Goal: Task Accomplishment & Management: Manage account settings

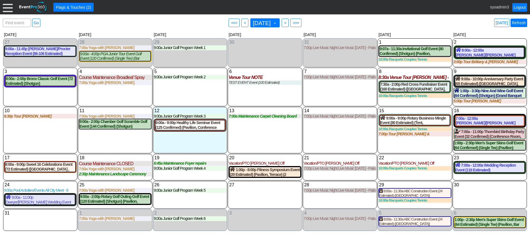
click at [519, 22] on link "Refresh" at bounding box center [518, 23] width 17 height 8
click at [7, 8] on div at bounding box center [8, 7] width 10 height 10
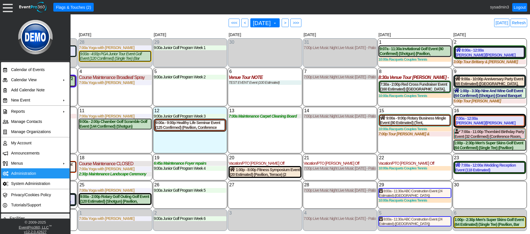
click at [28, 172] on td "Administration" at bounding box center [34, 173] width 50 height 10
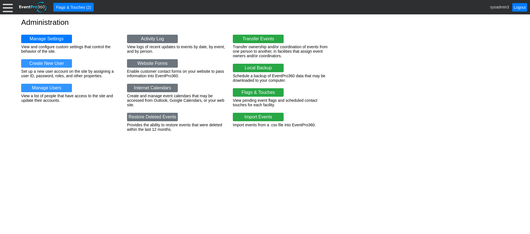
click at [9, 5] on div at bounding box center [8, 7] width 10 height 10
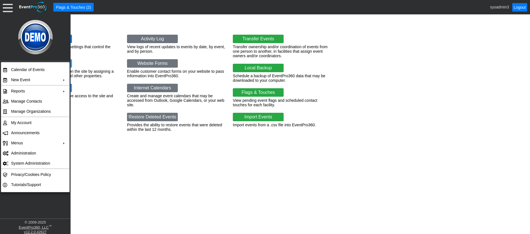
click at [90, 174] on div "Administration Manage Settings View and configure custom settings that control …" at bounding box center [265, 124] width 530 height 220
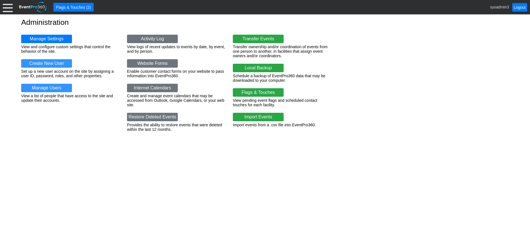
click at [9, 9] on div at bounding box center [8, 7] width 10 height 10
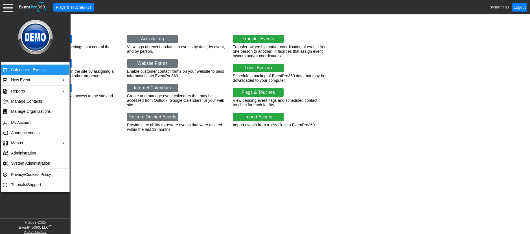
click at [21, 69] on td "Calendar of Events" at bounding box center [34, 70] width 50 height 10
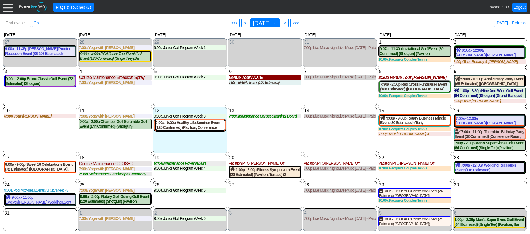
click at [246, 78] on div "Venue Tour NOTE" at bounding box center [264, 77] width 72 height 5
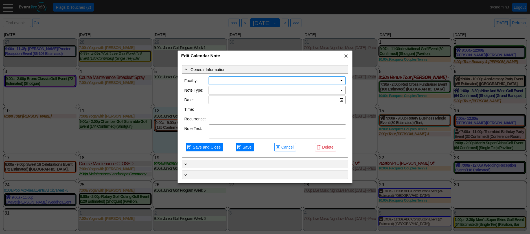
type input "Demo Venue 1"
type input "[DATE]"
type textarea "NOTE"
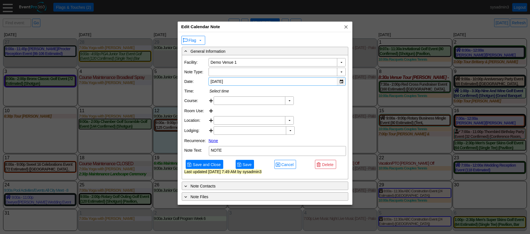
type input "Venue Tour"
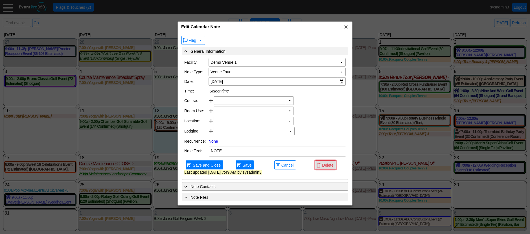
click at [325, 168] on span "Delete" at bounding box center [328, 165] width 14 height 6
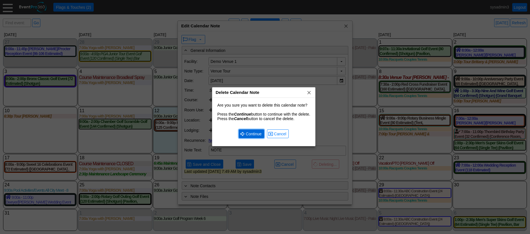
click at [262, 133] on span "Continue" at bounding box center [253, 134] width 18 height 6
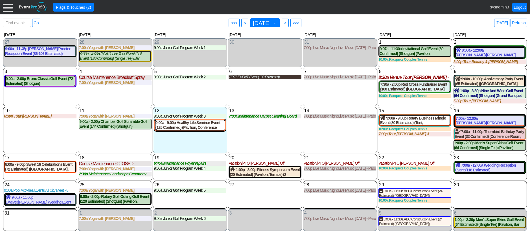
click at [263, 78] on div "TEST EVENT Event (100 Estimated)" at bounding box center [264, 77] width 72 height 5
click at [11, 8] on div at bounding box center [8, 7] width 10 height 10
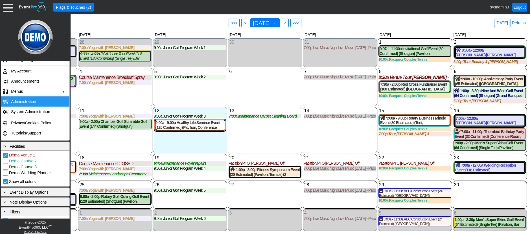
scroll to position [85, 0]
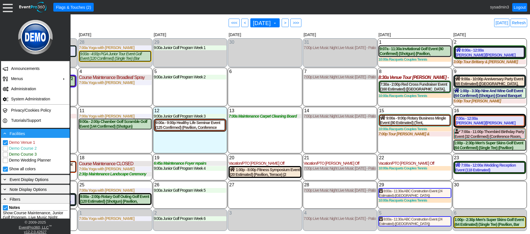
click at [32, 136] on div "- Facilities" at bounding box center [35, 133] width 66 height 6
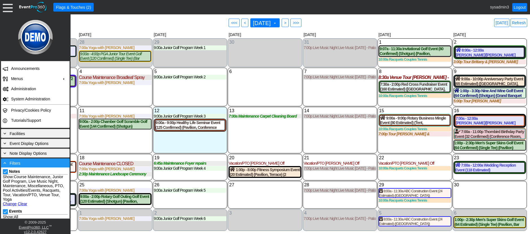
click at [35, 162] on div "- Filters" at bounding box center [35, 163] width 66 height 6
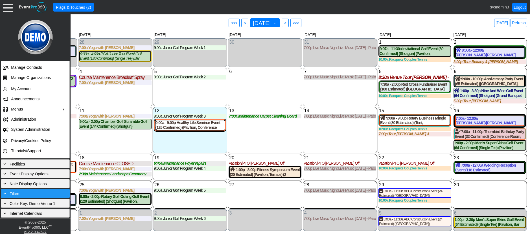
click at [39, 193] on div "+ Filters" at bounding box center [35, 193] width 66 height 6
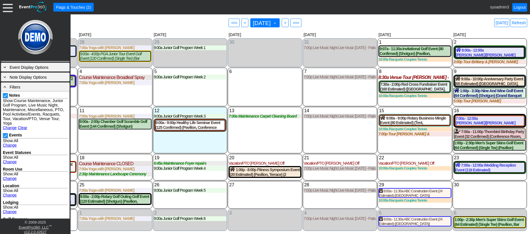
scroll to position [169, 0]
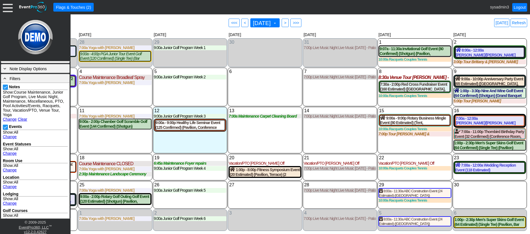
click at [9, 118] on link "Change" at bounding box center [10, 119] width 14 height 5
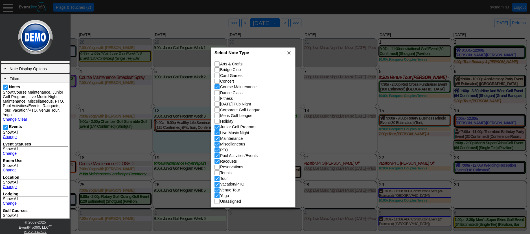
click at [263, 48] on div "Select Note Type x" at bounding box center [253, 53] width 84 height 10
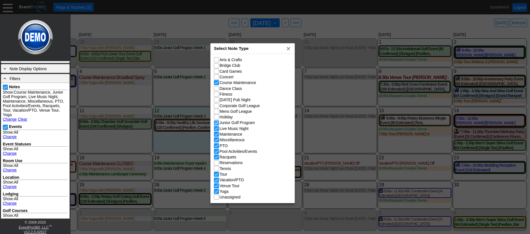
click at [217, 124] on input "Junior Golf Program" at bounding box center [217, 124] width 6 height 6
checkbox input "false"
click at [217, 154] on input "Pool Activities/Events" at bounding box center [217, 152] width 6 height 6
checkbox input "false"
click at [216, 157] on input "Racquets" at bounding box center [217, 158] width 6 height 6
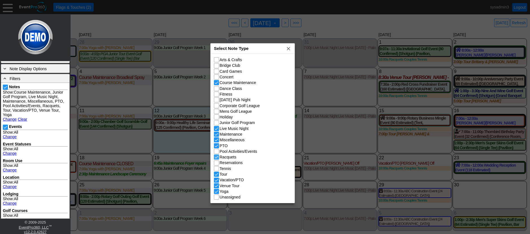
checkbox input "false"
click at [288, 48] on span "x" at bounding box center [288, 49] width 6 height 6
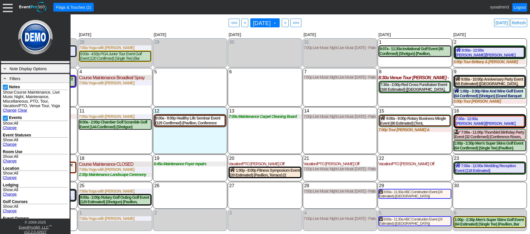
click at [10, 127] on link "Change" at bounding box center [10, 127] width 14 height 5
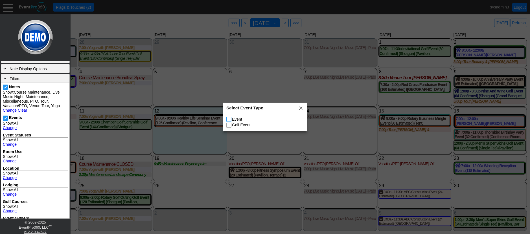
click at [229, 118] on input "Event" at bounding box center [229, 120] width 6 height 6
checkbox input "true"
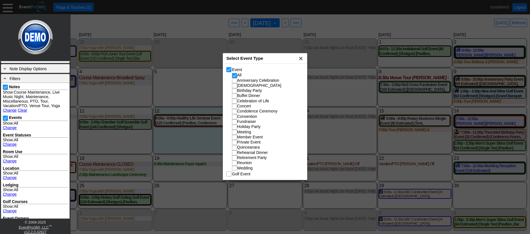
click at [301, 58] on span "x" at bounding box center [301, 59] width 6 height 6
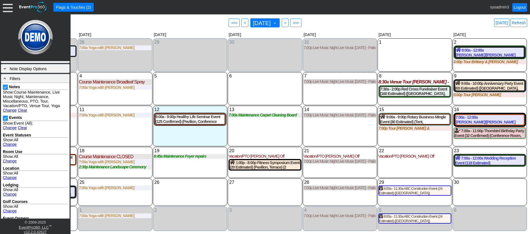
click at [325, 131] on div "14 [DATE] 7:00p Live Music Night Live Music [DATE] - Patio Room Live Music [DAT…" at bounding box center [340, 126] width 74 height 40
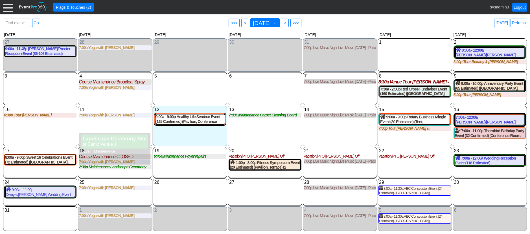
click at [185, 172] on div "19 Tuesday 6:45a Maintenance Foyer repairs Foyer repairs at Demo Venue 1 Type: …" at bounding box center [190, 162] width 74 height 31
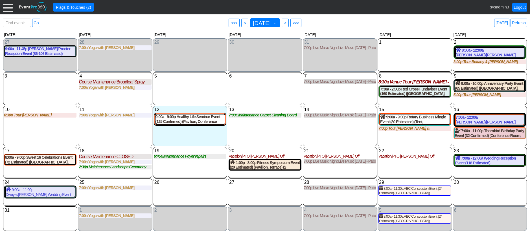
click at [7, 9] on div at bounding box center [8, 7] width 10 height 10
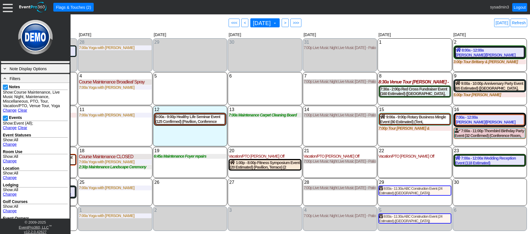
click at [11, 110] on link "Change" at bounding box center [10, 110] width 14 height 5
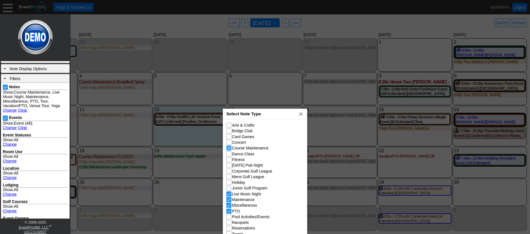
click at [229, 148] on input "Course Maintenance" at bounding box center [229, 149] width 6 height 6
checkbox input "false"
click at [300, 114] on span "x" at bounding box center [301, 114] width 6 height 6
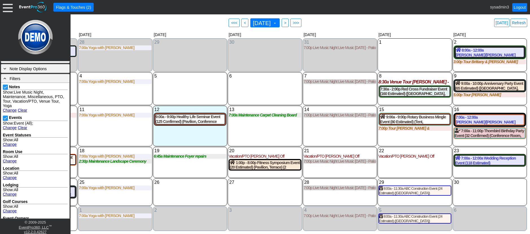
click at [219, 81] on div "5 Tuesday" at bounding box center [190, 88] width 74 height 33
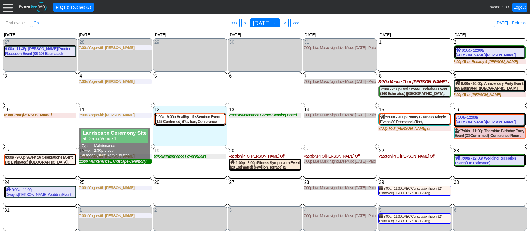
click at [124, 164] on div "2:30p Maintenance Landscape Ceremony Site" at bounding box center [115, 161] width 72 height 5
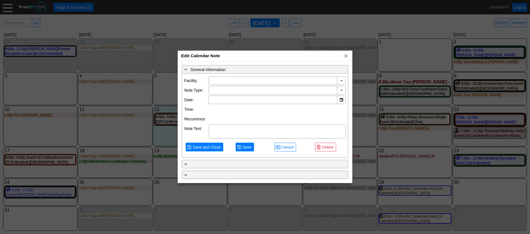
type input "Demo Venue 1"
type input "8/18/2025"
type textarea "Landscape Ceremony Site"
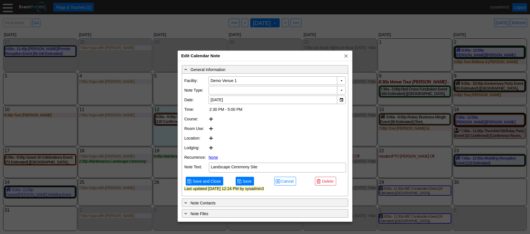
type input "Maintenance"
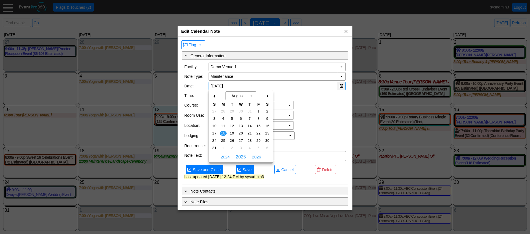
click at [341, 85] on div "▼" at bounding box center [341, 86] width 8 height 8
click at [233, 118] on span "5" at bounding box center [232, 118] width 6 height 5
type input "8/5/2025"
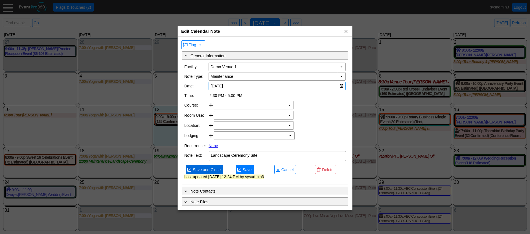
click at [209, 173] on span "Save and Close" at bounding box center [206, 170] width 30 height 6
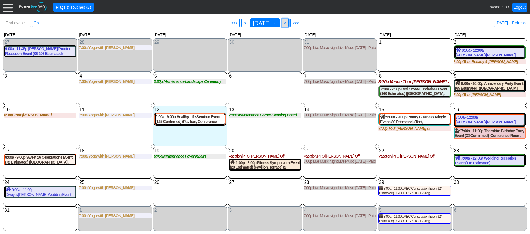
click at [287, 23] on span ">" at bounding box center [285, 23] width 4 height 6
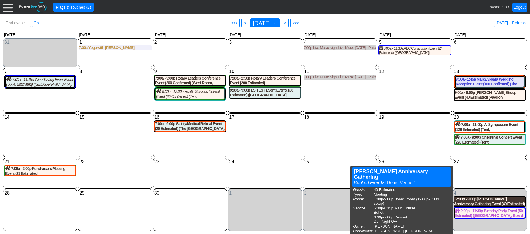
click at [488, 206] on div "12:00p - 9:00p Jackson Anniversary Gathering Event (40 Estimated) (Board Room)" at bounding box center [489, 202] width 71 height 10
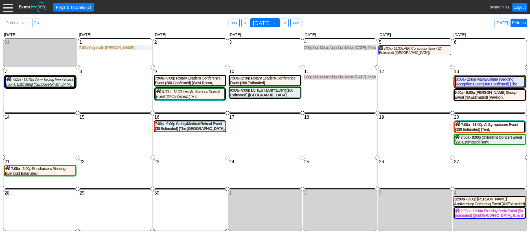
click at [523, 25] on link "Refresh" at bounding box center [518, 23] width 17 height 8
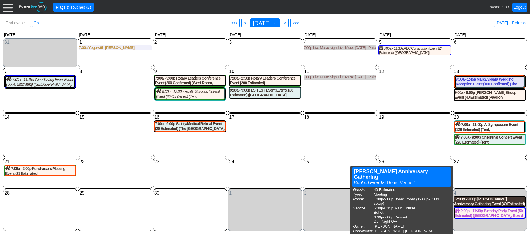
click at [475, 203] on div "12:00p - 9:00p Jackson Anniversary Gathering Event (40 Estimated) (Board Room)" at bounding box center [489, 202] width 71 height 10
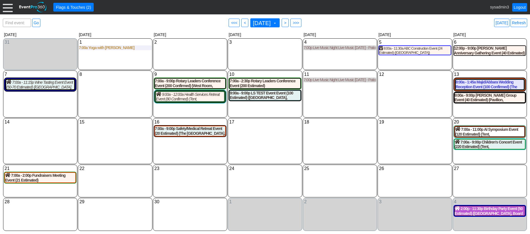
click at [491, 211] on div "2:00p - 11:30p Birthday Party Event (50 Estimated) (Oaks Room, Board Room) (3 C…" at bounding box center [489, 211] width 70 height 10
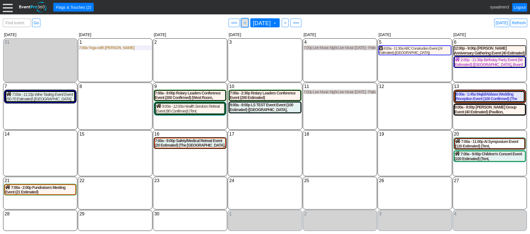
click at [243, 22] on span "<" at bounding box center [245, 23] width 4 height 6
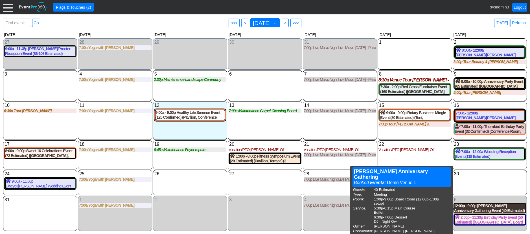
click at [497, 208] on div "12:00p - 9:00p Jackson Anniversary Gathering Event (40 Estimated) (Board Room)" at bounding box center [489, 209] width 71 height 10
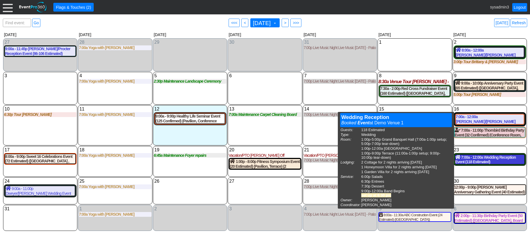
click at [472, 158] on div "7:00a - 12:00a Wedding Reception Event (118 Estimated) (Grand Banquet Hall, Wes…" at bounding box center [489, 160] width 69 height 10
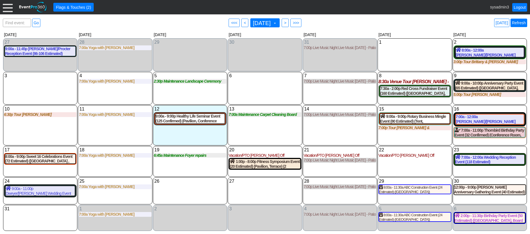
click at [517, 22] on link "Refresh" at bounding box center [518, 23] width 17 height 8
click at [519, 23] on link "Refresh" at bounding box center [518, 23] width 17 height 8
click at [489, 163] on div "7:00a - 12:00a Wedding Reception Event (118 Estimated) (Grand Banquet Hall, Wes…" at bounding box center [489, 160] width 69 height 10
click at [477, 160] on div "7:00a - 12:00a Wedding Reception Event (118 Estimated) (Grand Banquet Hall, Wes…" at bounding box center [489, 160] width 69 height 10
click at [524, 23] on link "Refresh" at bounding box center [518, 23] width 17 height 8
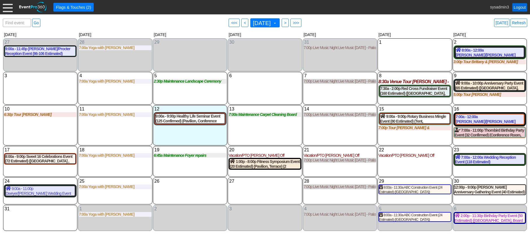
click at [520, 11] on link "Logout" at bounding box center [519, 7] width 15 height 8
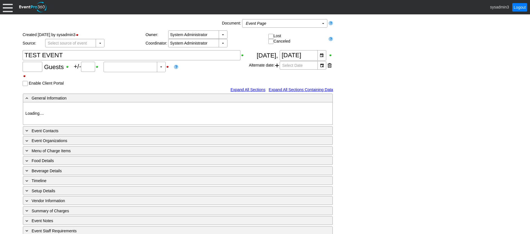
type input "Demo Venue 1"
type input "Fundraiser"
type input "1196350"
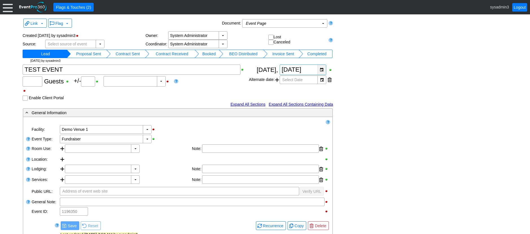
type input "100"
type input "0"
type input "Estimated"
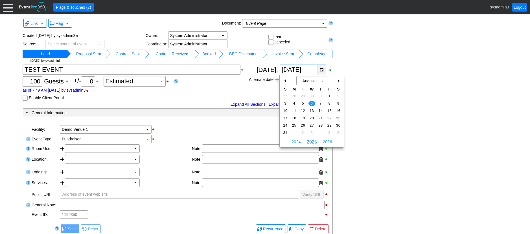
click at [323, 69] on div "▼" at bounding box center [321, 70] width 8 height 10
click at [362, 73] on div "Link ▼ Flag ▼ Document: Event Page Χ ▼ ● Print or PDF E-Sign ▼ Insert ▼ Save ▼ …" at bounding box center [264, 197] width 487 height 361
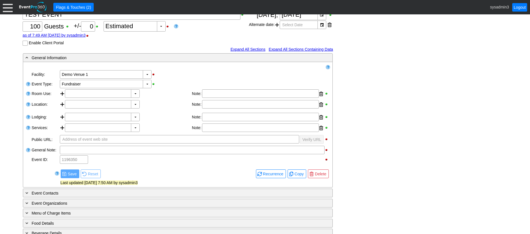
scroll to position [56, 0]
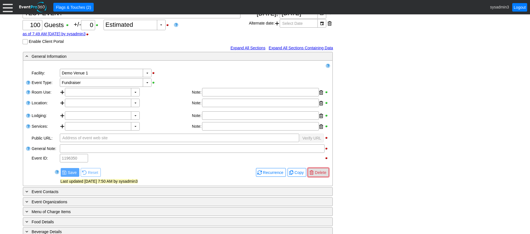
click at [321, 173] on span "Delete" at bounding box center [321, 173] width 14 height 6
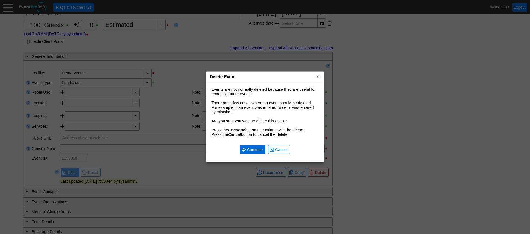
click at [247, 149] on span "Continue" at bounding box center [255, 150] width 18 height 6
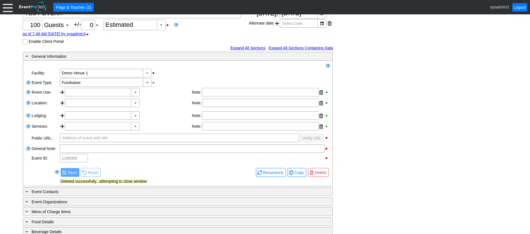
click at [10, 8] on div at bounding box center [8, 7] width 10 height 10
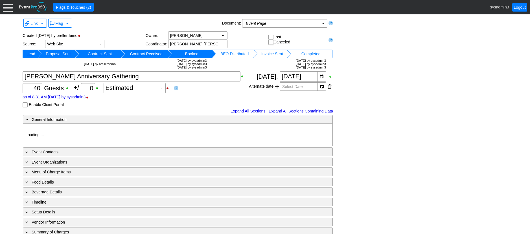
type input "Demo Venue 1"
type input "Meeting"
type input "260379"
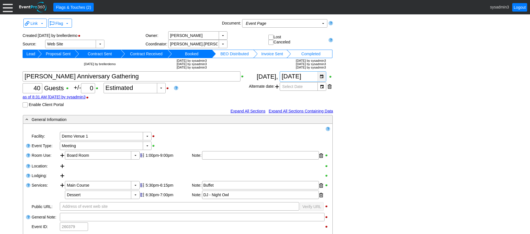
click at [321, 76] on div "▼" at bounding box center [321, 77] width 8 height 10
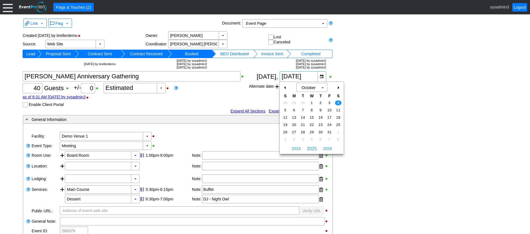
click at [284, 87] on div "-" at bounding box center [285, 88] width 9 height 10
click at [337, 130] on span "4" at bounding box center [338, 132] width 6 height 5
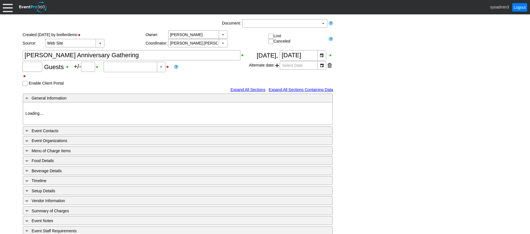
type input "40"
type input "0"
type input "Estimated"
type input "Demo Venue 1"
type input "Meeting"
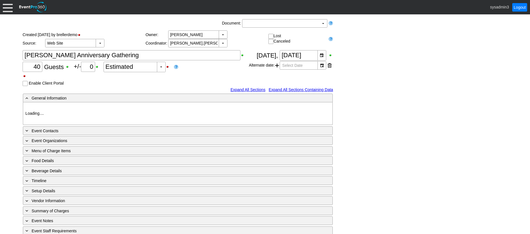
type input "260379"
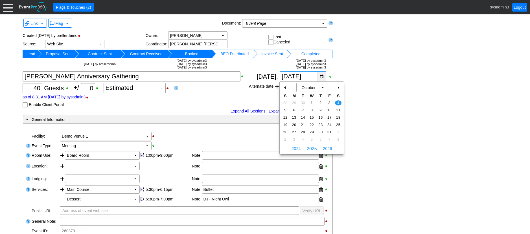
click at [321, 76] on div "▼" at bounding box center [321, 77] width 8 height 10
click at [286, 87] on div "-" at bounding box center [285, 88] width 9 height 10
click at [338, 101] on span "6" at bounding box center [338, 102] width 6 height 5
type input "[DATE]"
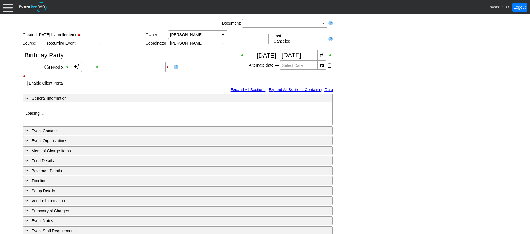
type input "50"
type input "0"
type input "Estimated"
type input "Demo Venue 1"
type input "Member Event"
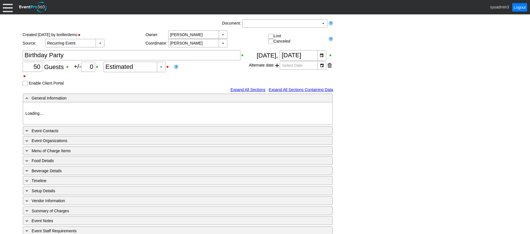
type input "56852"
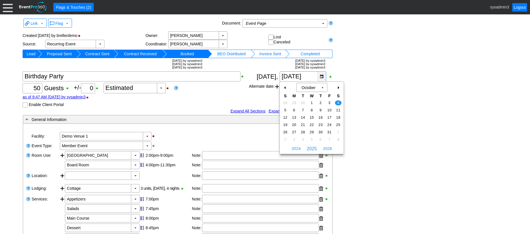
click at [321, 77] on div "▼" at bounding box center [321, 77] width 8 height 10
click at [285, 88] on div "-" at bounding box center [285, 88] width 9 height 10
click at [338, 102] on span "6" at bounding box center [338, 102] width 6 height 5
type input "[DATE]"
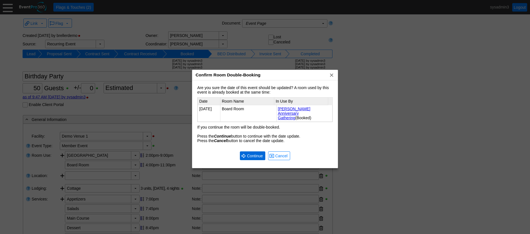
click at [255, 153] on span "Continue" at bounding box center [255, 156] width 18 height 6
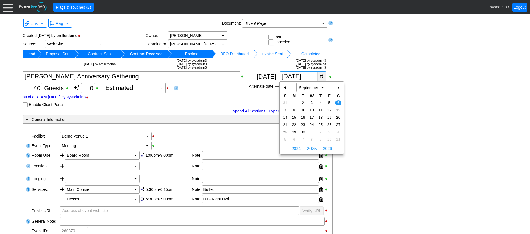
click at [320, 78] on div "▼" at bounding box center [321, 77] width 8 height 10
click at [284, 87] on div "-" at bounding box center [285, 88] width 9 height 10
click at [336, 129] on td "30" at bounding box center [338, 132] width 9 height 7
type input "[DATE]"
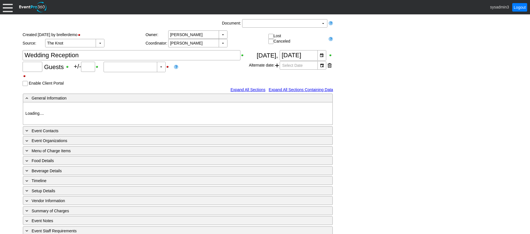
type input "Demo Venue 1"
type input "Wedding"
type input "[URL][DOMAIN_NAME]"
type input "675609"
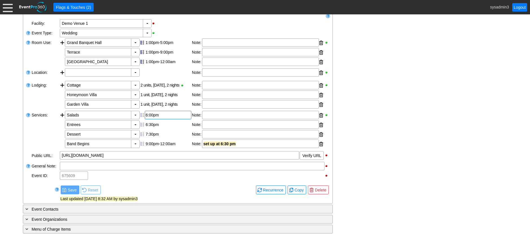
type input "118"
type input "0"
type input "Estimated"
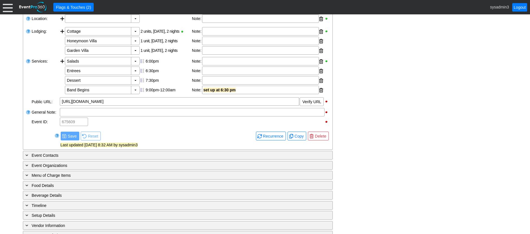
scroll to position [231, 0]
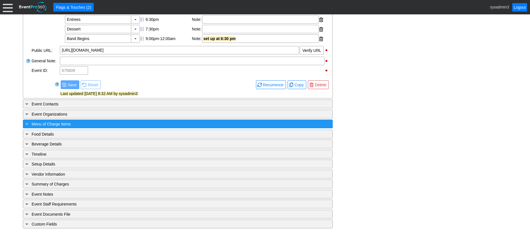
click at [113, 125] on div "+ Menu of Charge Items" at bounding box center [166, 124] width 284 height 6
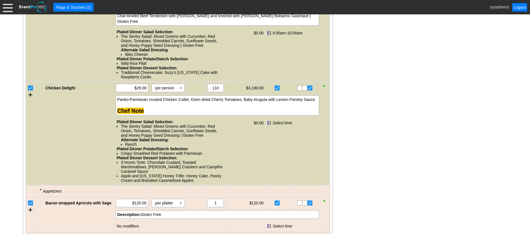
scroll to position [569, 0]
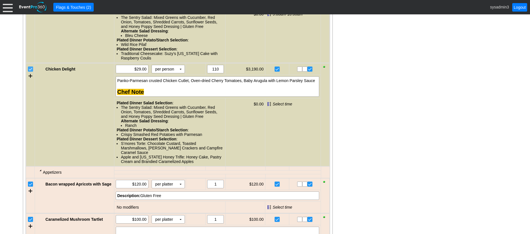
click at [28, 72] on input "checkbox" at bounding box center [31, 70] width 6 height 6
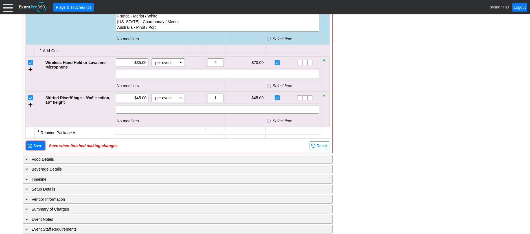
scroll to position [767, 0]
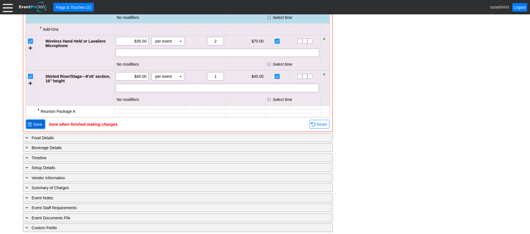
click at [38, 127] on span "Save" at bounding box center [37, 125] width 11 height 6
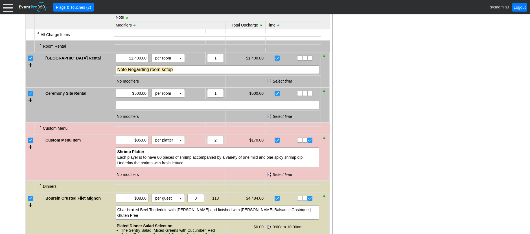
scroll to position [657, 0]
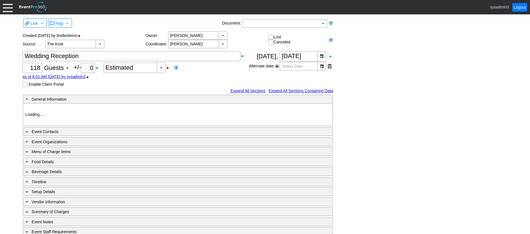
type input "Demo Venue 1"
type input "Wedding"
type input "[URL][DOMAIN_NAME]"
type input "675609"
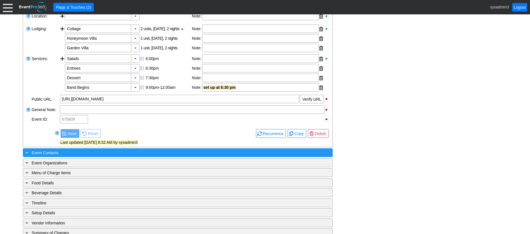
click at [93, 156] on div "+ Event Contacts" at bounding box center [166, 152] width 284 height 6
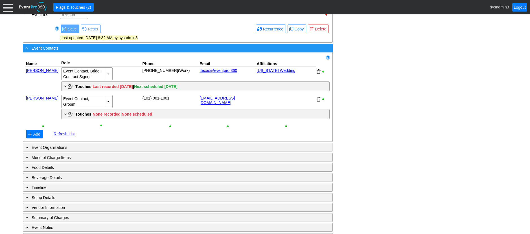
scroll to position [282, 0]
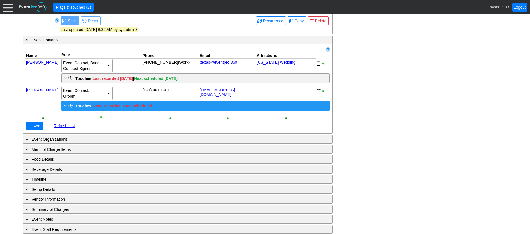
click at [83, 109] on span "Touches:" at bounding box center [83, 106] width 17 height 5
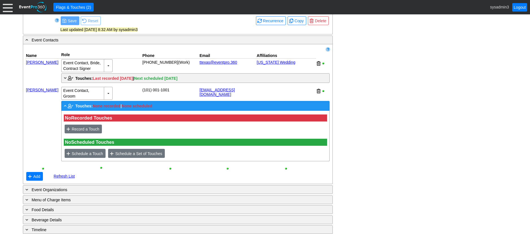
click at [85, 109] on span "Touches:" at bounding box center [83, 106] width 17 height 5
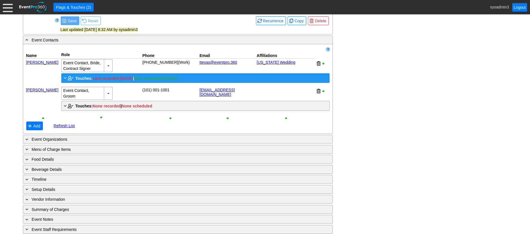
click at [83, 81] on span "Touches:" at bounding box center [83, 78] width 17 height 5
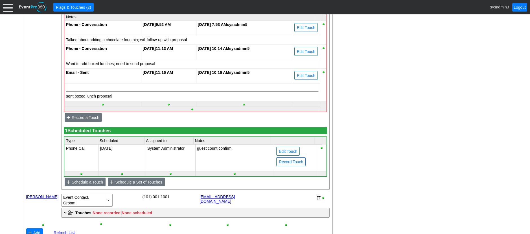
scroll to position [395, 0]
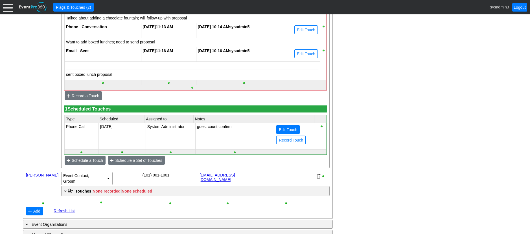
click at [285, 133] on span "Edit Touch" at bounding box center [287, 130] width 21 height 6
type input "Phone Call"
type input "11/4/2025"
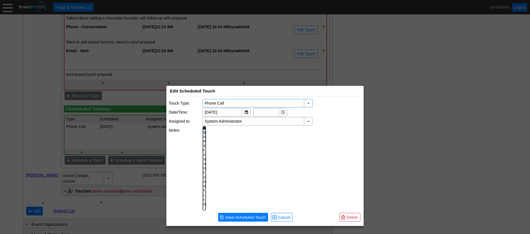
scroll to position [0, 0]
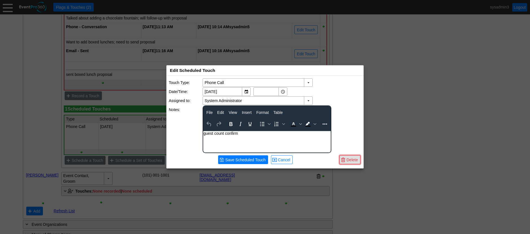
click at [348, 158] on span "Delete" at bounding box center [352, 160] width 14 height 6
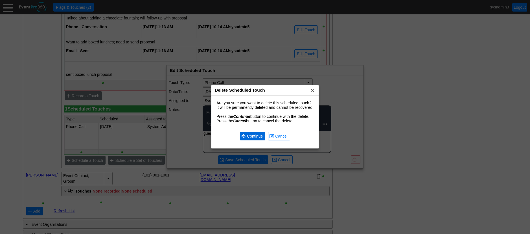
click at [255, 136] on span "Continue" at bounding box center [255, 136] width 18 height 6
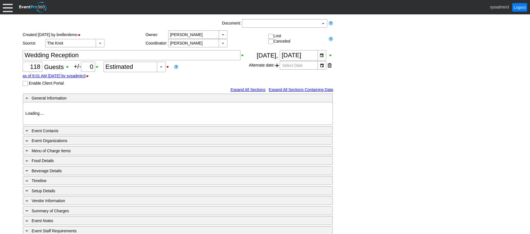
type input "Demo Venue 1"
type input "Wedding"
type input "[URL][DOMAIN_NAME]"
type input "675609"
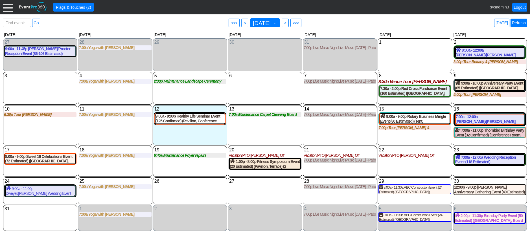
click at [525, 22] on link "Refresh" at bounding box center [518, 23] width 17 height 8
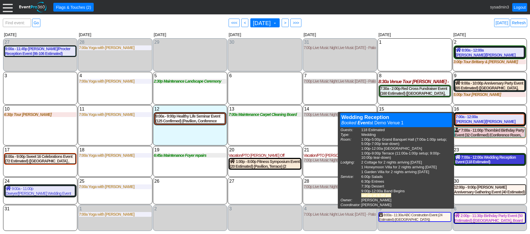
click at [478, 160] on div "7:00a - 12:00a Wedding Reception Event (118 Estimated) (Grand Banquet Hall, Wes…" at bounding box center [489, 160] width 69 height 10
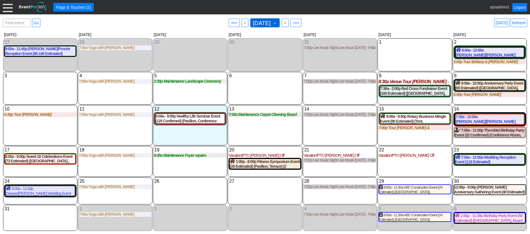
click at [277, 23] on span at bounding box center [274, 23] width 5 height 5
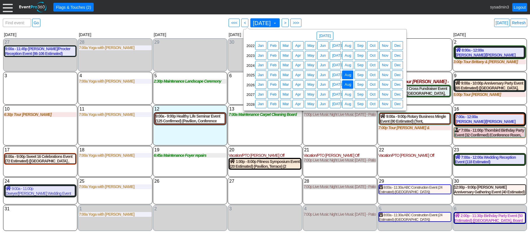
click at [348, 84] on span "Aug" at bounding box center [347, 85] width 9 height 6
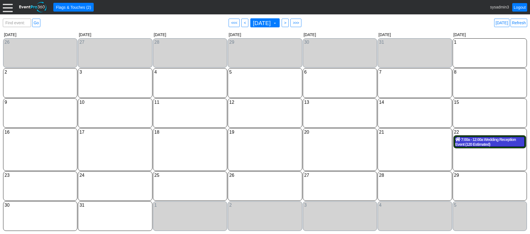
click at [461, 144] on div "7:00a - 12:00a Wedding Reception Event (120 Estimated) (Grand Banquet Hall, Wes…" at bounding box center [489, 142] width 69 height 10
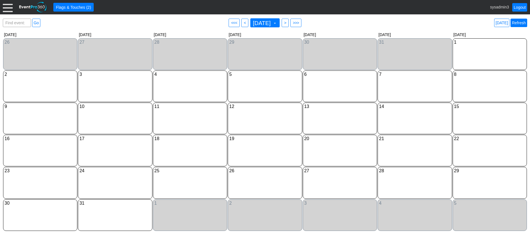
click at [517, 23] on link "Refresh" at bounding box center [518, 23] width 17 height 8
click at [502, 22] on link "Today" at bounding box center [501, 23] width 15 height 8
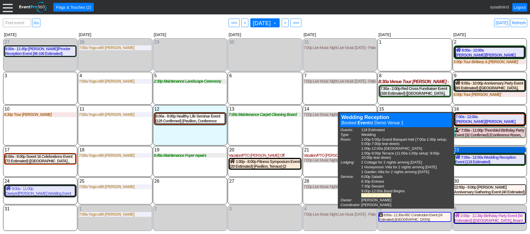
click at [483, 149] on div "23 Saturday" at bounding box center [489, 150] width 72 height 6
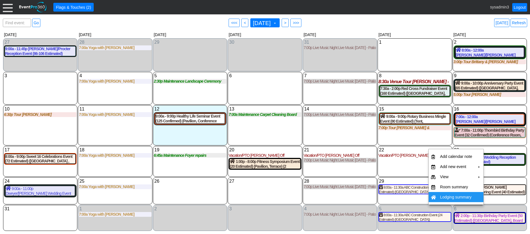
click at [450, 199] on td "Lodging summary" at bounding box center [455, 197] width 37 height 10
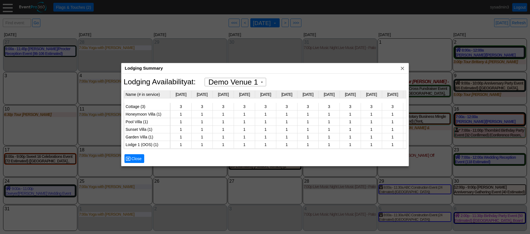
scroll to position [0, 525]
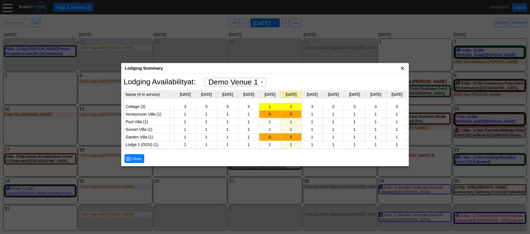
click at [403, 67] on span "x" at bounding box center [402, 68] width 6 height 6
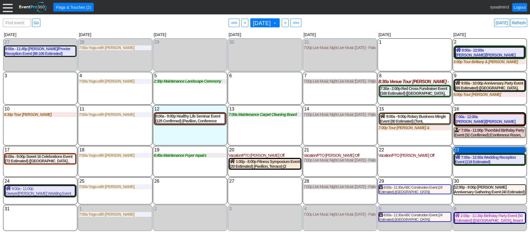
click at [480, 151] on div "23 Saturday" at bounding box center [489, 150] width 72 height 6
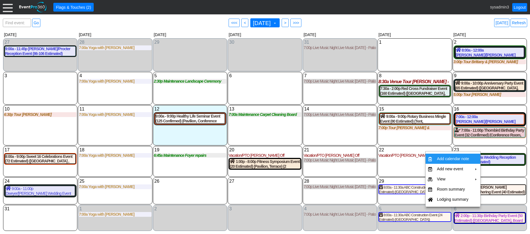
click at [280, 85] on div "6 Wednesday" at bounding box center [265, 88] width 74 height 33
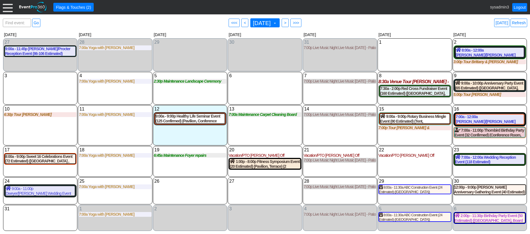
click at [7, 10] on div at bounding box center [8, 7] width 10 height 10
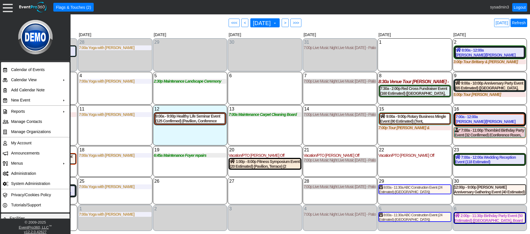
click at [516, 24] on link "Refresh" at bounding box center [518, 23] width 17 height 8
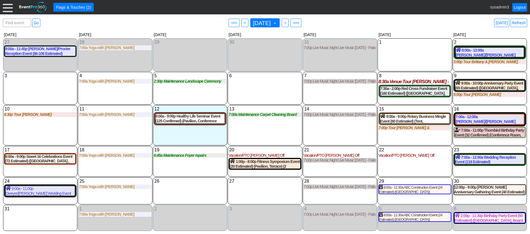
click at [395, 163] on div "22 Friday Vacation/PTO Alisha Off Alisha Off at Demo Venue 1 Type: Vacation/PTO…" at bounding box center [414, 161] width 74 height 31
click at [287, 22] on span ">" at bounding box center [285, 23] width 4 height 6
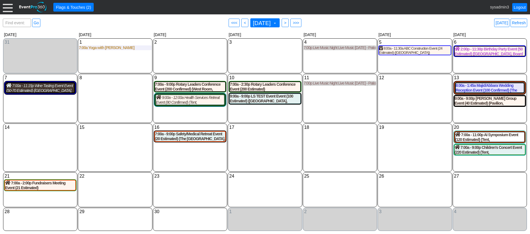
click at [53, 89] on div "7:00a - 11:15p Wine Tasting Event Event (50-70 Estimated) (The Grand Room, Oaks…" at bounding box center [40, 88] width 68 height 10
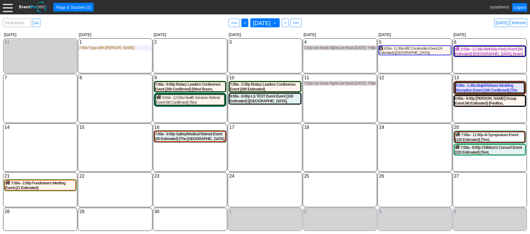
click at [243, 23] on span "<" at bounding box center [245, 23] width 4 height 6
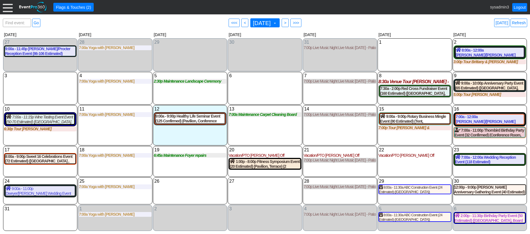
click at [8, 8] on div at bounding box center [8, 7] width 10 height 10
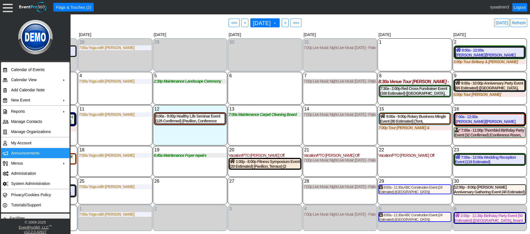
scroll to position [28, 0]
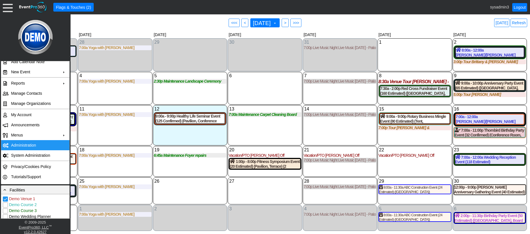
click at [25, 143] on td "Administration" at bounding box center [34, 145] width 50 height 10
click at [183, 95] on div "5 Tuesday 2:30p Maintenance Landscape Ceremony Site Landscape Ceremony Site at …" at bounding box center [190, 88] width 74 height 33
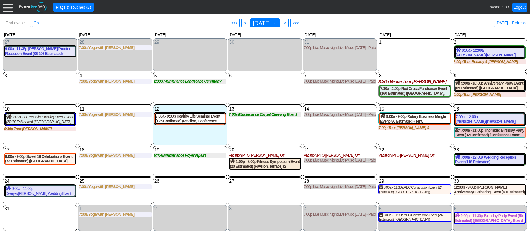
click at [8, 6] on div at bounding box center [8, 7] width 10 height 10
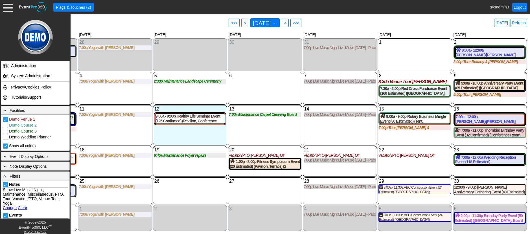
scroll to position [113, 0]
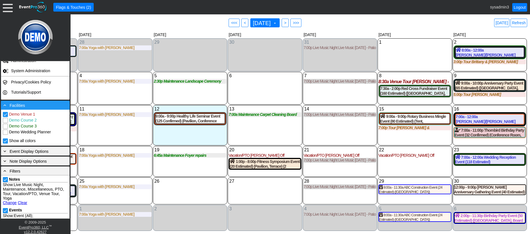
click at [38, 105] on div "- Facilities" at bounding box center [35, 105] width 66 height 6
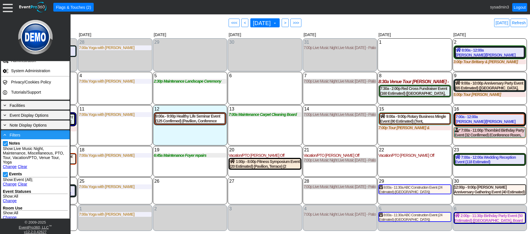
click at [32, 133] on div "- Filters" at bounding box center [35, 135] width 66 height 6
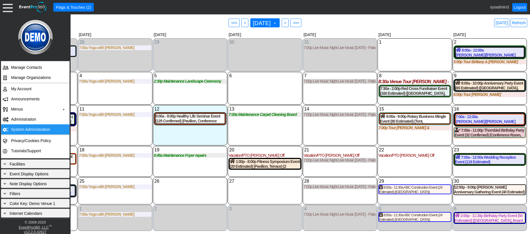
scroll to position [54, 0]
click at [267, 83] on div "6 Wednesday" at bounding box center [265, 88] width 74 height 33
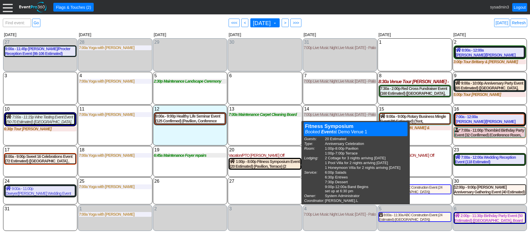
click at [269, 140] on div "13 Wednesday 7:00a Maintenance Carpet Cleaning Board Rooms Carpet Cleaning Boar…" at bounding box center [265, 125] width 74 height 40
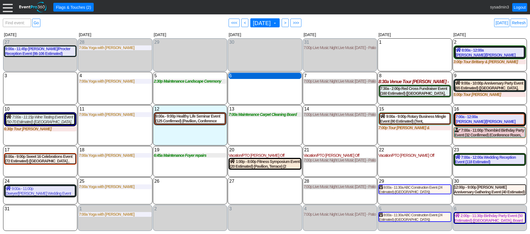
click at [256, 75] on div "6 Wednesday" at bounding box center [264, 76] width 72 height 6
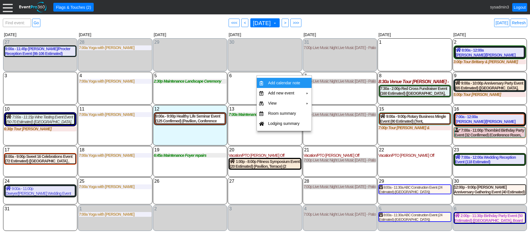
click at [285, 81] on td "Add calendar note" at bounding box center [284, 83] width 37 height 10
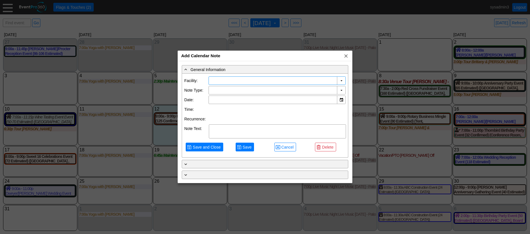
type input "Demo Venue 1"
type input "8/6/2025"
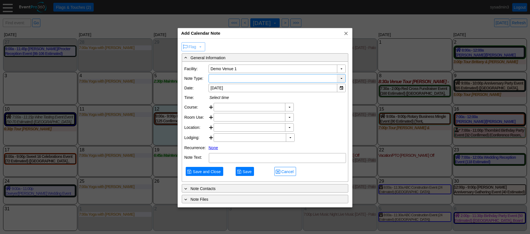
click at [341, 77] on div "▼" at bounding box center [341, 78] width 8 height 8
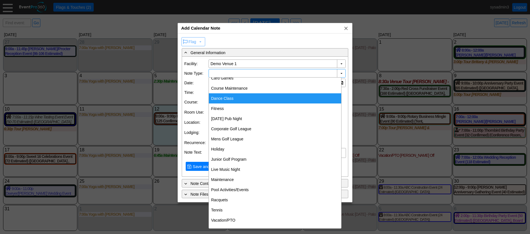
scroll to position [26, 0]
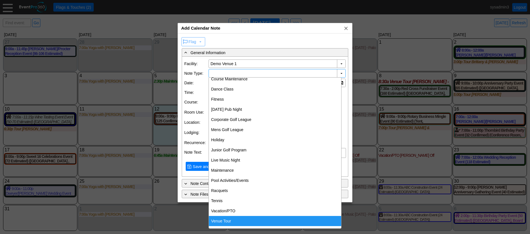
click at [225, 219] on div "Venue Tour" at bounding box center [275, 221] width 132 height 10
type input "Venue Tour"
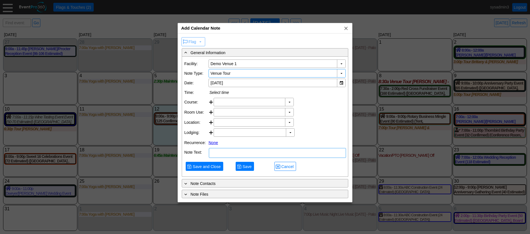
click at [233, 158] on textarea at bounding box center [277, 153] width 137 height 10
type textarea "note"
click at [210, 169] on span "Save and Close" at bounding box center [206, 167] width 30 height 6
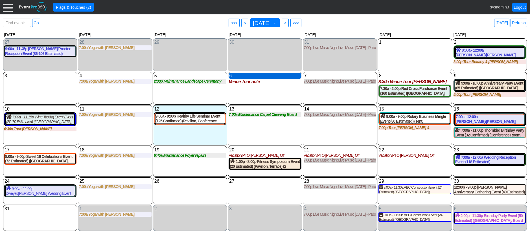
click at [254, 77] on div "6 Wednesday" at bounding box center [264, 76] width 72 height 6
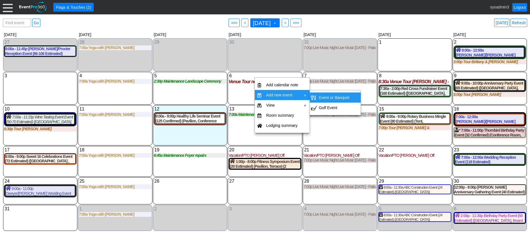
click at [333, 96] on td "Event or Banquet" at bounding box center [333, 97] width 35 height 10
type input "8/6/2025"
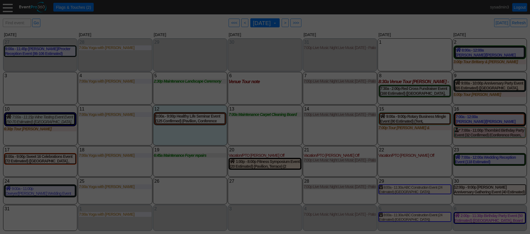
type input "Lead"
type input "Demo Venue 1"
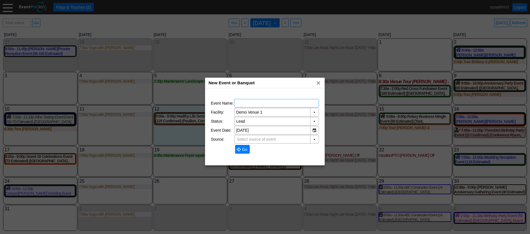
click at [263, 101] on input "text" at bounding box center [276, 103] width 81 height 8
type input "TEST"
click at [243, 148] on span "Go" at bounding box center [245, 150] width 8 height 6
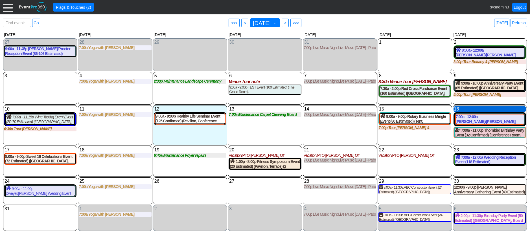
click at [476, 109] on div "16 Saturday" at bounding box center [489, 109] width 72 height 6
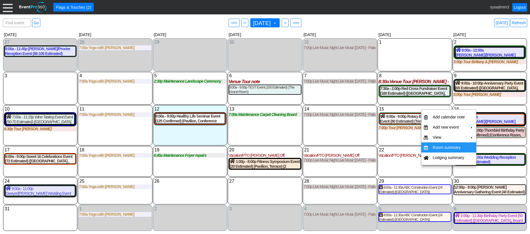
click at [444, 146] on td "Room summary" at bounding box center [448, 147] width 37 height 10
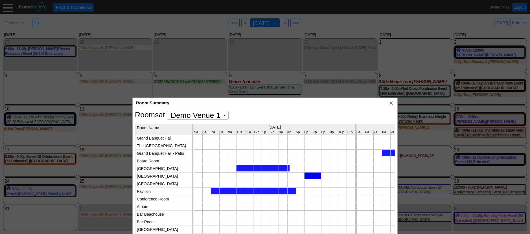
scroll to position [0, 0]
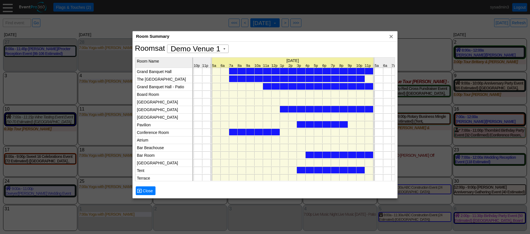
click at [298, 78] on div at bounding box center [296, 79] width 135 height 6
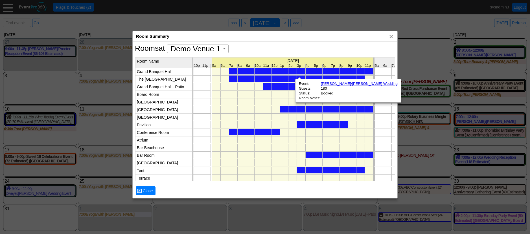
click at [291, 85] on div at bounding box center [318, 86] width 110 height 6
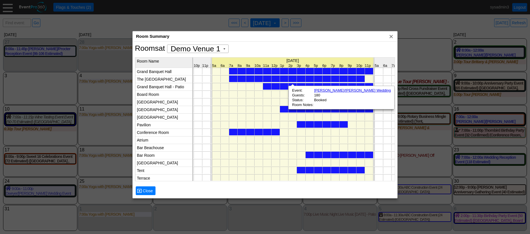
click at [283, 110] on div at bounding box center [326, 109] width 93 height 6
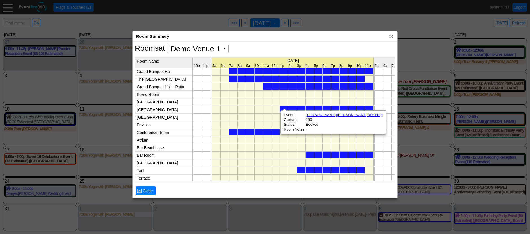
scroll to position [0, 2456]
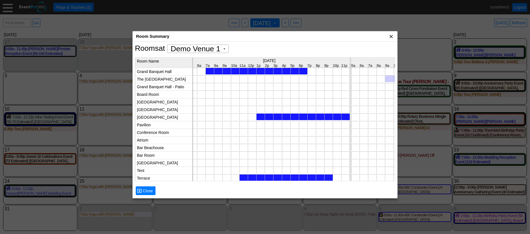
click at [391, 36] on span "x" at bounding box center [391, 37] width 6 height 6
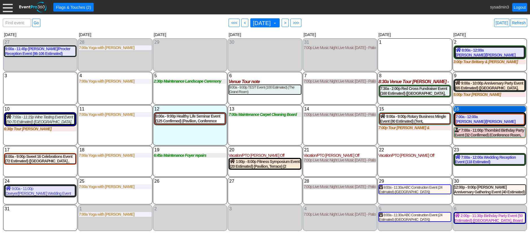
click at [479, 109] on div "16 Saturday" at bounding box center [489, 109] width 72 height 6
click at [426, 171] on div "22 Friday Vacation/PTO Alisha Off Alisha Off at Demo Venue 1 Type: Vacation/PTO…" at bounding box center [414, 161] width 74 height 31
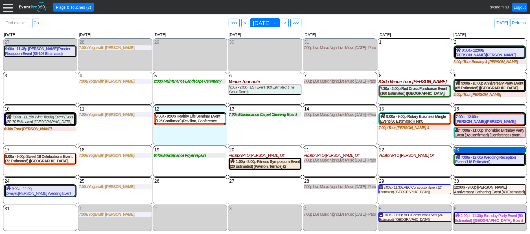
click at [476, 151] on div "23 Saturday" at bounding box center [489, 150] width 72 height 6
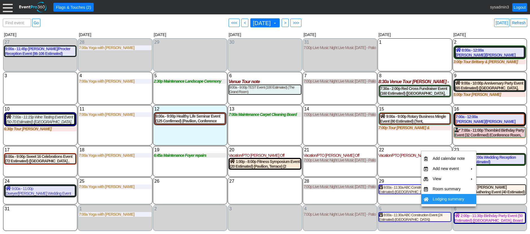
click at [448, 200] on td "Lodging summary" at bounding box center [448, 199] width 37 height 10
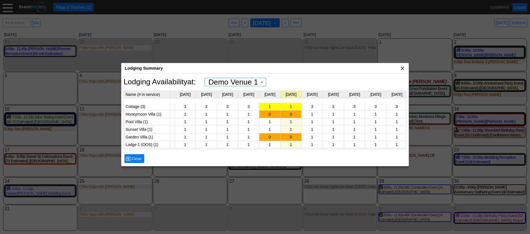
click at [402, 67] on span "x" at bounding box center [402, 68] width 6 height 6
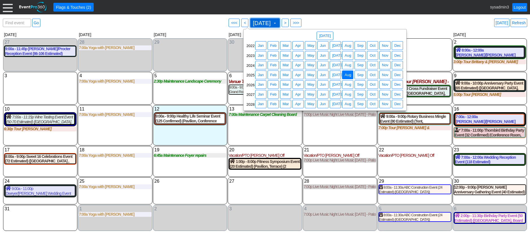
click at [268, 23] on span "August 2025" at bounding box center [262, 23] width 20 height 6
click at [310, 82] on span "May" at bounding box center [310, 85] width 9 height 6
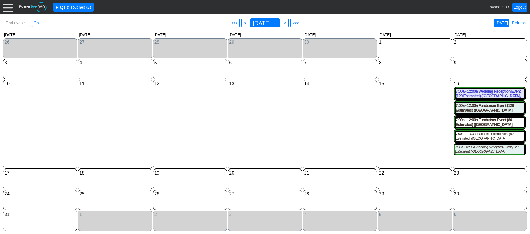
click at [504, 22] on link "Today" at bounding box center [501, 23] width 15 height 8
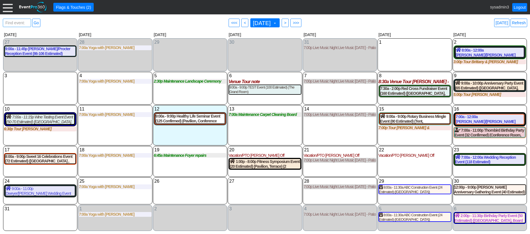
click at [21, 20] on span "Find event: enter title" at bounding box center [16, 26] width 25 height 14
type input "red cr"
click at [35, 21] on link "Go" at bounding box center [36, 23] width 8 height 8
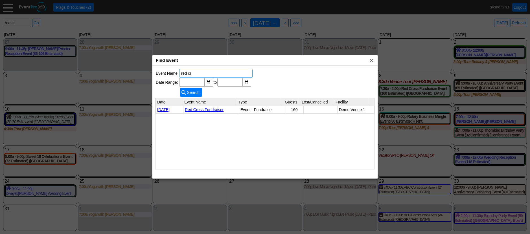
drag, startPoint x: 206, startPoint y: 72, endPoint x: 152, endPoint y: 68, distance: 54.0
click at [152, 68] on div "Event Name: red cr Date Range: ▼ Χ to ▼ Χ ● Search Date Event Name Type Guests …" at bounding box center [264, 122] width 225 height 113
click at [371, 60] on span "x" at bounding box center [371, 61] width 6 height 6
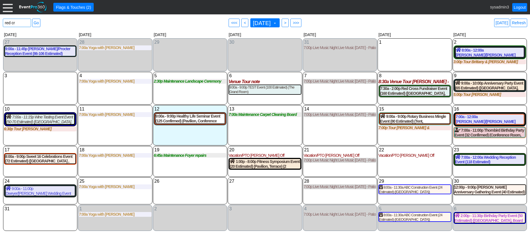
drag, startPoint x: 21, startPoint y: 23, endPoint x: -4, endPoint y: 23, distance: 25.1
click at [0, 23] on html "Calendar of Events + Calendar View + Add Calendar Note + New Event + Reports + …" at bounding box center [265, 117] width 530 height 234
click at [325, 126] on div "14 Thursday 7:00p Live Music Night Live Music Thursday - Patio Room Live Music …" at bounding box center [340, 125] width 74 height 40
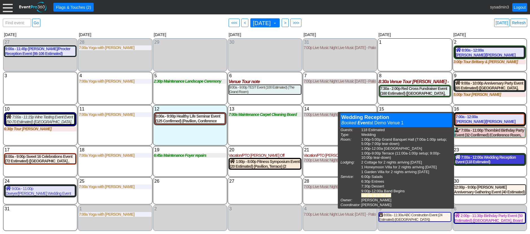
click at [485, 159] on div "7:00a - 12:00a Wedding Reception Event (118 Estimated) (Grand Banquet Hall, Wes…" at bounding box center [489, 160] width 69 height 10
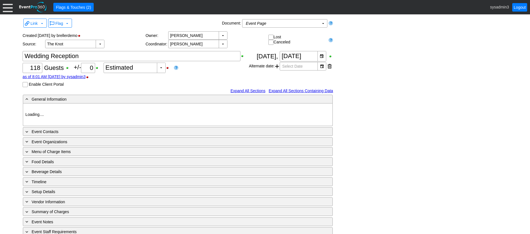
type input "Demo Venue 1"
type input "Wedding"
type input "[URL][DOMAIN_NAME]"
type input "675609"
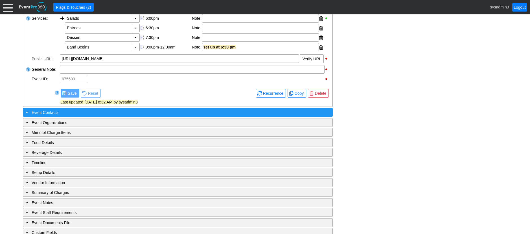
scroll to position [226, 0]
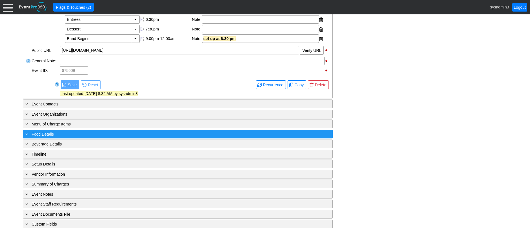
click at [133, 135] on div "+ Food Details ▼" at bounding box center [178, 134] width 310 height 9
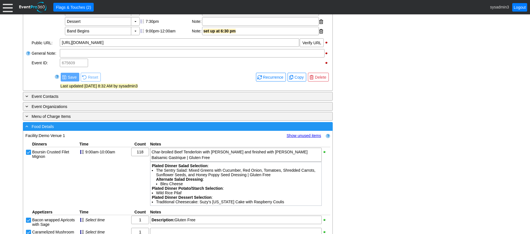
click at [133, 131] on div "- Food Details ▼" at bounding box center [178, 126] width 310 height 9
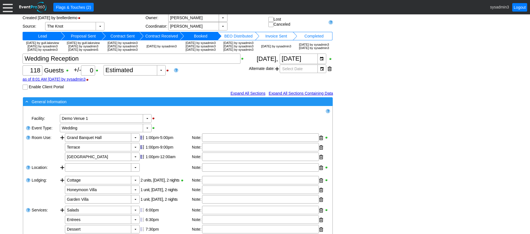
scroll to position [85, 0]
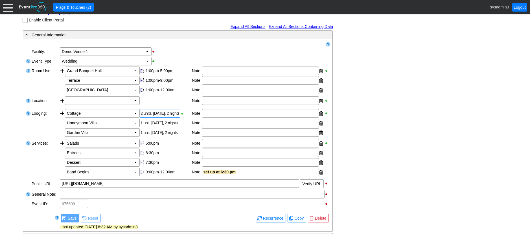
click at [172, 118] on div "2 units, [DATE], 2 nights" at bounding box center [160, 113] width 40 height 8
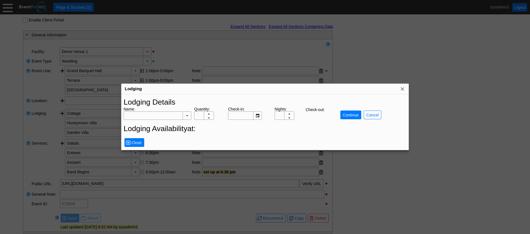
type input "Cottage"
type input "2"
type input "8/22/2025"
type input "2"
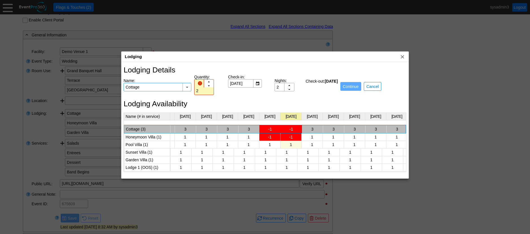
scroll to position [0, 525]
click at [402, 56] on span "x" at bounding box center [402, 57] width 6 height 6
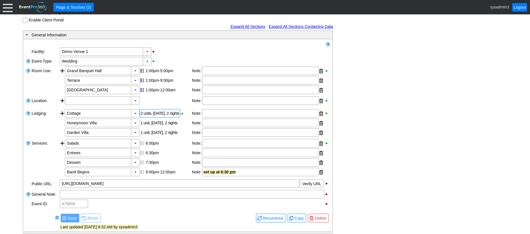
click at [156, 118] on div "2 units, 8/22/2025, 2 nights" at bounding box center [160, 113] width 40 height 8
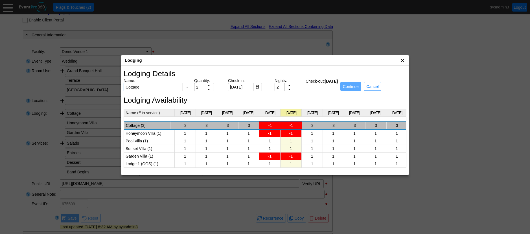
click at [402, 58] on span "x" at bounding box center [402, 61] width 6 height 6
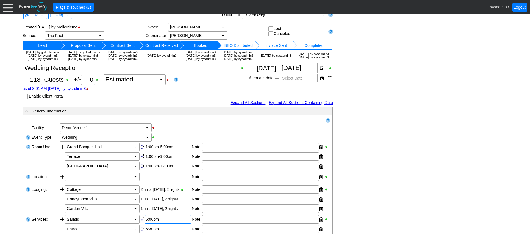
scroll to position [0, 0]
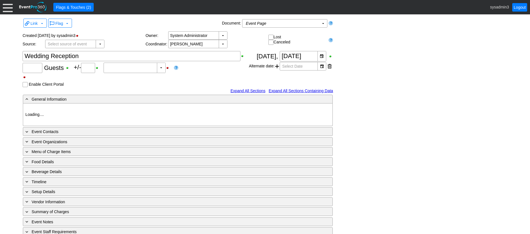
type input "Demo Venue 1"
type input "Wedding"
type input "[URL][DOMAIN_NAME]"
type input "1196362"
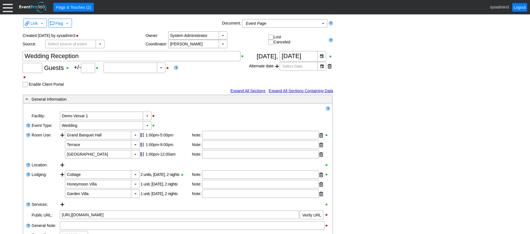
type input "120"
type input "0"
type input "Estimated"
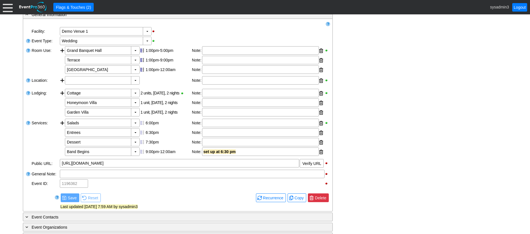
click at [320, 197] on span "Delete" at bounding box center [321, 198] width 14 height 6
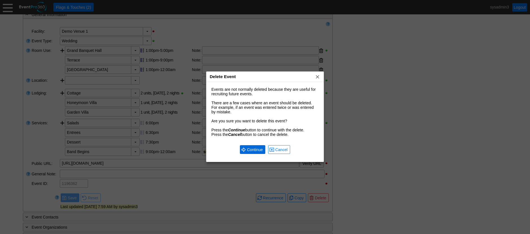
click at [258, 149] on span "Continue" at bounding box center [255, 150] width 18 height 6
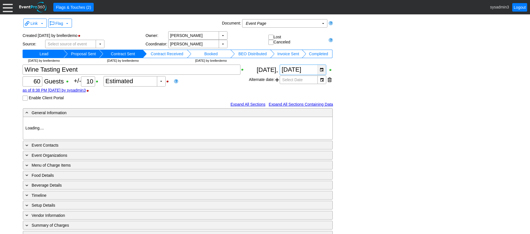
type input "Demo Venue 1"
type input "Fundraiser"
type input "393968"
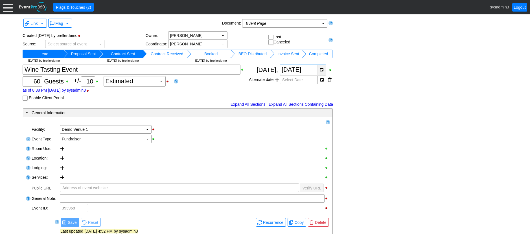
click at [322, 70] on div "▼" at bounding box center [321, 70] width 8 height 10
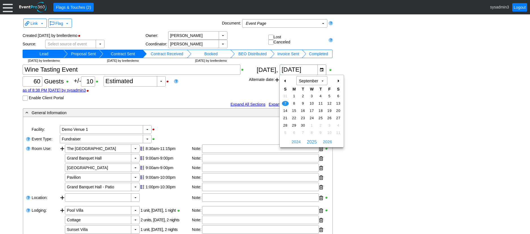
click at [285, 81] on div "-" at bounding box center [285, 81] width 9 height 10
click at [285, 109] on span "10" at bounding box center [285, 110] width 6 height 5
type input "[DATE]"
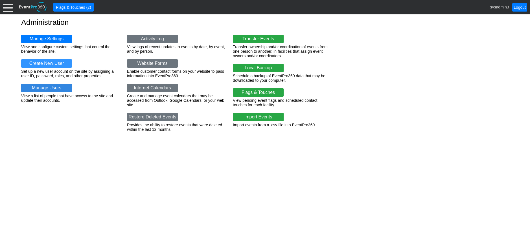
click at [48, 88] on link "Manage Users" at bounding box center [46, 88] width 51 height 8
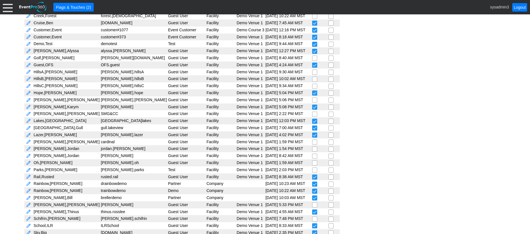
scroll to position [169, 0]
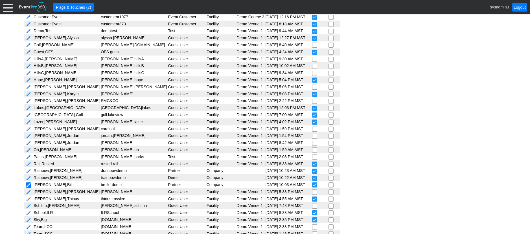
click at [30, 186] on link at bounding box center [28, 184] width 5 height 5
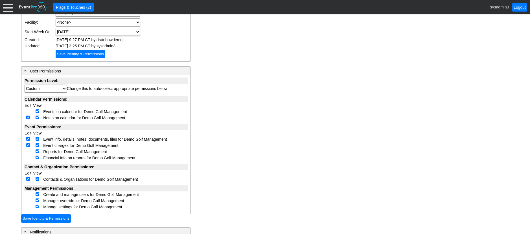
scroll to position [113, 0]
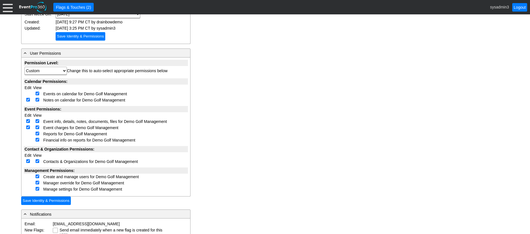
click at [29, 100] on input "checkbox" at bounding box center [28, 100] width 4 height 4
checkbox input "false"
select select "Custom"
click at [28, 120] on input "checkbox" at bounding box center [28, 121] width 4 height 4
checkbox input "false"
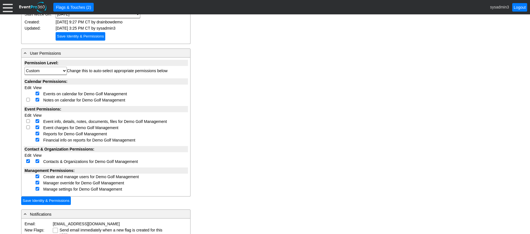
select select "Custom"
checkbox input "false"
click at [27, 162] on input "checkbox" at bounding box center [28, 161] width 4 height 4
checkbox input "false"
select select "Custom"
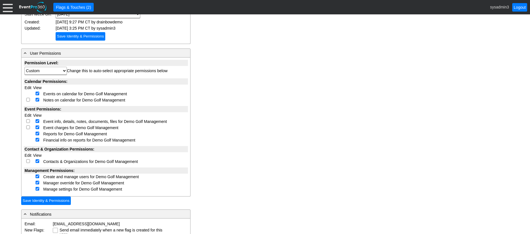
click at [28, 99] on input "checkbox" at bounding box center [28, 100] width 4 height 4
checkbox input "true"
select select "Custom"
click at [29, 120] on input "checkbox" at bounding box center [28, 121] width 4 height 4
checkbox input "true"
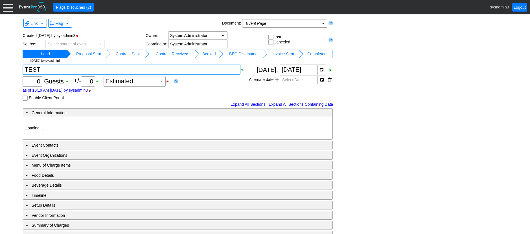
type input "Demo Venue 1"
type input "1196494"
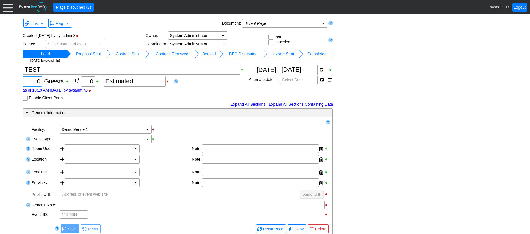
click at [41, 80] on div "0" at bounding box center [32, 82] width 18 height 10
type input "100"
click at [145, 137] on div "▼" at bounding box center [147, 139] width 8 height 8
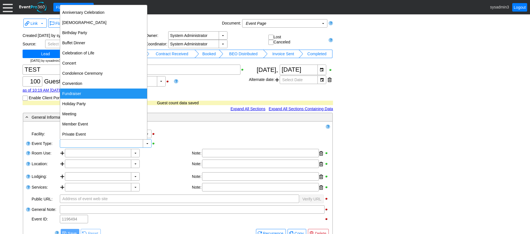
click at [75, 91] on div "Fundraiser" at bounding box center [103, 94] width 87 height 10
type input "Fundraiser"
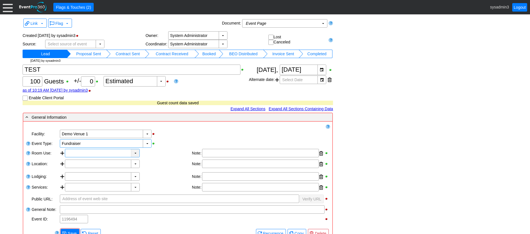
click at [135, 151] on div "▼" at bounding box center [135, 153] width 8 height 8
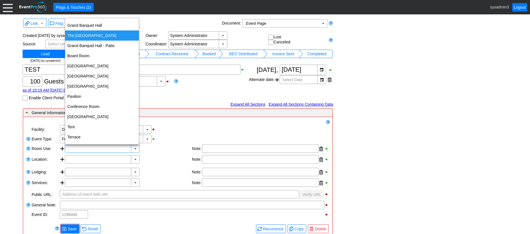
click at [97, 37] on div "The Grand Room" at bounding box center [102, 35] width 74 height 10
type input "The Grand Room"
type input "0:00"
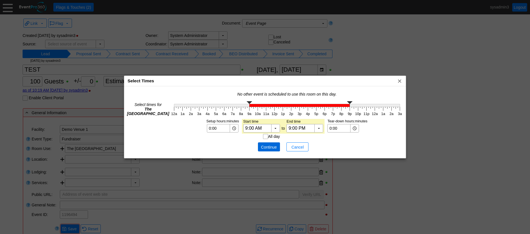
click at [266, 147] on span "Continue" at bounding box center [268, 147] width 17 height 6
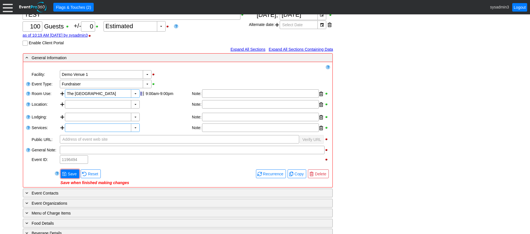
scroll to position [56, 0]
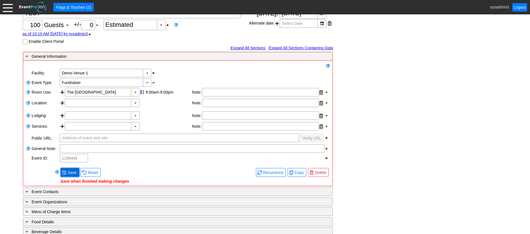
click at [71, 172] on span "Save" at bounding box center [72, 173] width 11 height 6
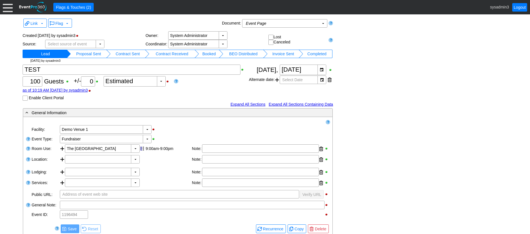
click at [90, 54] on td "Proposal Sent" at bounding box center [88, 54] width 35 height 8
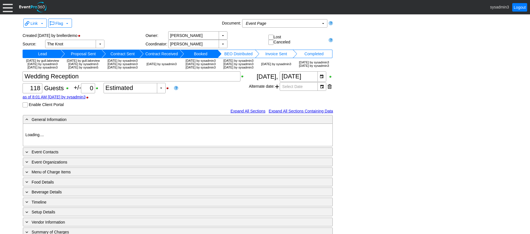
type input "Demo Venue 1"
type input "Wedding"
type input "[URL][DOMAIN_NAME]"
type input "675609"
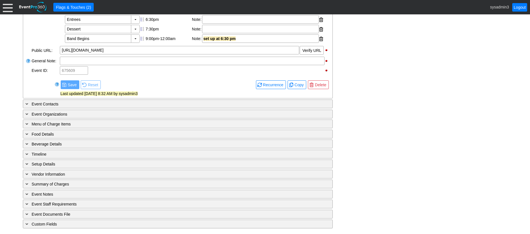
scroll to position [231, 0]
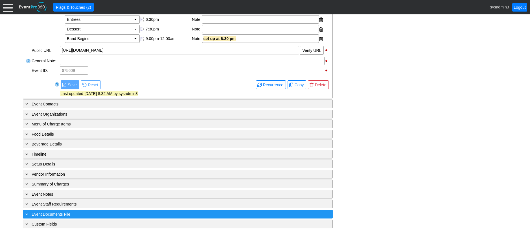
click at [96, 214] on div "+ Event Documents File" at bounding box center [166, 214] width 284 height 6
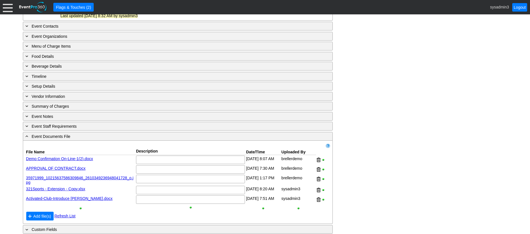
scroll to position [314, 0]
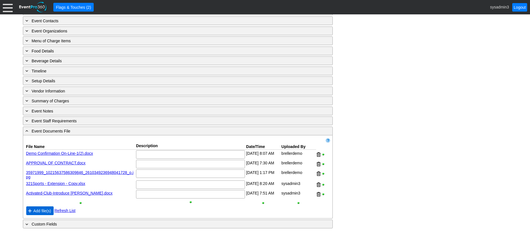
click at [43, 211] on span "Add file(s)" at bounding box center [42, 211] width 20 height 6
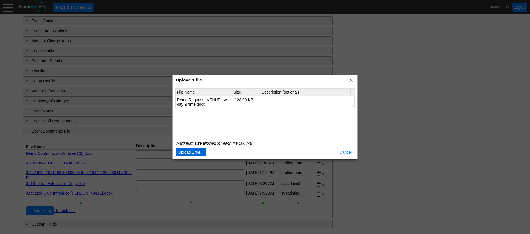
click at [196, 152] on span "Upload 1 file..." at bounding box center [191, 152] width 28 height 6
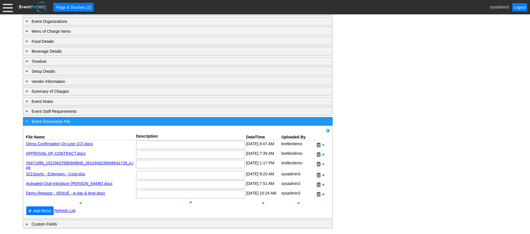
click at [108, 125] on div "- Event Documents File" at bounding box center [166, 121] width 284 height 6
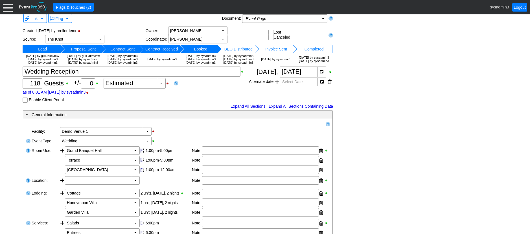
scroll to position [0, 0]
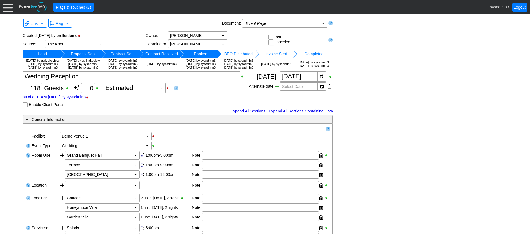
click at [277, 91] on span at bounding box center [277, 86] width 4 height 8
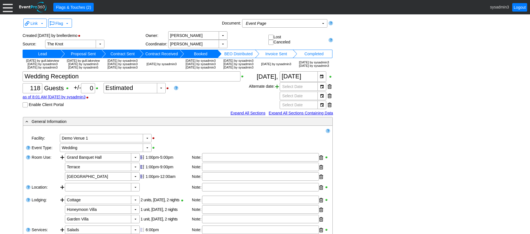
click at [277, 91] on span at bounding box center [277, 86] width 4 height 8
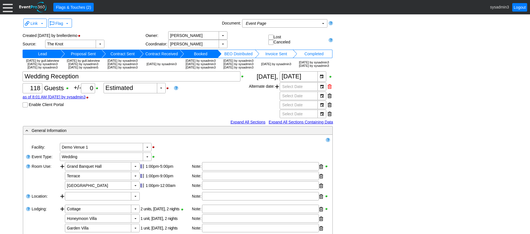
click at [329, 91] on div at bounding box center [329, 86] width 4 height 8
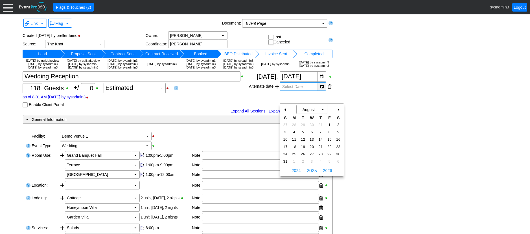
click at [320, 91] on div "▼" at bounding box center [321, 87] width 8 height 8
click at [349, 99] on div "Link ▼ Flag ▼ Document: Event Page Χ ▼ ● Print or PDF E-Sign ▼ Insert ▼ Save ▼ …" at bounding box center [264, 234] width 487 height 435
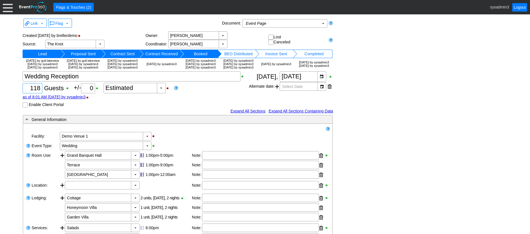
click at [40, 93] on input "118" at bounding box center [33, 88] width 16 height 10
type input "120"
click at [161, 93] on div "▼" at bounding box center [161, 88] width 8 height 10
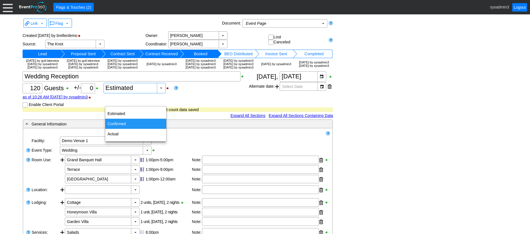
click at [115, 121] on div "Confirmed" at bounding box center [135, 124] width 61 height 10
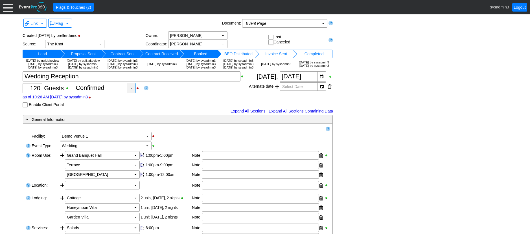
click at [129, 93] on div "▼" at bounding box center [131, 88] width 8 height 10
click at [94, 133] on div "Actual" at bounding box center [104, 134] width 61 height 10
type input "Actual"
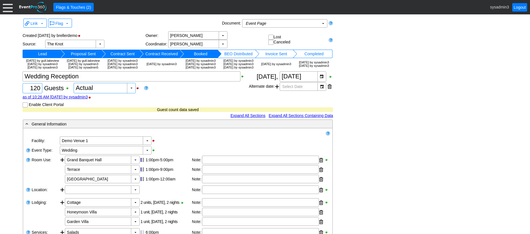
drag, startPoint x: 39, startPoint y: 98, endPoint x: 45, endPoint y: 97, distance: 5.4
click at [39, 93] on input "120" at bounding box center [33, 88] width 16 height 10
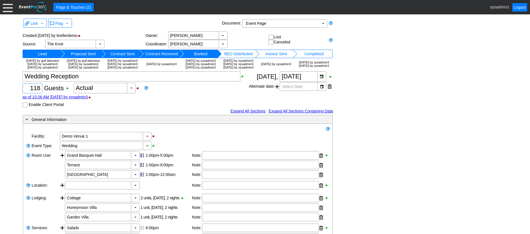
type input "118"
click at [166, 99] on div "Χ 118 Guests +/- Χ 0 ▼ Χ Actual as of 10:26 AM [DATE] by sysadmin3 Enable Clien…" at bounding box center [136, 89] width 226 height 36
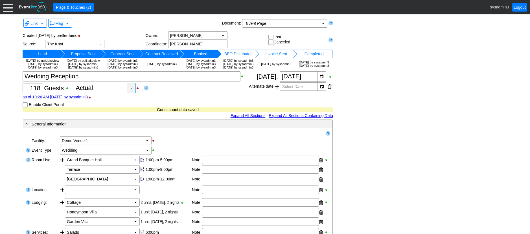
click at [132, 93] on div "▼" at bounding box center [131, 88] width 8 height 10
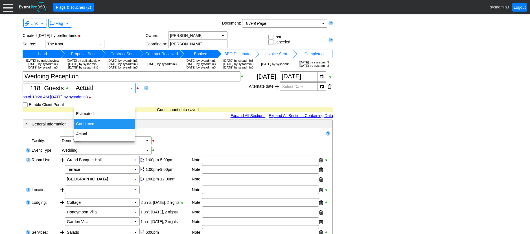
click at [89, 122] on div "Confirmed" at bounding box center [104, 124] width 61 height 10
type input "Confirmed"
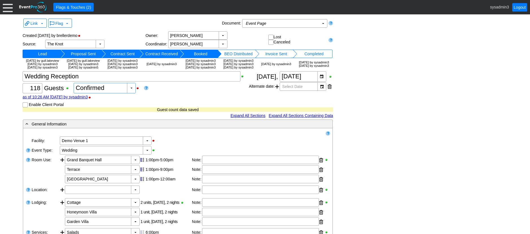
click at [150, 101] on div "Χ 118 Guests +/- Χ 0 ▼ Χ Confirmed as of 10:26 AM [DATE] by sysadmin3 Enable Cl…" at bounding box center [136, 89] width 226 height 36
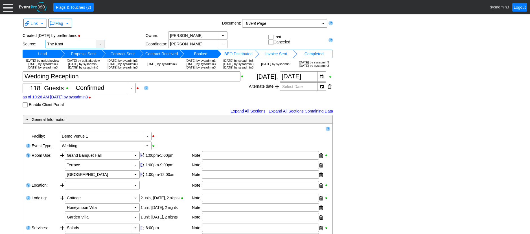
click at [101, 43] on div "▼" at bounding box center [100, 44] width 8 height 8
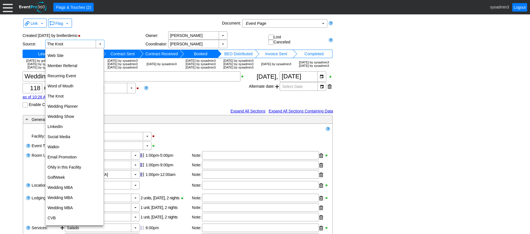
click at [130, 41] on div "▼ Χ The Knot Select source of event" at bounding box center [95, 44] width 100 height 8
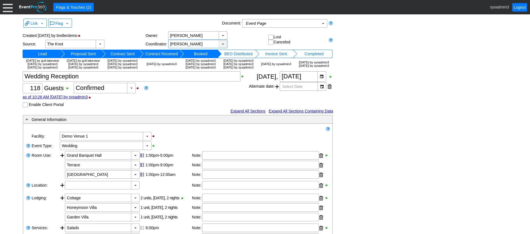
click at [222, 44] on div "▼" at bounding box center [223, 44] width 8 height 8
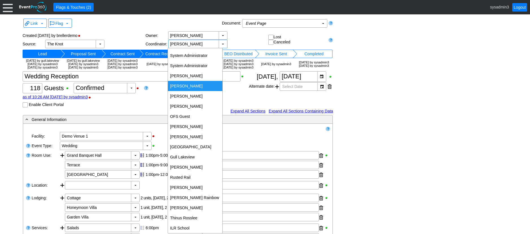
click at [190, 85] on div "[PERSON_NAME]" at bounding box center [195, 86] width 54 height 10
type input "[PERSON_NAME]"
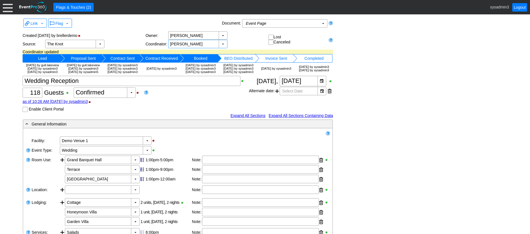
click at [409, 72] on div "Link ▼ Flag ▼ Document: Event Page Χ ▼ ● Print or PDF E-Sign ▼ Insert ▼ Save ▼ …" at bounding box center [264, 236] width 487 height 439
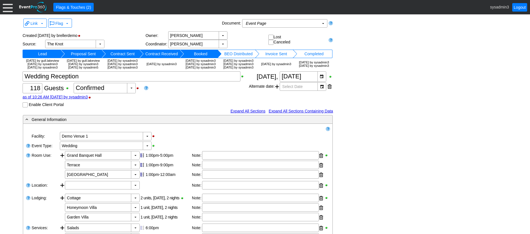
click at [116, 27] on div "Flag ▼" at bounding box center [133, 23] width 173 height 11
click at [270, 37] on input "checkbox" at bounding box center [271, 38] width 6 height 6
checkbox input "true"
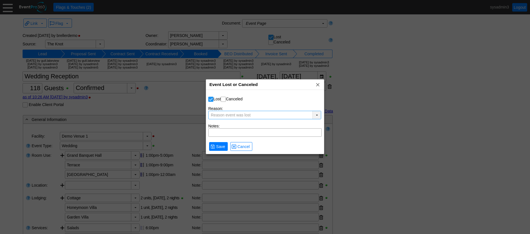
click at [316, 116] on div "▼" at bounding box center [316, 115] width 8 height 8
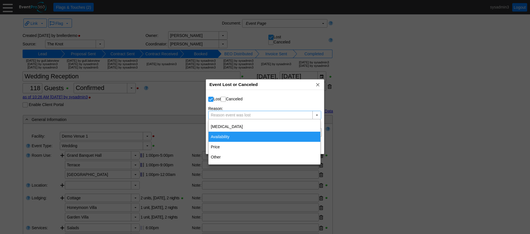
click at [228, 135] on div "Availability" at bounding box center [264, 137] width 112 height 10
type input "Availability"
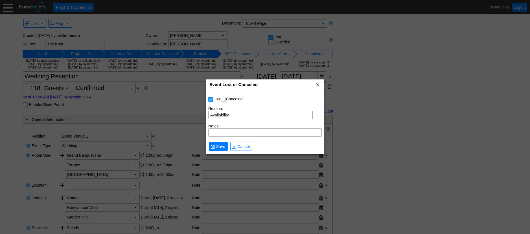
click at [212, 99] on input "checkbox" at bounding box center [211, 100] width 6 height 6
checkbox input "false"
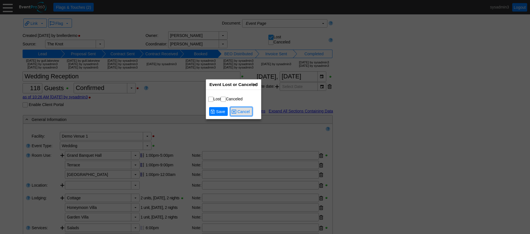
click at [244, 113] on span "Cancel" at bounding box center [243, 112] width 15 height 6
checkbox input "false"
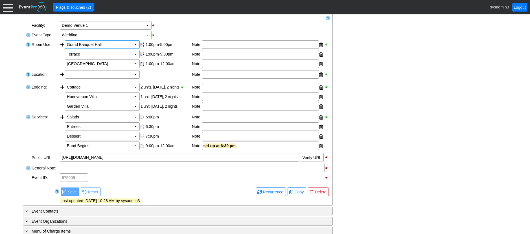
scroll to position [113, 0]
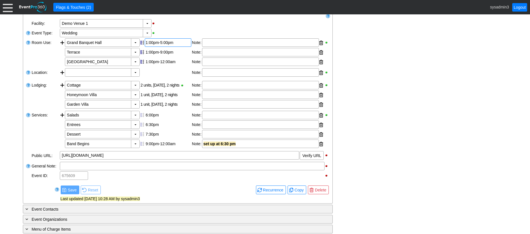
click at [165, 45] on div "1:00pm-5:00pm" at bounding box center [168, 42] width 45 height 5
type input "6:00"
type input "2:00"
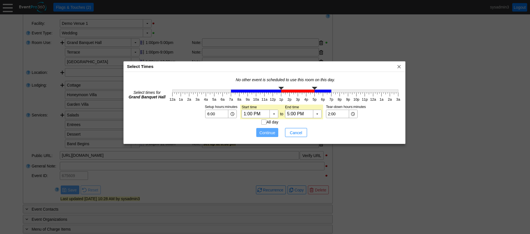
click at [252, 70] on div "Select Times x" at bounding box center [264, 66] width 281 height 10
click at [299, 133] on span "Cancel" at bounding box center [295, 133] width 17 height 6
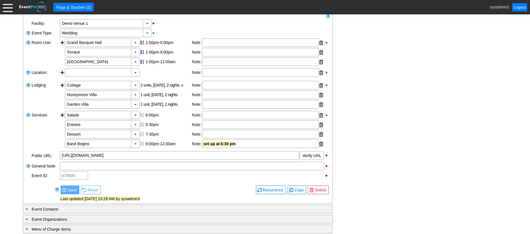
scroll to position [141, 0]
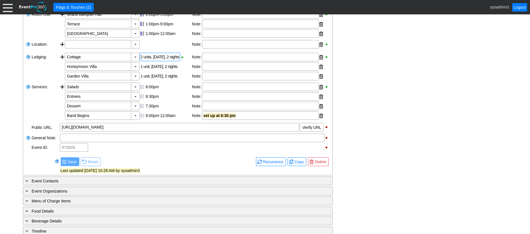
click at [161, 61] on div "2 units, [DATE], 2 nights" at bounding box center [160, 57] width 40 height 8
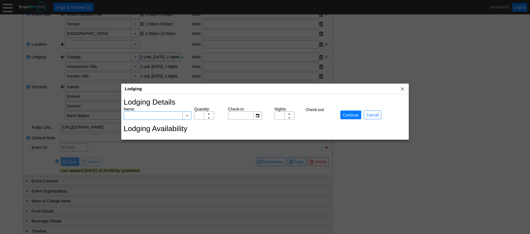
type input "Cottage"
type input "2"
type input "[DATE]"
type input "2"
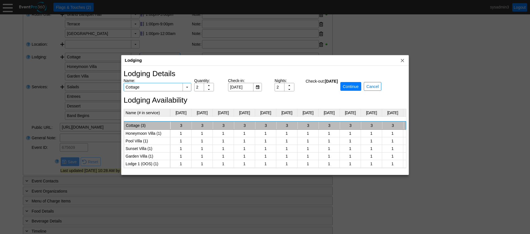
scroll to position [0, 525]
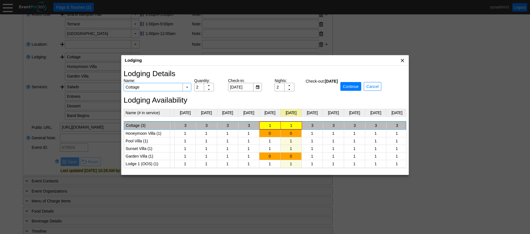
click at [400, 61] on span "x" at bounding box center [402, 61] width 6 height 6
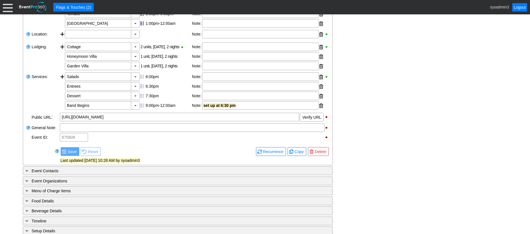
scroll to position [169, 0]
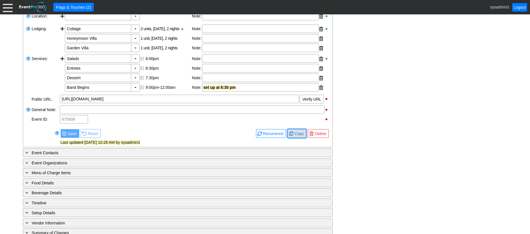
click at [295, 136] on span "Copy" at bounding box center [299, 134] width 12 height 6
checkbox input "true"
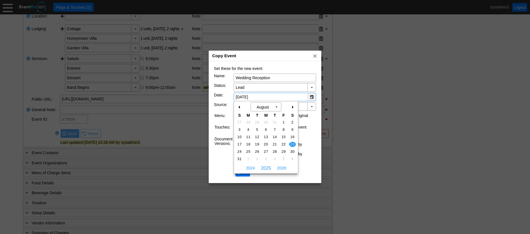
click at [311, 98] on div "▼" at bounding box center [311, 97] width 8 height 8
click at [283, 167] on span "2026" at bounding box center [282, 168] width 12 height 8
click at [399, 108] on div at bounding box center [265, 117] width 530 height 234
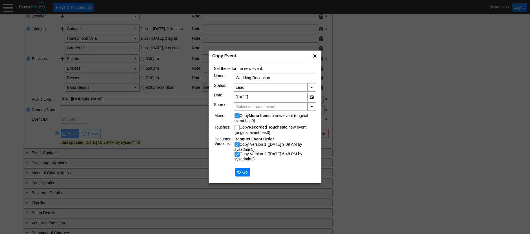
click at [314, 56] on span "x" at bounding box center [315, 56] width 6 height 6
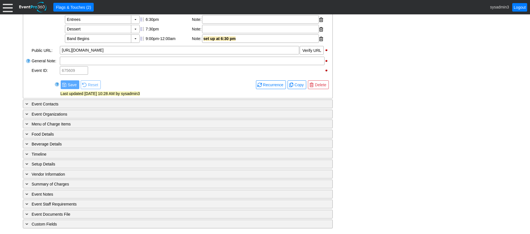
scroll to position [231, 0]
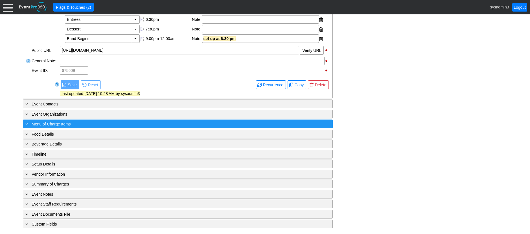
click at [93, 123] on div "+ Menu of Charge Items" at bounding box center [166, 124] width 284 height 6
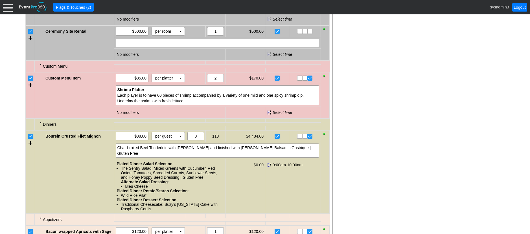
scroll to position [428, 0]
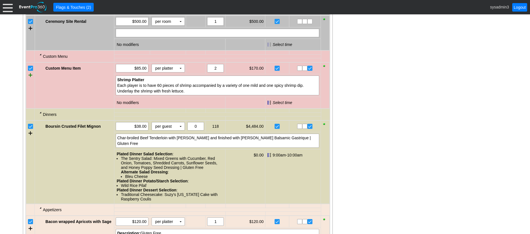
click at [32, 79] on div at bounding box center [30, 75] width 4 height 8
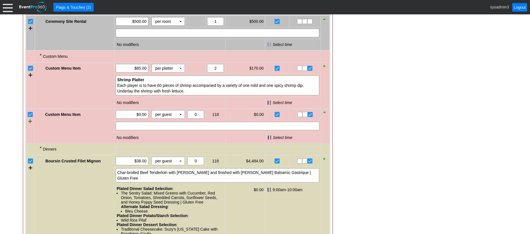
click at [30, 125] on div at bounding box center [30, 121] width 4 height 8
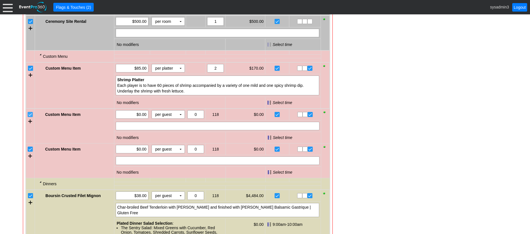
click at [31, 118] on input "checkbox" at bounding box center [31, 115] width 6 height 6
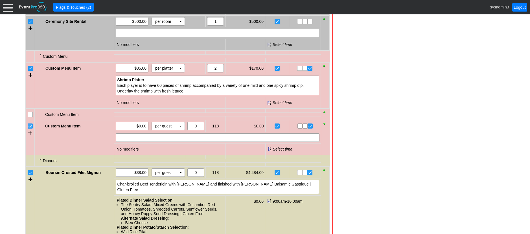
click at [32, 129] on input "checkbox" at bounding box center [31, 127] width 6 height 6
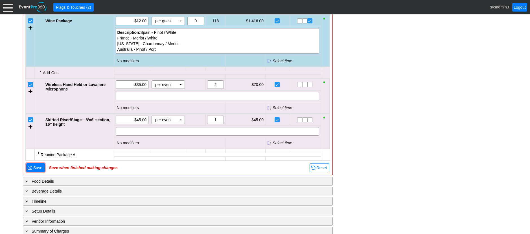
scroll to position [739, 0]
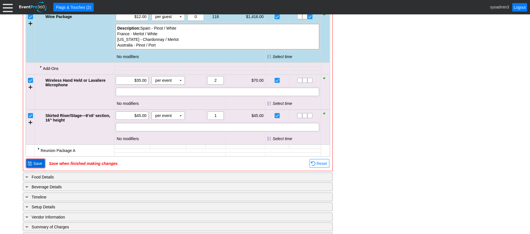
click at [39, 166] on span "Save" at bounding box center [37, 164] width 11 height 6
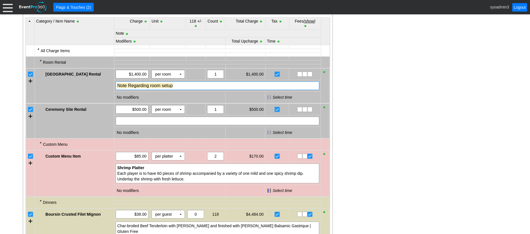
scroll to position [334, 0]
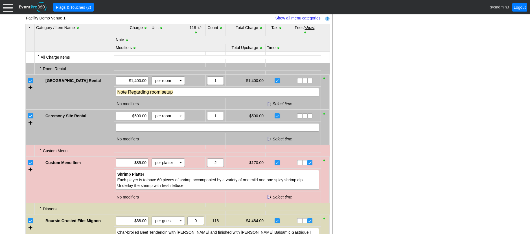
click at [299, 20] on link "Show all menu categories" at bounding box center [297, 18] width 45 height 5
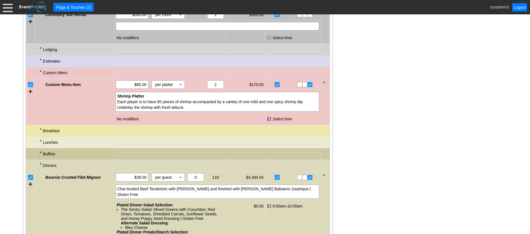
scroll to position [447, 0]
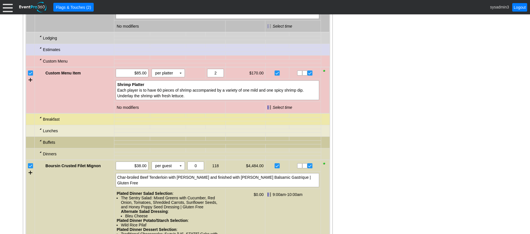
click at [41, 38] on div at bounding box center [40, 36] width 5 height 5
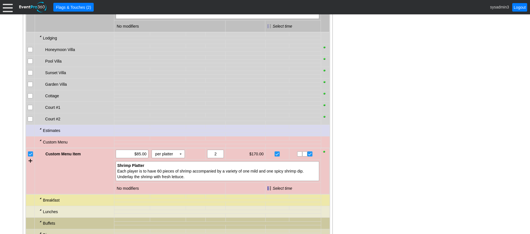
click at [41, 38] on div at bounding box center [40, 36] width 5 height 5
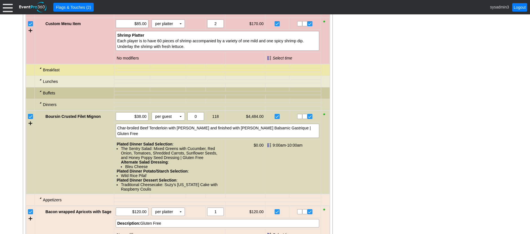
scroll to position [503, 0]
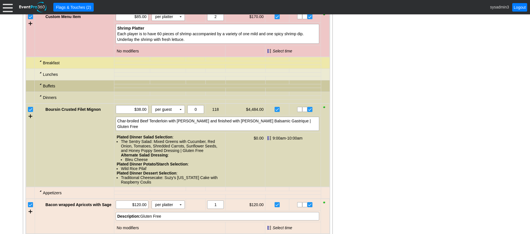
click at [42, 63] on div at bounding box center [40, 61] width 5 height 5
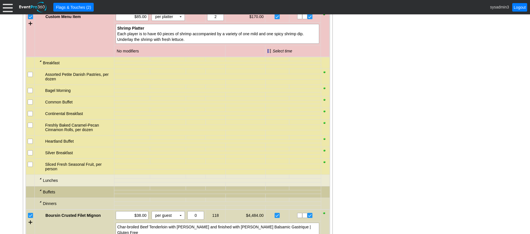
click at [42, 63] on div at bounding box center [40, 61] width 5 height 5
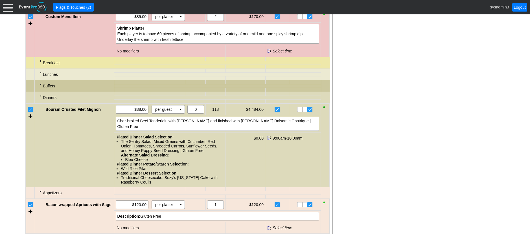
click at [41, 75] on div at bounding box center [40, 72] width 5 height 5
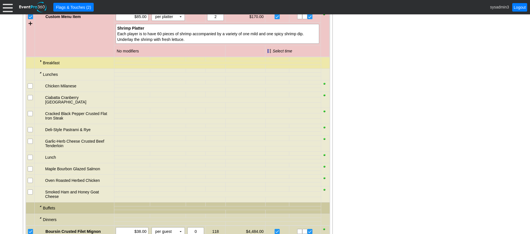
click at [41, 75] on div at bounding box center [40, 72] width 5 height 5
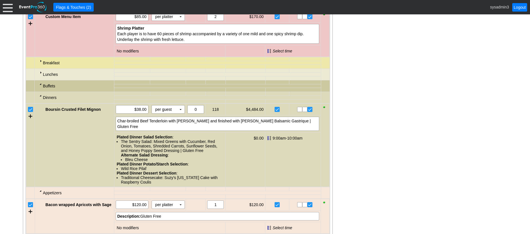
scroll to position [531, 0]
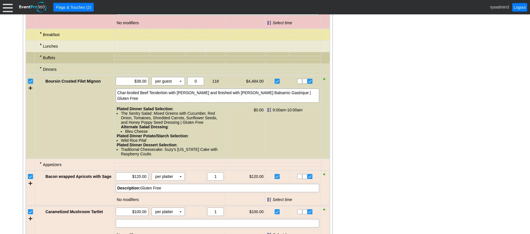
click at [41, 70] on div at bounding box center [40, 67] width 5 height 5
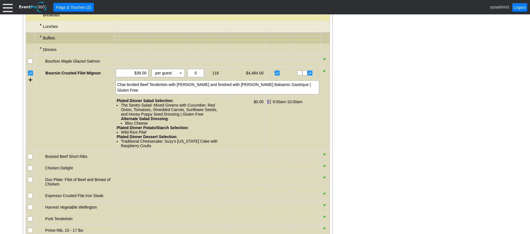
scroll to position [588, 0]
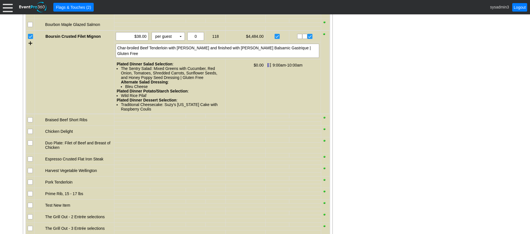
click at [32, 135] on input "checkbox" at bounding box center [31, 132] width 6 height 6
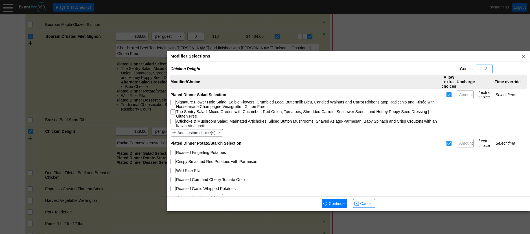
click at [232, 57] on div "Modifier Selections x" at bounding box center [348, 56] width 362 height 10
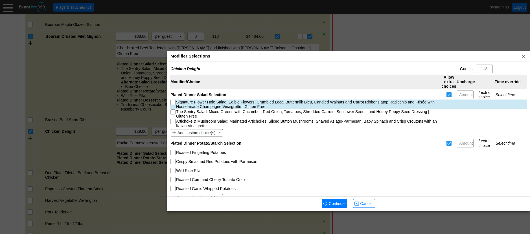
click at [174, 102] on input "Signature Flower Hole Salad: Edible Flowers, Crumbled Local Buttermilk Bleu, Ca…" at bounding box center [174, 103] width 6 height 6
checkbox input "true"
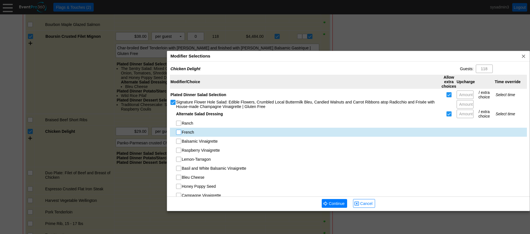
click at [179, 133] on input "French" at bounding box center [179, 133] width 6 height 6
checkbox input "true"
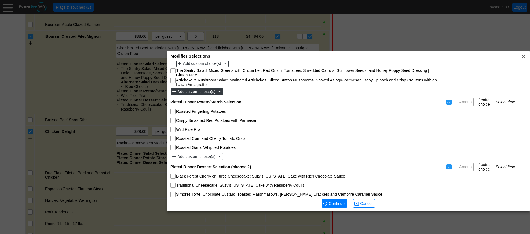
scroll to position [169, 0]
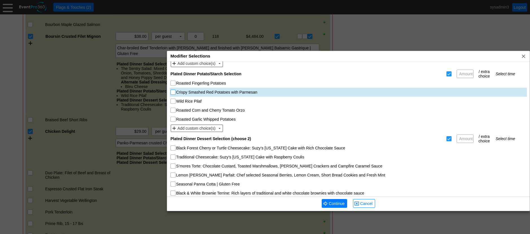
click at [173, 92] on input "Crispy Smashed Red Potatoes with Parmesan" at bounding box center [174, 93] width 6 height 6
checkbox input "true"
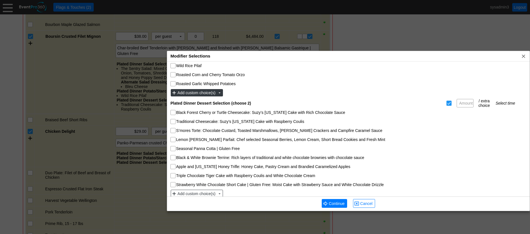
scroll to position [209, 0]
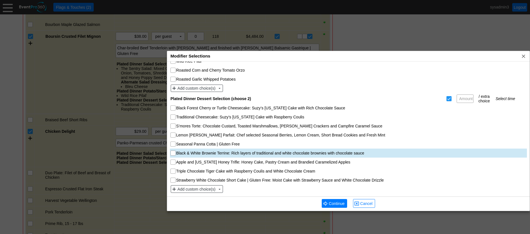
click at [175, 152] on input "Black & White Brownie Terrine: Rich layers of traditional and white chocolate b…" at bounding box center [174, 154] width 6 height 6
checkbox input "true"
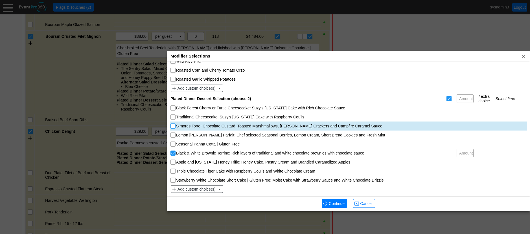
click at [175, 126] on input "S’mores Torte: Chocolate Custard, Toasted Marshmallows, Graham Crackers and Cam…" at bounding box center [174, 127] width 6 height 6
checkbox input "true"
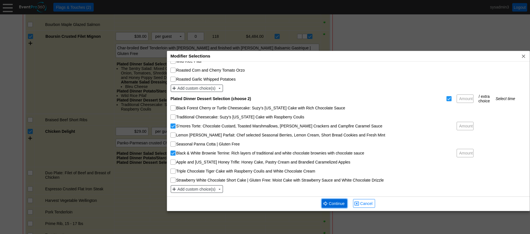
click at [334, 202] on span "Continue" at bounding box center [336, 204] width 18 height 6
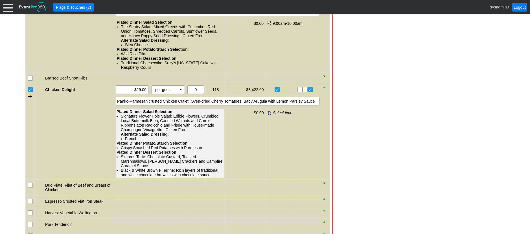
scroll to position [644, 0]
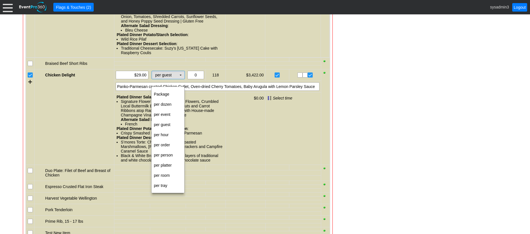
click at [180, 79] on td "▼" at bounding box center [181, 75] width 8 height 8
click at [165, 155] on td "per person" at bounding box center [167, 155] width 33 height 10
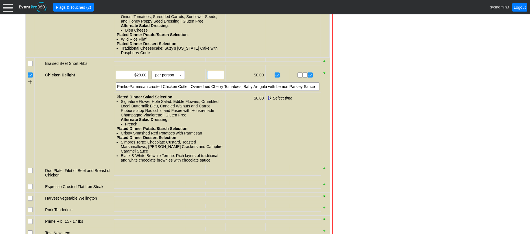
click at [215, 79] on input "text" at bounding box center [215, 75] width 13 height 8
type input "110"
click at [141, 79] on input "29.00" at bounding box center [132, 75] width 29 height 8
type input "$29.00"
click at [306, 91] on div "Panko-Parmesan crusted Chicken Cutlet, Oven-dried Cherry Tomatoes, Baby Arugula…" at bounding box center [218, 86] width 204 height 8
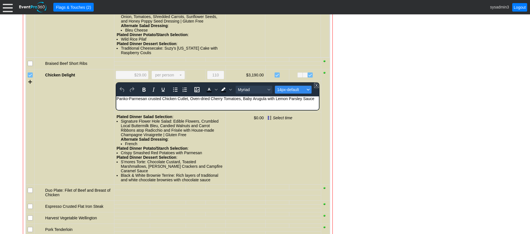
scroll to position [0, 0]
click at [314, 98] on div "Panko-Parmesan crusted Chicken Cutlet, Oven-dried Cherry Tomatoes, Baby Arugula…" at bounding box center [217, 98] width 202 height 5
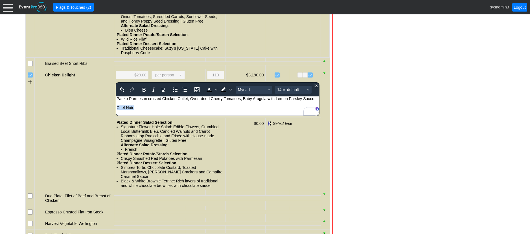
drag, startPoint x: 145, startPoint y: 110, endPoint x: 231, endPoint y: 212, distance: 133.3
click at [116, 111] on html "Panko-Parmesan crusted Chicken Cutlet, Oven-dried Cherry Tomatoes, Baby Arugula…" at bounding box center [217, 104] width 202 height 16
click at [142, 93] on icon "Bold" at bounding box center [143, 89] width 7 height 7
click at [284, 92] on span "14px-default" at bounding box center [291, 89] width 28 height 5
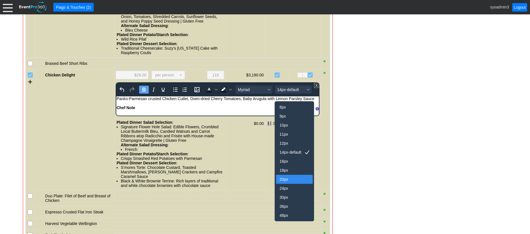
click at [287, 181] on div "20px" at bounding box center [290, 179] width 22 height 7
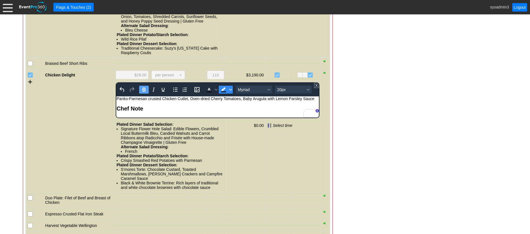
click at [232, 94] on span "Background color Black" at bounding box center [230, 90] width 5 height 8
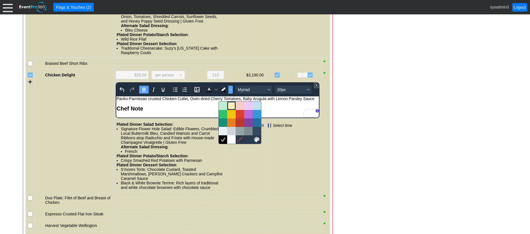
click at [232, 106] on div at bounding box center [231, 105] width 7 height 7
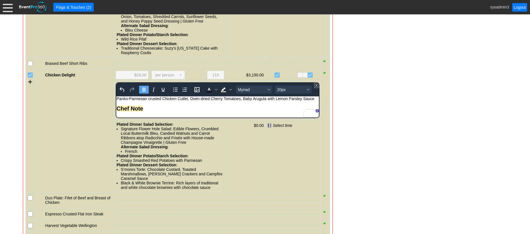
click at [400, 116] on div "- General Information ▼ Loading.... Remove all highlights Facility: ▼ Χ Demo Ve…" at bounding box center [264, 104] width 487 height 1266
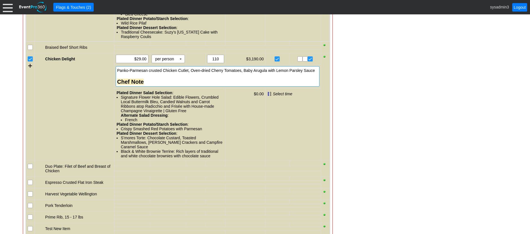
scroll to position [672, 0]
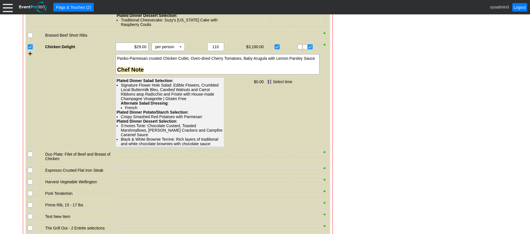
click at [145, 100] on div "Signature Flower Hole Salad: Edible Flowers, Crumbled Local Buttermilk Bleu, Ca…" at bounding box center [172, 96] width 102 height 27
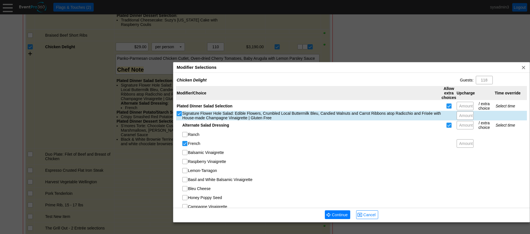
click at [181, 113] on input "Signature Flower Hole Salad: Edible Flowers, Crumbled Local Buttermilk Bleu, Ca…" at bounding box center [180, 114] width 6 height 6
checkbox input "false"
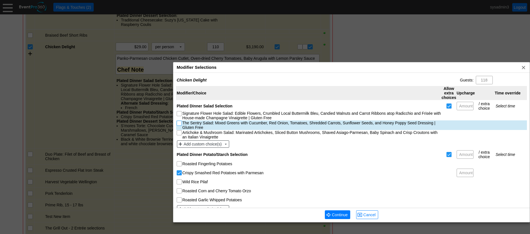
click at [180, 124] on input "The Sentry Salad: Mixed Greens with Cucumber, Red Onion, Tomatoes, Shredded Car…" at bounding box center [180, 124] width 6 height 6
checkbox input "true"
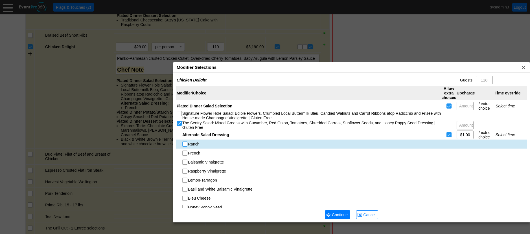
click at [187, 146] on input "Ranch" at bounding box center [185, 145] width 6 height 6
checkbox input "true"
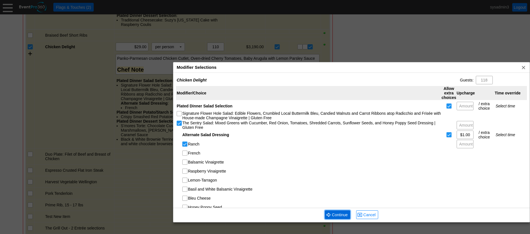
click at [341, 214] on span "Continue" at bounding box center [340, 215] width 18 height 6
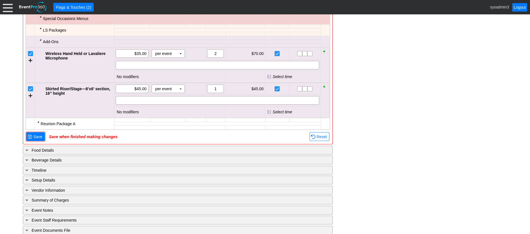
scroll to position [1139, 0]
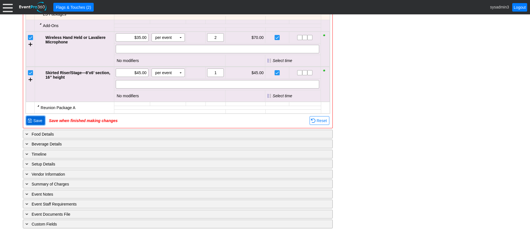
click at [41, 120] on span "Save" at bounding box center [37, 121] width 11 height 6
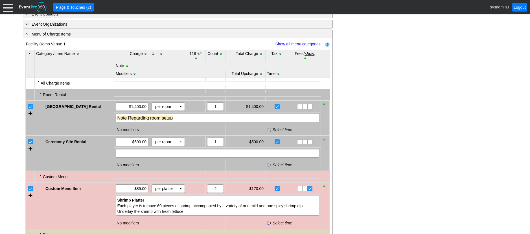
scroll to position [252, 0]
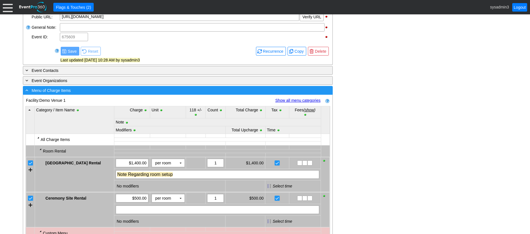
click at [110, 94] on div "- Menu of Charge Items" at bounding box center [166, 90] width 284 height 6
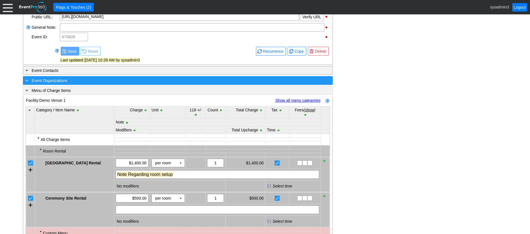
scroll to position [231, 0]
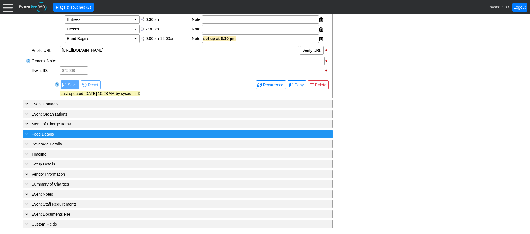
click at [102, 136] on div "+ Food Details" at bounding box center [166, 134] width 284 height 6
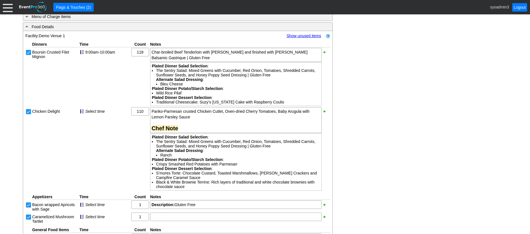
scroll to position [316, 0]
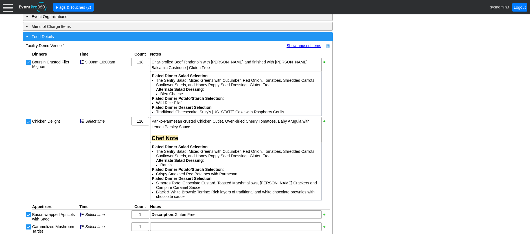
click at [125, 40] on div "- Food Details" at bounding box center [166, 36] width 284 height 6
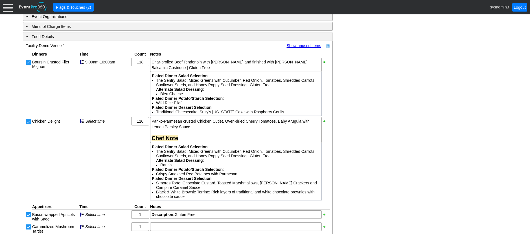
scroll to position [231, 0]
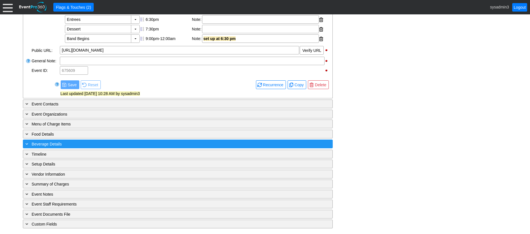
click at [85, 143] on div "+ Beverage Details" at bounding box center [166, 144] width 284 height 6
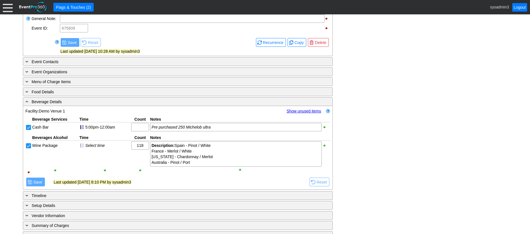
scroll to position [315, 0]
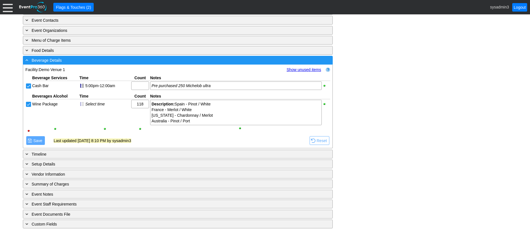
click at [141, 62] on div "- Beverage Details" at bounding box center [166, 60] width 284 height 6
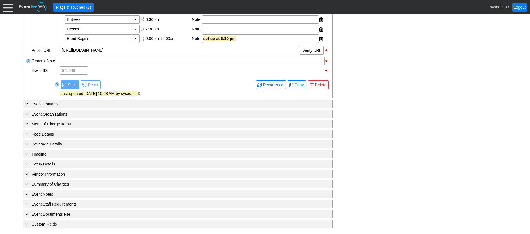
scroll to position [231, 0]
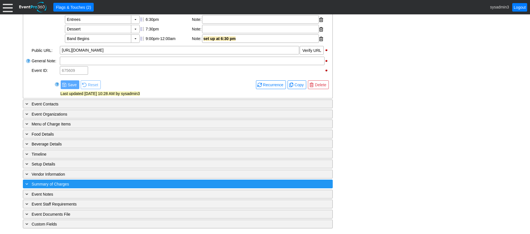
click at [131, 184] on div "+ Summary of Charges" at bounding box center [166, 184] width 284 height 6
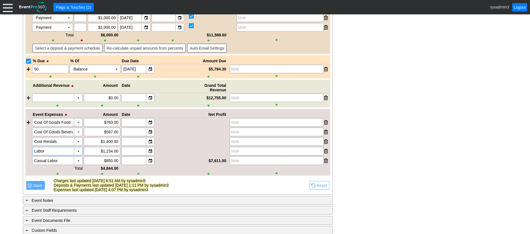
scroll to position [936, 0]
click at [79, 126] on div "▼" at bounding box center [78, 122] width 8 height 8
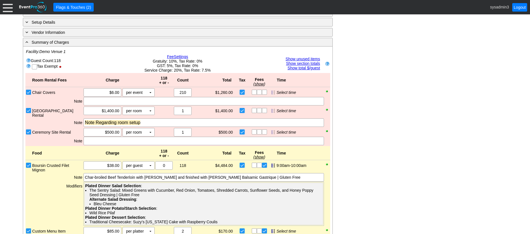
scroll to position [275, 0]
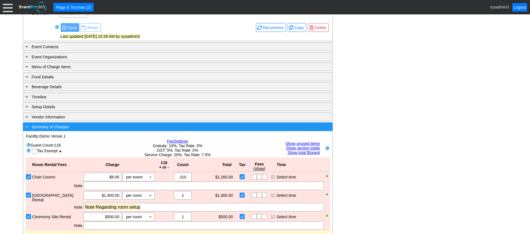
click at [161, 130] on div "- Summary of Charges" at bounding box center [166, 127] width 284 height 6
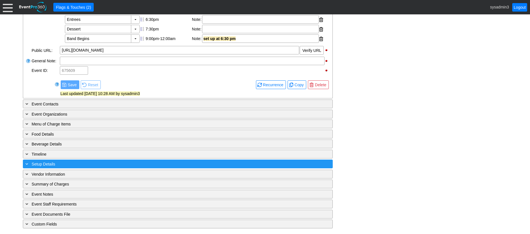
click at [83, 165] on div "+ Setup Details" at bounding box center [166, 164] width 284 height 6
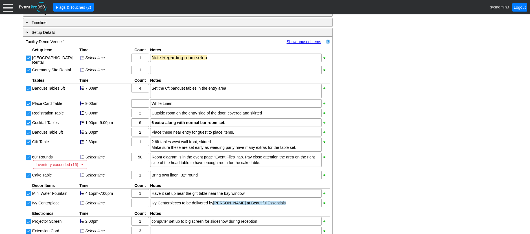
scroll to position [332, 0]
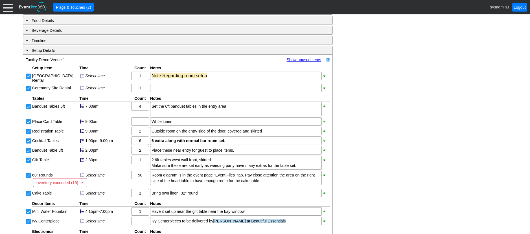
click at [303, 62] on link "Show unused items" at bounding box center [304, 60] width 34 height 5
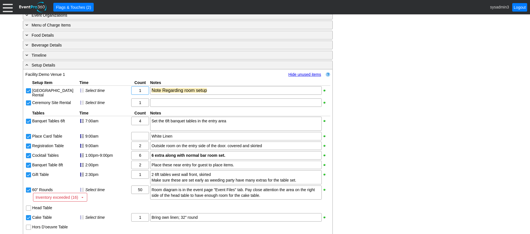
scroll to position [303, 0]
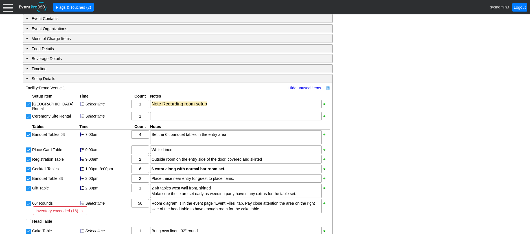
click at [305, 90] on link "Hide unused items" at bounding box center [304, 88] width 33 height 5
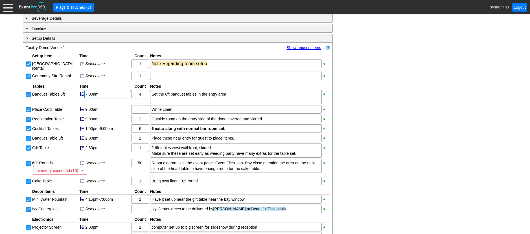
scroll to position [332, 0]
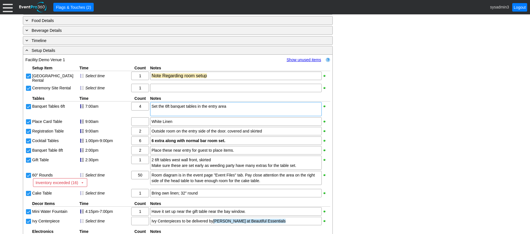
click at [164, 109] on div "Set the 6ft banquet tables in the entry area" at bounding box center [235, 106] width 169 height 6
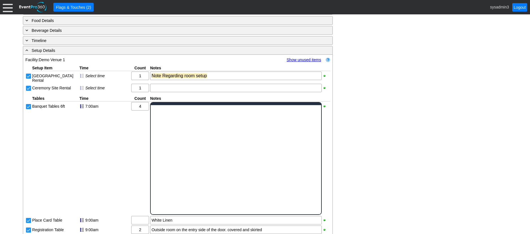
scroll to position [0, 0]
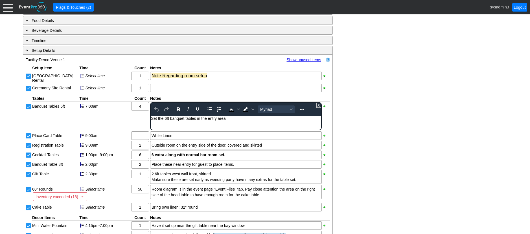
click at [233, 118] on div "Set the 6ft banquet tables in the entry area" at bounding box center [236, 118] width 170 height 5
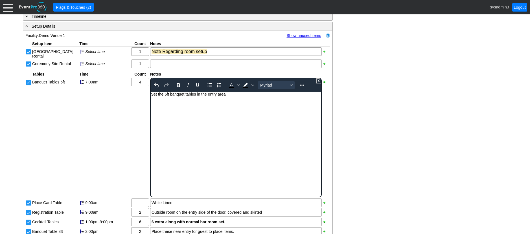
scroll to position [388, 0]
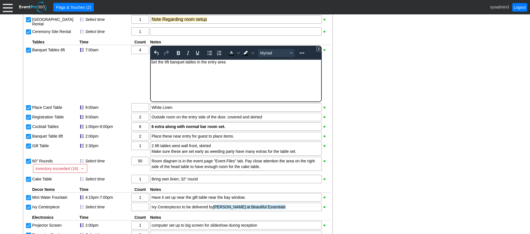
click at [174, 94] on div "Rich Text Area. Press ALT-0 for help." at bounding box center [236, 93] width 170 height 5
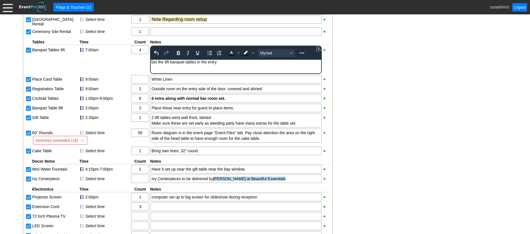
drag, startPoint x: 379, startPoint y: 91, endPoint x: 353, endPoint y: 81, distance: 27.7
click at [380, 89] on div "- General Information ▼ Loading.... Remove all highlights Facility: ▼ Χ Demo Ve…" at bounding box center [264, 58] width 487 height 663
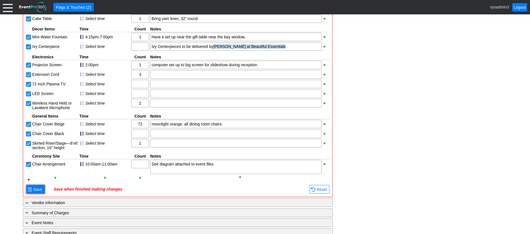
scroll to position [501, 0]
click at [38, 192] on span "Save" at bounding box center [37, 189] width 11 height 6
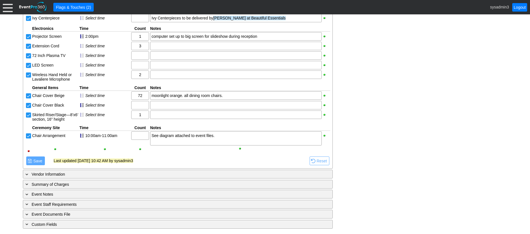
scroll to position [540, 0]
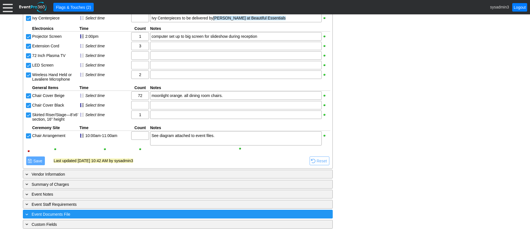
click at [103, 212] on div "+ Event Documents File" at bounding box center [166, 214] width 284 height 6
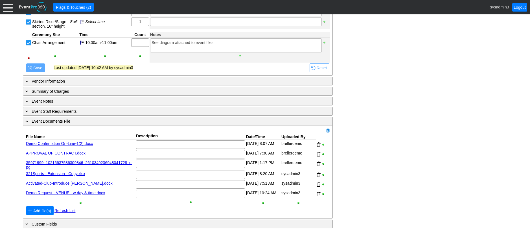
scroll to position [634, 0]
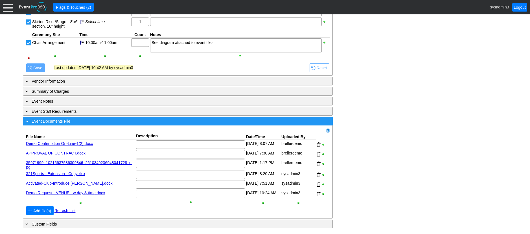
click at [99, 121] on div "- Event Documents File" at bounding box center [166, 121] width 284 height 6
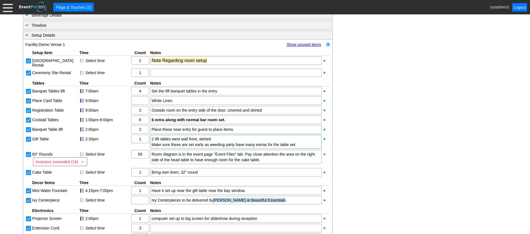
scroll to position [314, 0]
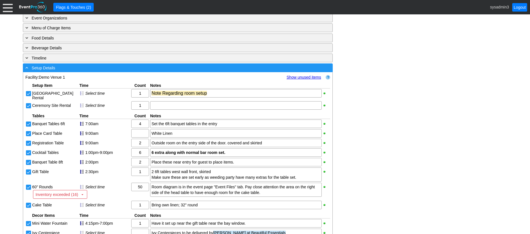
click at [105, 71] on div "- Setup Details" at bounding box center [166, 68] width 284 height 6
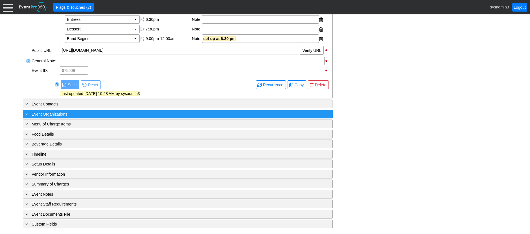
scroll to position [231, 0]
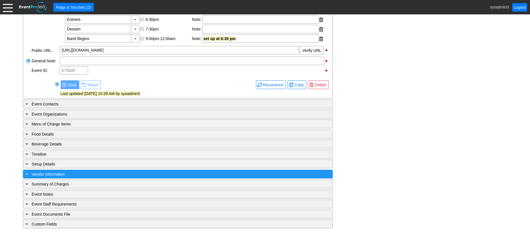
click at [88, 173] on div "+ Vendor Information" at bounding box center [166, 174] width 284 height 6
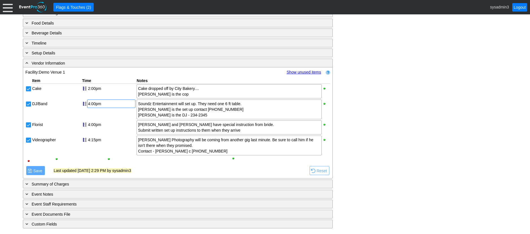
scroll to position [342, 0]
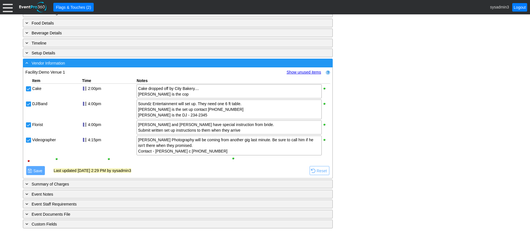
click at [91, 63] on div "- Vendor Information" at bounding box center [166, 63] width 284 height 6
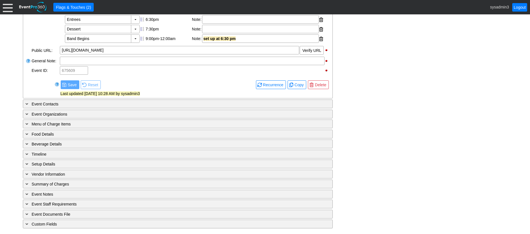
scroll to position [231, 0]
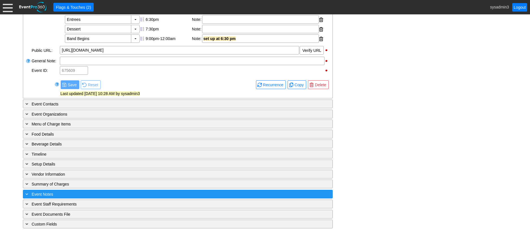
click at [95, 191] on div "+ Event Notes" at bounding box center [166, 194] width 284 height 6
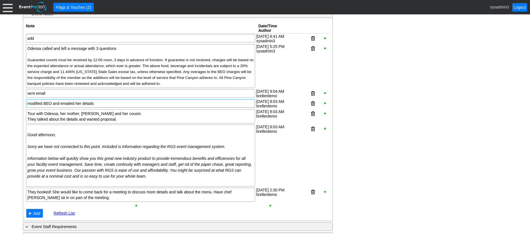
scroll to position [370, 0]
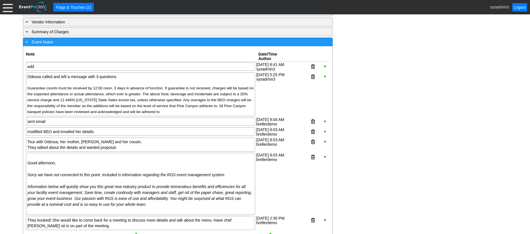
click at [134, 45] on div "- Event Notes" at bounding box center [166, 42] width 284 height 6
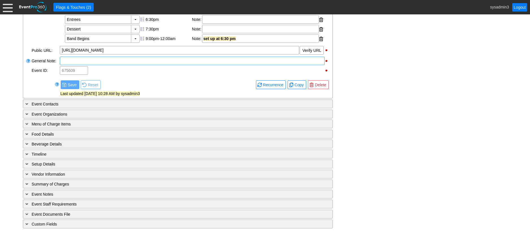
scroll to position [231, 0]
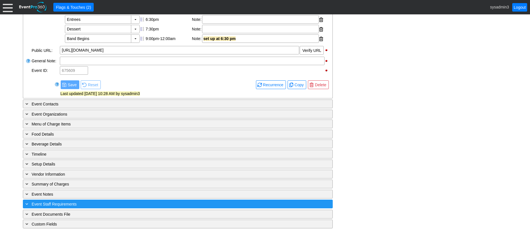
click at [117, 200] on div "+ Event Staff Requirements ▼" at bounding box center [178, 204] width 310 height 9
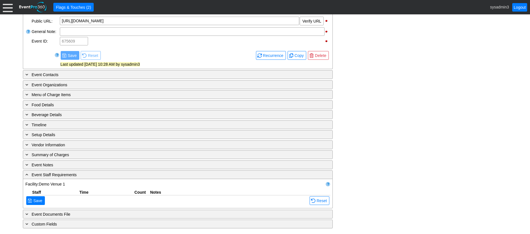
scroll to position [368, 0]
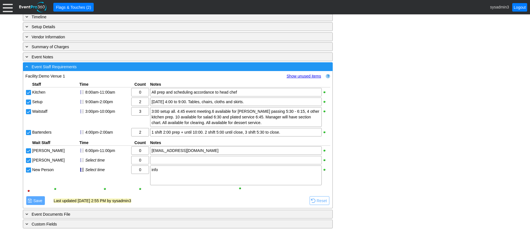
click at [114, 67] on div "- Event Staff Requirements" at bounding box center [166, 66] width 284 height 6
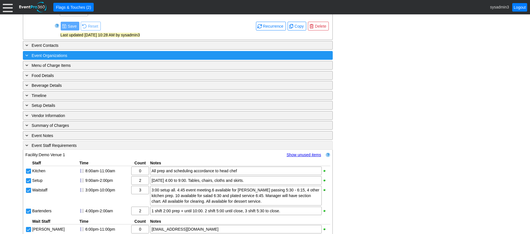
scroll to position [231, 0]
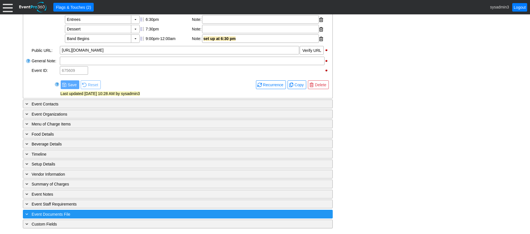
click at [109, 213] on div "+ Event Documents File" at bounding box center [166, 214] width 284 height 6
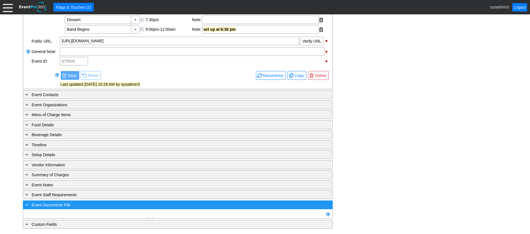
scroll to position [325, 0]
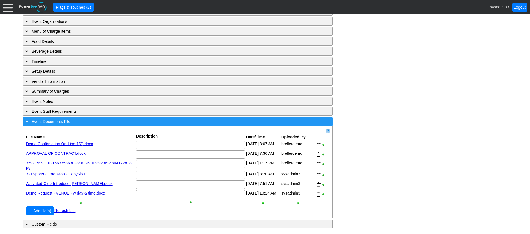
click at [122, 123] on div "- Event Documents File" at bounding box center [166, 121] width 284 height 6
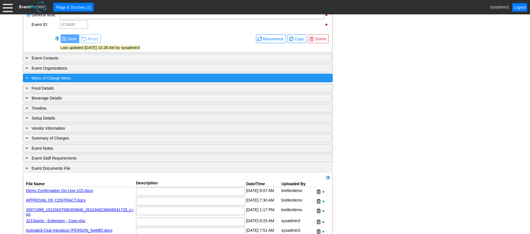
scroll to position [231, 0]
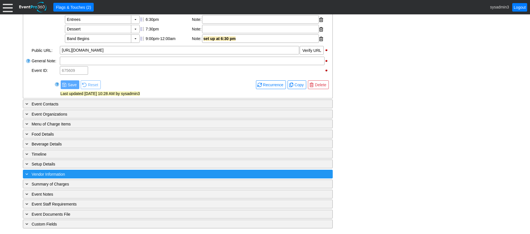
click at [83, 173] on div "+ Vendor Information" at bounding box center [166, 174] width 284 height 6
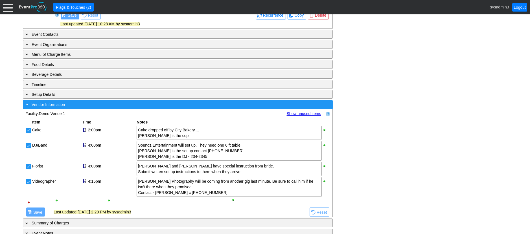
scroll to position [342, 0]
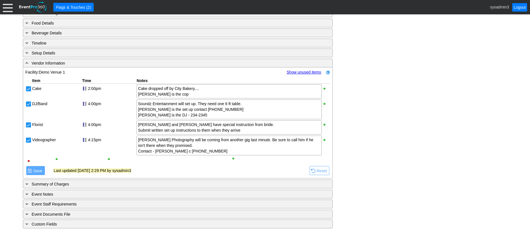
click at [299, 72] on link "Show unused items" at bounding box center [304, 72] width 34 height 5
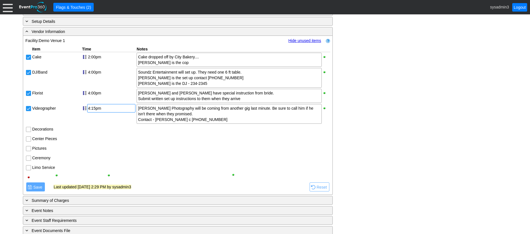
scroll to position [370, 0]
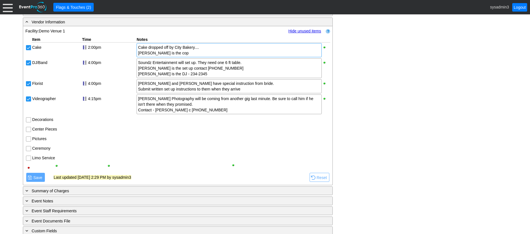
click at [215, 57] on div "Cake dropped off by City Bakery.... Tom Freemont is the cop" at bounding box center [228, 50] width 185 height 14
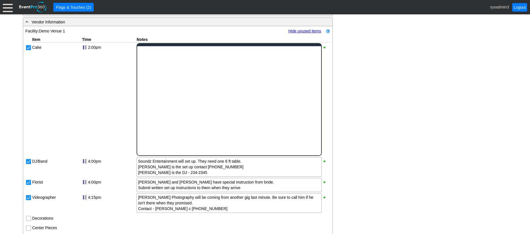
scroll to position [0, 0]
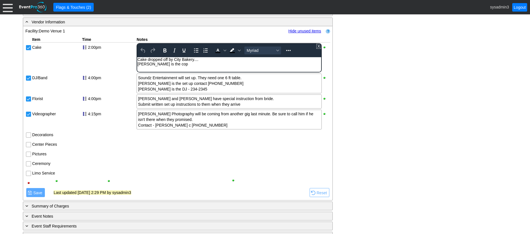
click at [202, 64] on div "Cake dropped off by City Bakery.... Tom Freemont is the cop" at bounding box center [228, 61] width 183 height 9
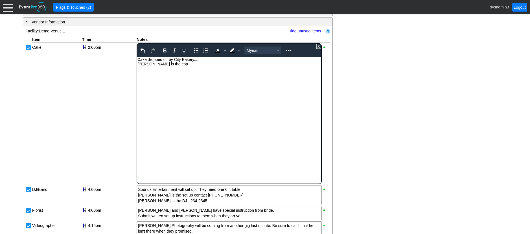
click at [151, 167] on div "Rich Text Area. Press ALT-0 for help." at bounding box center [228, 167] width 183 height 5
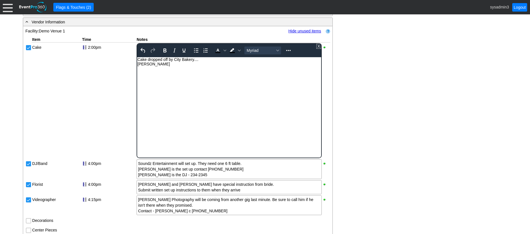
click at [386, 102] on div "- General Information ▼ Loading.... Remove all highlights Facility: ▼ Χ Demo Ve…" at bounding box center [264, 41] width 487 height 592
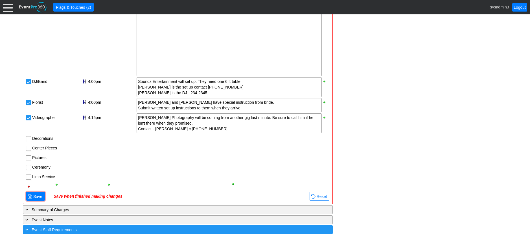
scroll to position [497, 0]
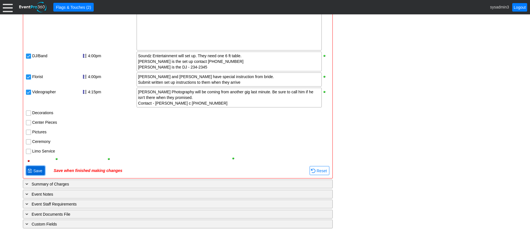
click at [33, 168] on span "Save" at bounding box center [37, 171] width 11 height 6
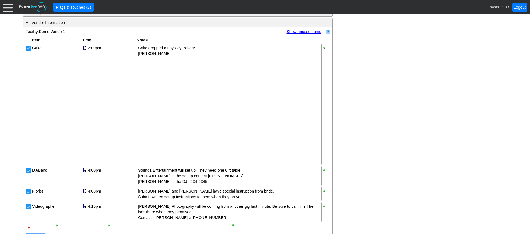
scroll to position [308, 0]
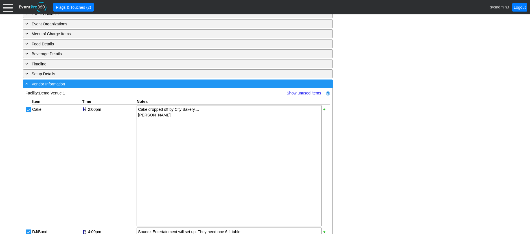
click at [135, 87] on div "- Vendor Information" at bounding box center [166, 84] width 284 height 6
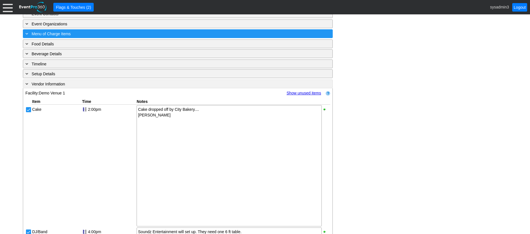
scroll to position [231, 0]
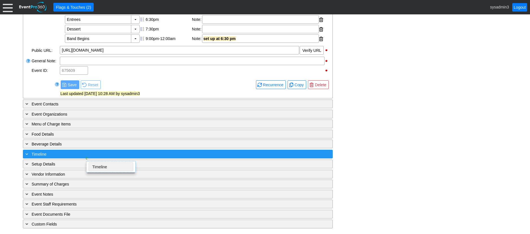
click at [80, 151] on div "+ Timeline" at bounding box center [166, 154] width 284 height 6
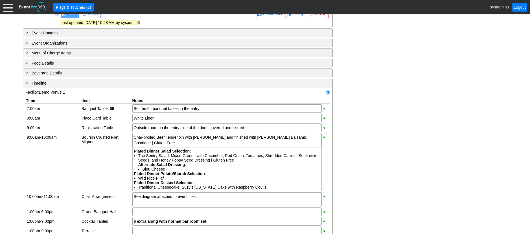
scroll to position [287, 0]
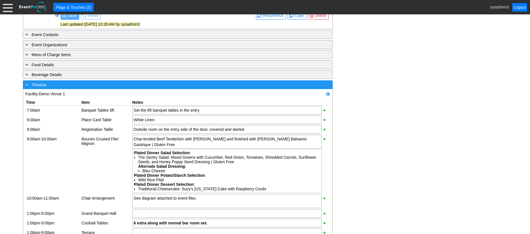
click at [154, 88] on div "- Timeline" at bounding box center [166, 84] width 284 height 6
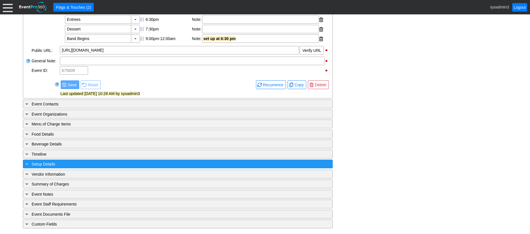
click at [114, 162] on div "+ Setup Details" at bounding box center [166, 164] width 284 height 6
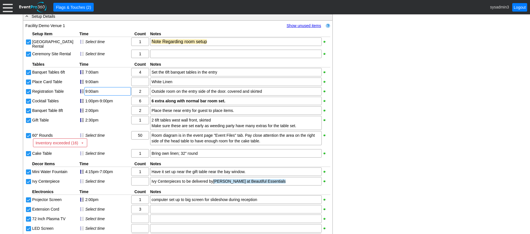
scroll to position [372, 0]
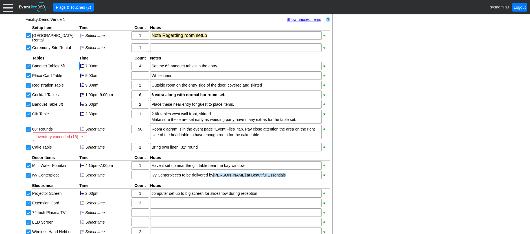
click at [82, 70] on div at bounding box center [81, 66] width 5 height 8
click at [81, 80] on div at bounding box center [81, 75] width 5 height 8
click at [81, 89] on div at bounding box center [81, 85] width 5 height 8
drag, startPoint x: 81, startPoint y: 103, endPoint x: 81, endPoint y: 107, distance: 4.5
click at [81, 99] on div at bounding box center [81, 95] width 5 height 8
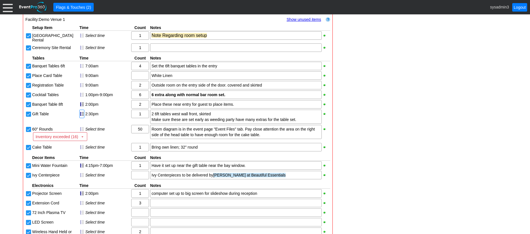
drag, startPoint x: 81, startPoint y: 116, endPoint x: 81, endPoint y: 121, distance: 4.5
click at [81, 109] on div at bounding box center [81, 104] width 5 height 8
click at [81, 118] on div at bounding box center [81, 114] width 5 height 8
click at [83, 118] on div at bounding box center [81, 114] width 5 height 8
click at [80, 109] on div at bounding box center [81, 104] width 5 height 8
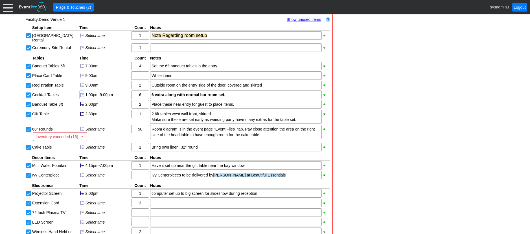
click at [81, 99] on div at bounding box center [81, 95] width 5 height 8
click at [81, 89] on div at bounding box center [81, 85] width 5 height 8
click at [82, 80] on div at bounding box center [81, 75] width 5 height 8
click at [81, 70] on div at bounding box center [81, 66] width 5 height 8
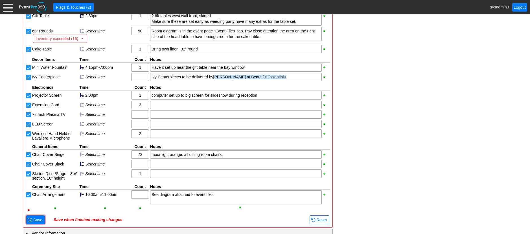
scroll to position [485, 0]
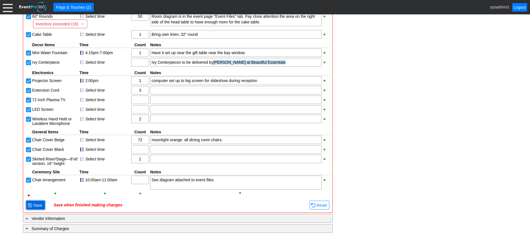
click at [38, 208] on span "Save" at bounding box center [37, 205] width 11 height 6
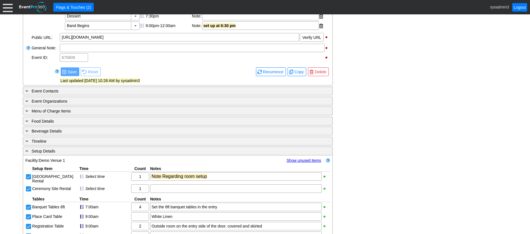
scroll to position [259, 0]
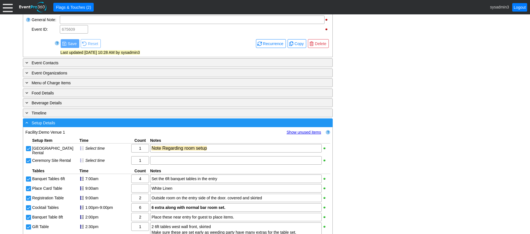
click at [114, 126] on div "- Setup Details" at bounding box center [166, 123] width 284 height 6
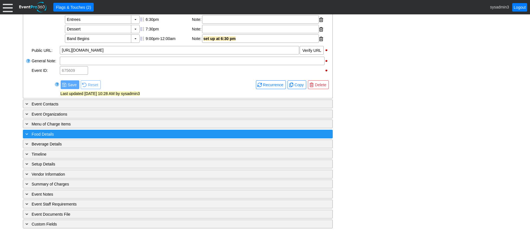
click at [109, 132] on div "+ Food Details" at bounding box center [166, 134] width 284 height 6
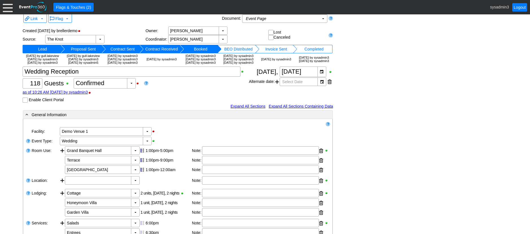
scroll to position [0, 0]
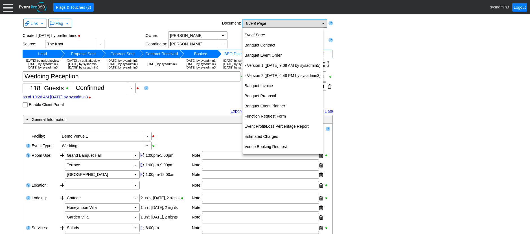
click at [324, 23] on td "▼" at bounding box center [323, 23] width 8 height 8
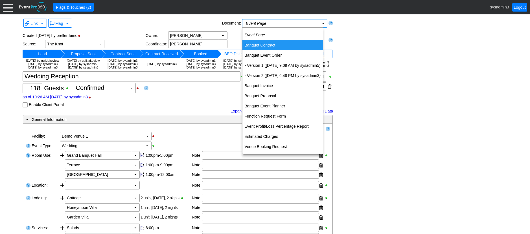
click at [268, 45] on td "Banquet Contract" at bounding box center [282, 45] width 81 height 10
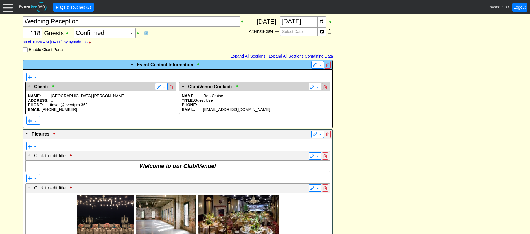
scroll to position [113, 0]
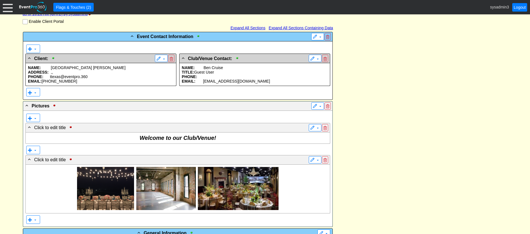
click at [85, 74] on p "ADDRESS: , ," at bounding box center [101, 72] width 146 height 5
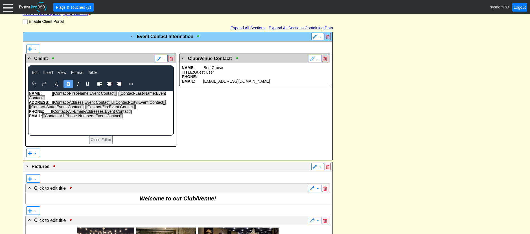
scroll to position [0, 0]
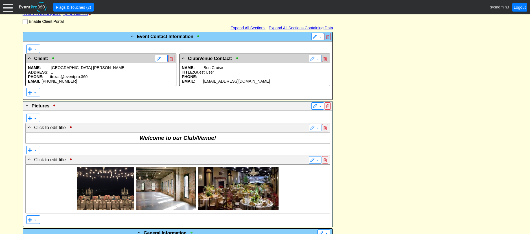
click at [274, 79] on p "PHONE:" at bounding box center [255, 76] width 146 height 5
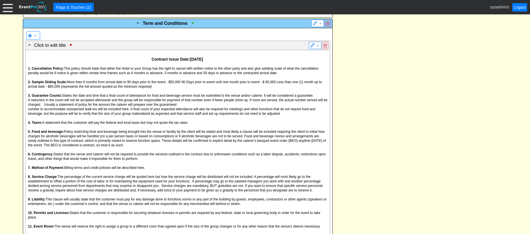
scroll to position [536, 0]
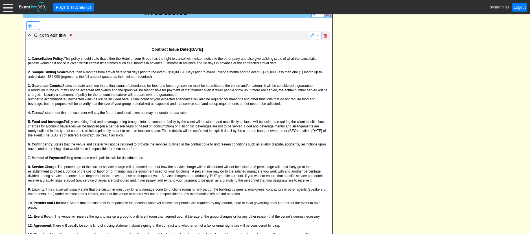
click at [140, 97] on span "A reduction in the count will not be accepted afterwards and the group will be …" at bounding box center [177, 92] width 299 height 8
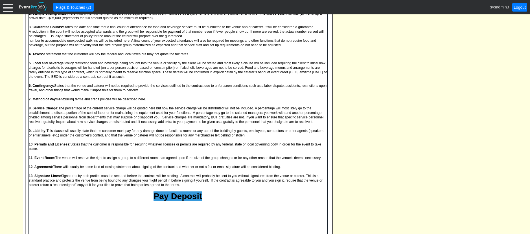
scroll to position [620, 0]
click at [189, 56] on span "A statement that the customer will pay the federal and local taxes but may not …" at bounding box center [116, 54] width 146 height 4
drag, startPoint x: 220, startPoint y: 66, endPoint x: 151, endPoint y: 66, distance: 69.1
click at [151, 56] on p "4. Taxes: A statement that the customer will pay the federal and local taxes bu…" at bounding box center [178, 53] width 298 height 5
click at [244, 47] on p "number to accommodate unexpected walk-ins will be included here. A final count …" at bounding box center [178, 42] width 298 height 9
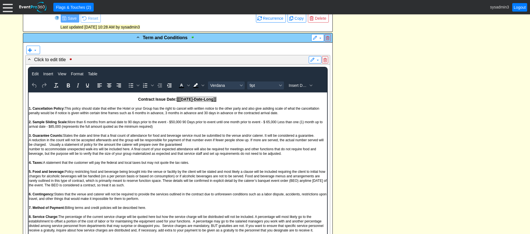
scroll to position [508, 0]
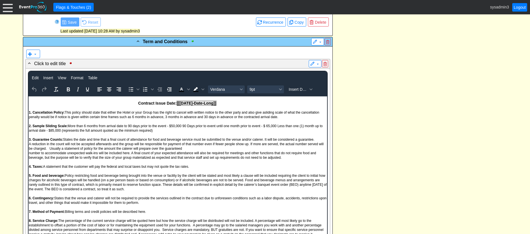
click at [417, 121] on div "- Event Contact Information ▼ ▼ - Client: ▼ NAME: Odessa Jones ADDRESS: , , PHO…" at bounding box center [264, 170] width 487 height 1066
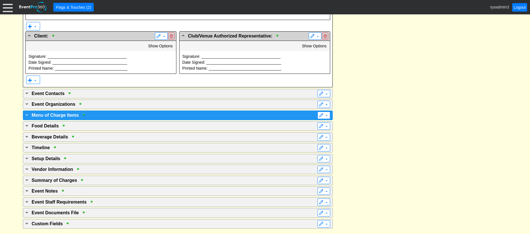
scroll to position [943, 0]
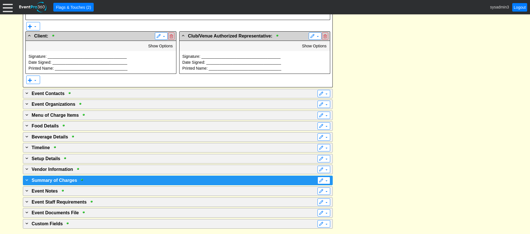
click at [158, 179] on div "+ Summary of Charges" at bounding box center [166, 180] width 284 height 7
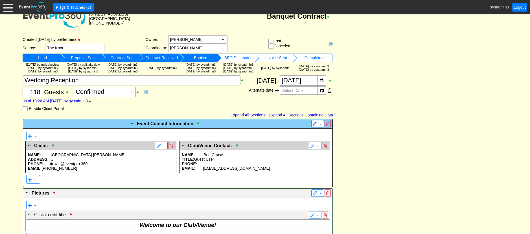
scroll to position [0, 0]
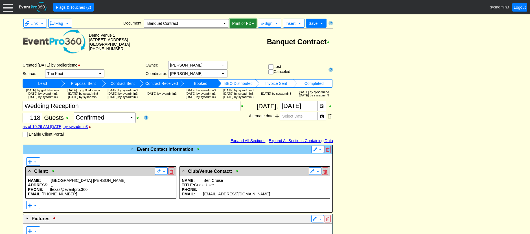
click at [243, 22] on span "Print or PDF" at bounding box center [243, 24] width 24 height 6
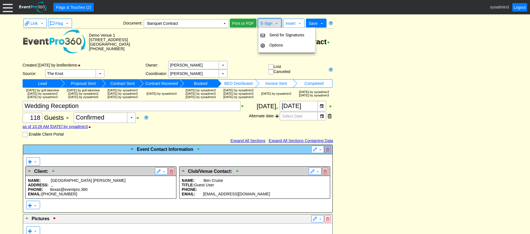
click at [269, 21] on span "E-Sign" at bounding box center [266, 23] width 14 height 6
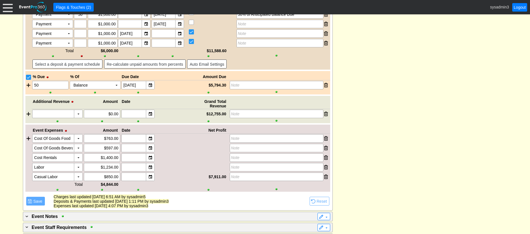
scroll to position [1664, 0]
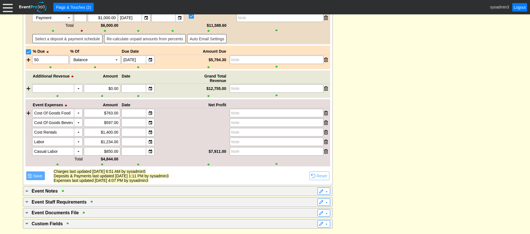
click at [98, 207] on div "+ Event Staff Requirements ▼ Facility: Demo Venue 1 Remove all highlights Hide …" at bounding box center [178, 202] width 310 height 10
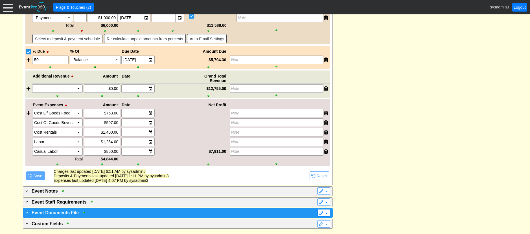
click at [98, 211] on div "+ Event Documents File" at bounding box center [166, 212] width 284 height 7
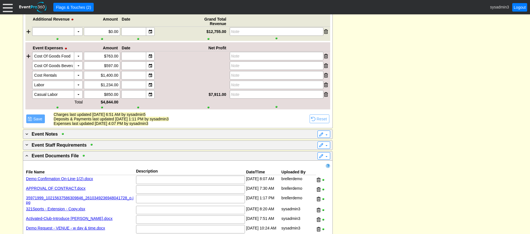
scroll to position [1758, 0]
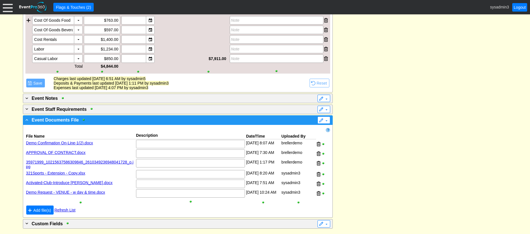
click at [199, 120] on div "- Event Documents File" at bounding box center [166, 119] width 284 height 7
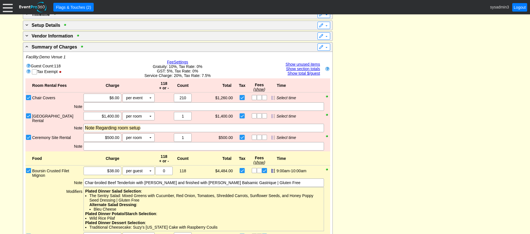
scroll to position [1015, 0]
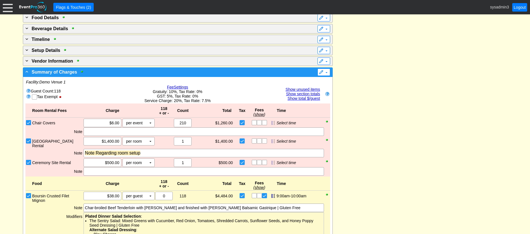
click at [257, 75] on div "- Summary of Charges" at bounding box center [166, 72] width 284 height 7
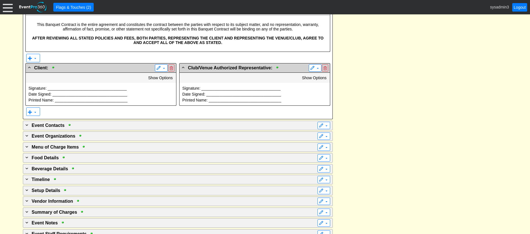
scroll to position [830, 0]
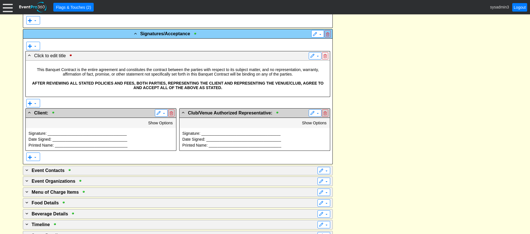
drag, startPoint x: 412, startPoint y: 119, endPoint x: 376, endPoint y: 129, distance: 37.2
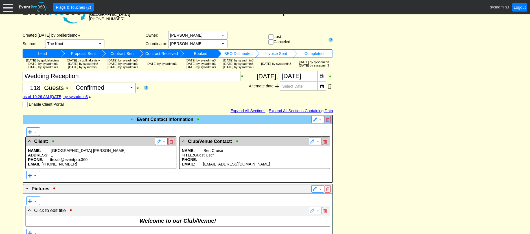
scroll to position [0, 0]
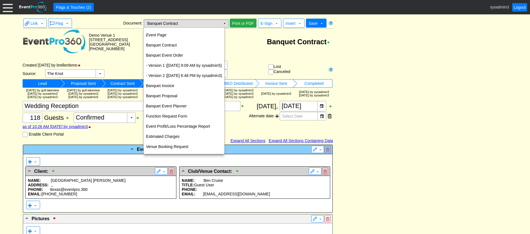
click at [223, 22] on td "▼" at bounding box center [225, 23] width 8 height 8
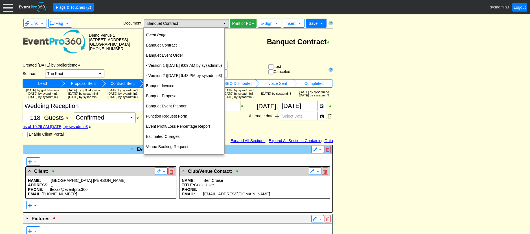
click at [223, 23] on td "▼" at bounding box center [225, 23] width 8 height 8
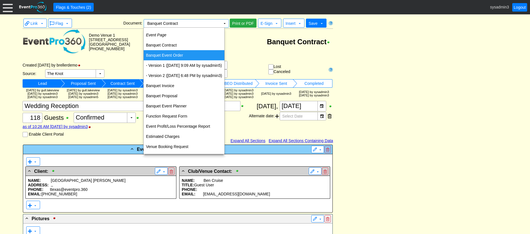
click at [171, 54] on td "Banquet Event Order" at bounding box center [184, 55] width 81 height 10
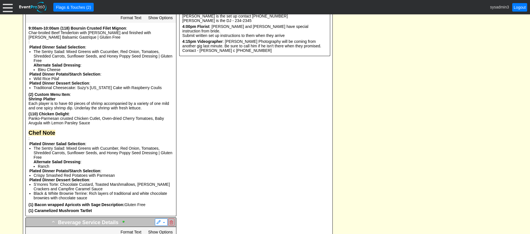
scroll to position [862, 0]
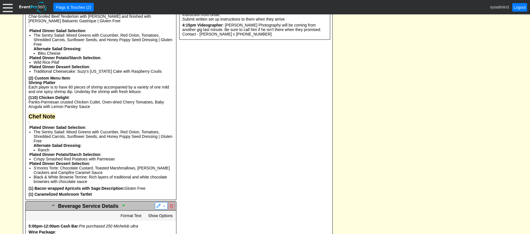
click at [172, 200] on div "Import Content from Section: Section: Food Details Χ ▼ Columns: Time, Count, Fo…" at bounding box center [101, 102] width 150 height 193
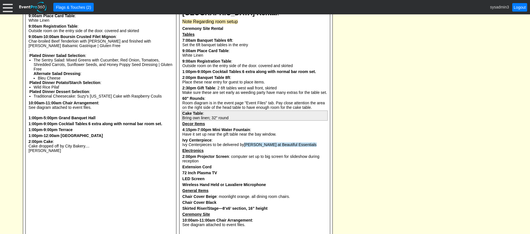
scroll to position [524, 0]
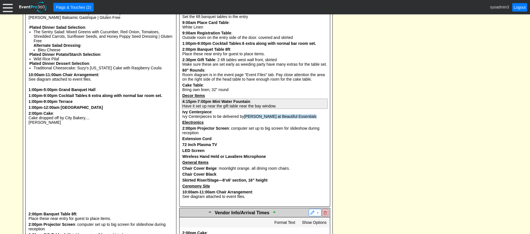
click at [227, 104] on b "Mini Water Fountain" at bounding box center [231, 101] width 38 height 5
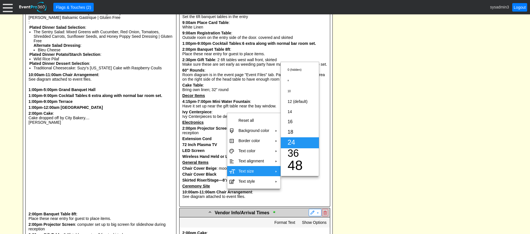
click at [297, 141] on td "24" at bounding box center [297, 142] width 25 height 11
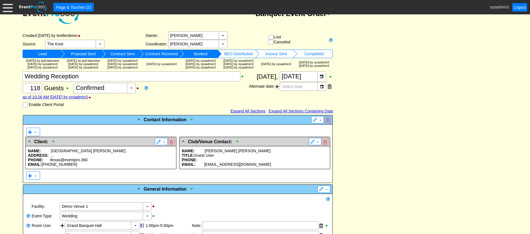
scroll to position [0, 0]
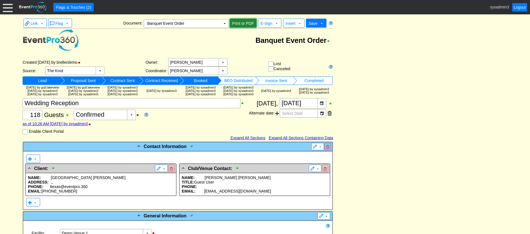
click at [241, 23] on span "Print or PDF" at bounding box center [243, 24] width 24 height 6
click at [224, 24] on td "▼" at bounding box center [225, 23] width 8 height 8
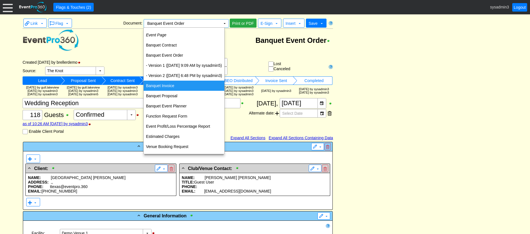
click at [173, 85] on td "Banquet Invoice" at bounding box center [184, 86] width 81 height 10
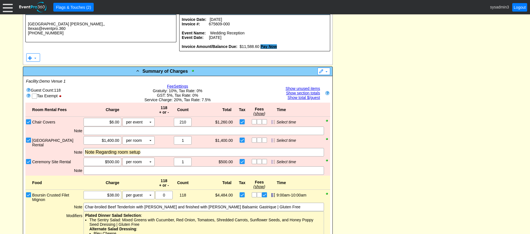
scroll to position [141, 0]
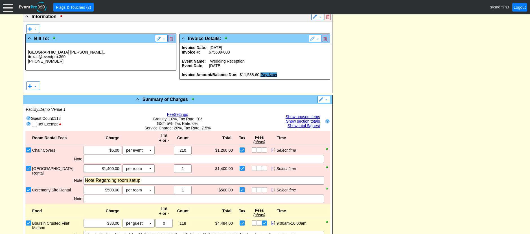
click at [239, 54] on p "Invoice #: 675609-000" at bounding box center [255, 52] width 146 height 5
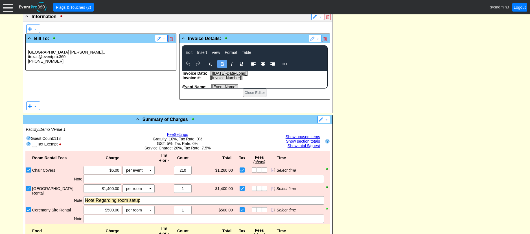
scroll to position [0, 0]
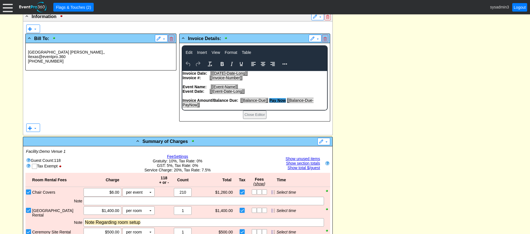
click at [261, 81] on p "Rich Text Area. Press ALT-0 for help." at bounding box center [254, 82] width 144 height 5
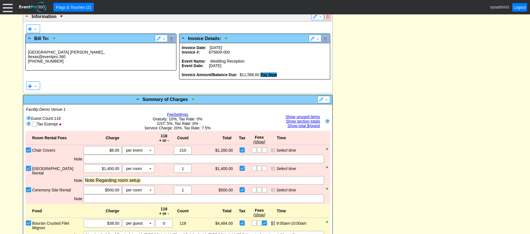
click at [77, 59] on p "ttexas@eventpro.360" at bounding box center [101, 56] width 146 height 5
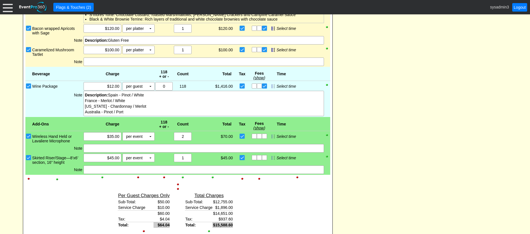
scroll to position [508, 0]
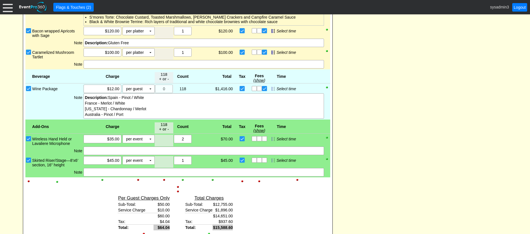
click at [164, 182] on div at bounding box center [164, 180] width 18 height 4
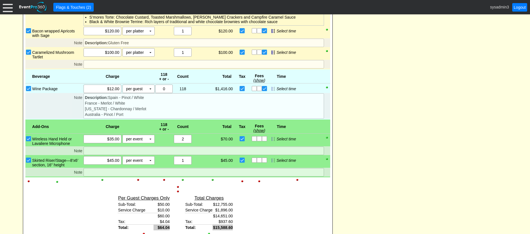
click at [177, 189] on div at bounding box center [177, 187] width 305 height 4
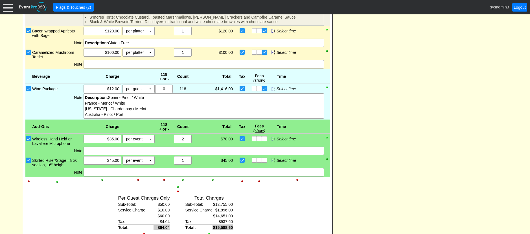
click at [177, 193] on div at bounding box center [177, 192] width 305 height 4
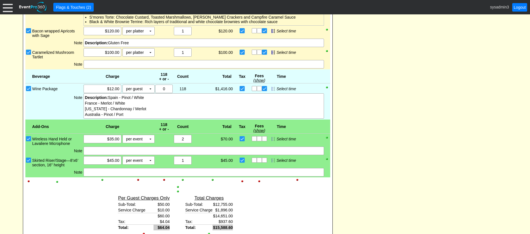
click at [177, 189] on div at bounding box center [177, 187] width 305 height 4
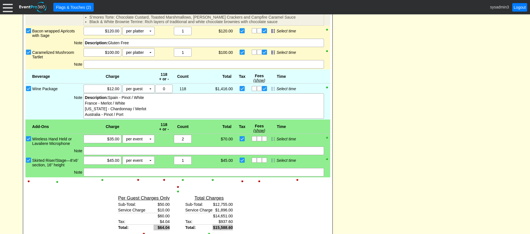
click at [177, 193] on div at bounding box center [177, 192] width 305 height 4
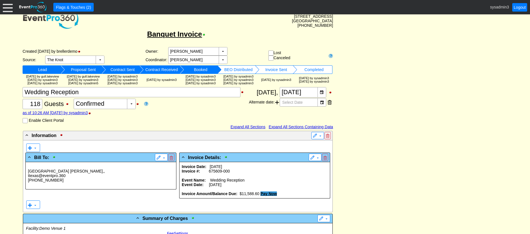
scroll to position [0, 0]
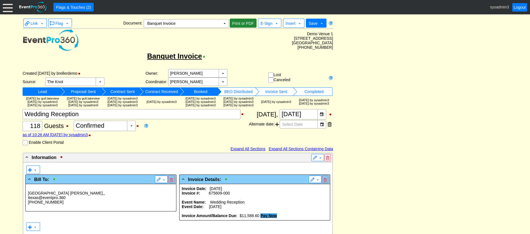
click at [242, 21] on span "Print or PDF" at bounding box center [243, 24] width 24 height 6
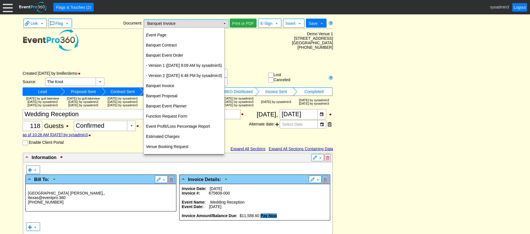
click at [224, 25] on td "▼" at bounding box center [225, 23] width 8 height 8
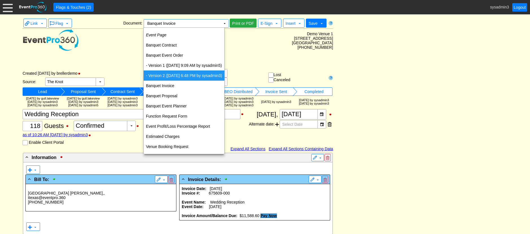
click at [257, 56] on td "Banquet Invoice" at bounding box center [178, 57] width 310 height 11
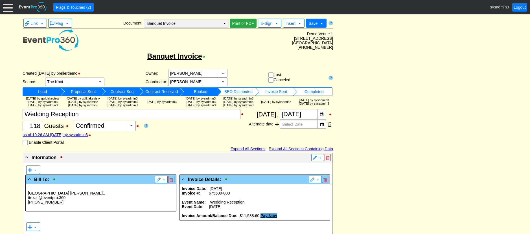
click at [226, 24] on td "▼" at bounding box center [225, 23] width 8 height 8
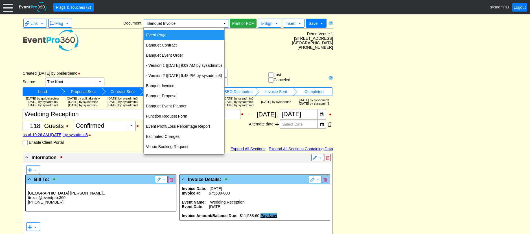
click at [165, 34] on icon "Event Page" at bounding box center [156, 35] width 20 height 5
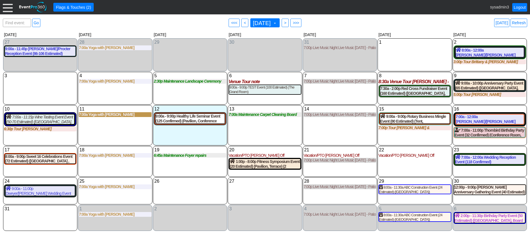
scroll to position [54, 0]
click at [10, 7] on div at bounding box center [8, 7] width 10 height 10
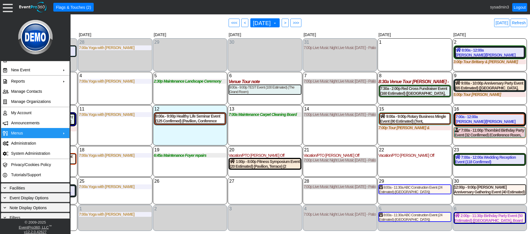
scroll to position [0, 0]
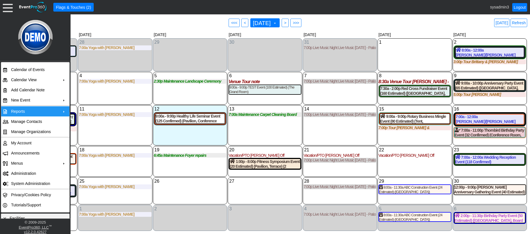
click at [31, 110] on td "Reports" at bounding box center [34, 111] width 50 height 10
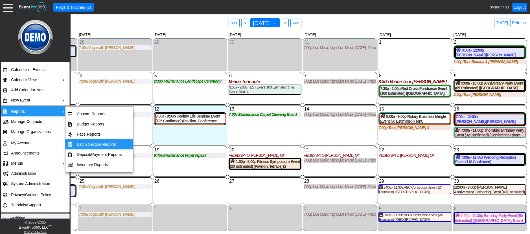
click at [86, 142] on td "Batch Section Reports" at bounding box center [99, 144] width 50 height 10
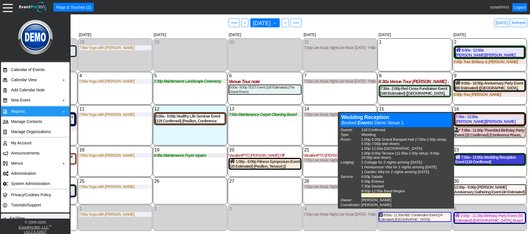
click at [479, 159] on div "7:00a - 12:00a Wedding Reception Event (118 Confirmed) ([GEOGRAPHIC_DATA], [GEO…" at bounding box center [489, 160] width 69 height 10
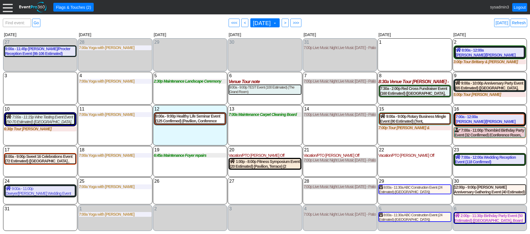
click at [8, 9] on div at bounding box center [8, 7] width 10 height 10
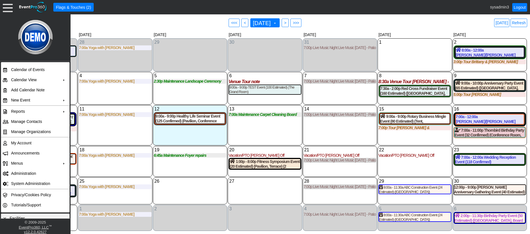
click at [182, 168] on div "19 [DATE] 6:45a Maintenance Foyer repairs Foyer repairs at Demo Venue 1 Type: M…" at bounding box center [190, 161] width 74 height 31
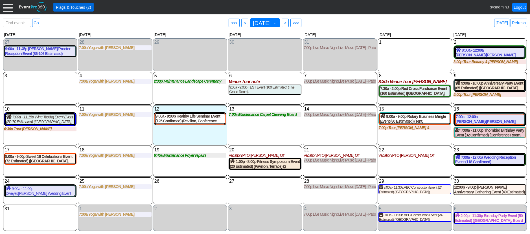
click at [72, 6] on span "Flags & Touches (2)" at bounding box center [73, 8] width 37 height 6
click at [483, 160] on div "7:00a - 12:00a Wedding Reception Event (118 Confirmed) ([GEOGRAPHIC_DATA], [GEO…" at bounding box center [489, 160] width 69 height 10
click at [490, 159] on div "7:00a - 12:00a Wedding Reception Event (118 Confirmed) ([GEOGRAPHIC_DATA], [GEO…" at bounding box center [489, 160] width 69 height 10
click at [522, 22] on link "Refresh" at bounding box center [518, 23] width 17 height 8
click at [475, 159] on div "7:00a - 12:00a Wedding Reception Event (118 Confirmed) ([GEOGRAPHIC_DATA], [GEO…" at bounding box center [489, 160] width 69 height 10
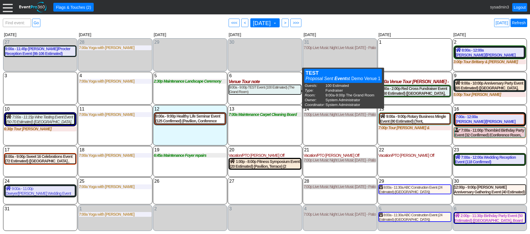
click at [524, 22] on link "Refresh" at bounding box center [518, 23] width 17 height 8
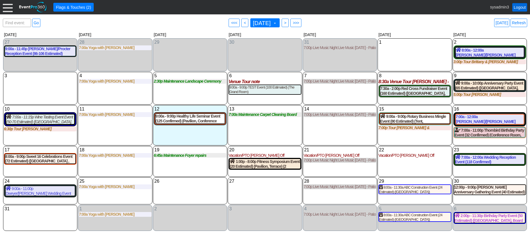
click at [521, 8] on link "Logout" at bounding box center [519, 7] width 15 height 8
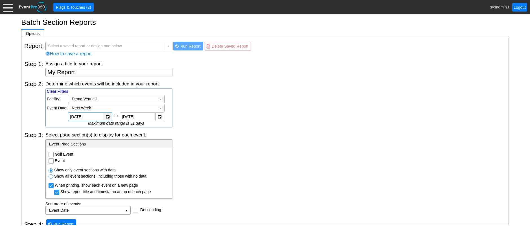
click at [108, 115] on div "▼" at bounding box center [107, 117] width 8 height 8
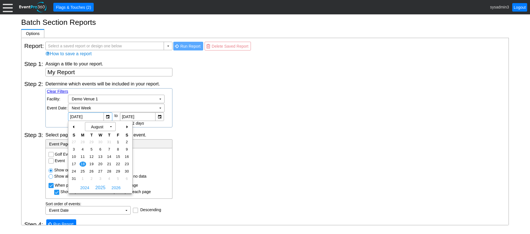
click at [230, 123] on div "Determine which events will be included in your report. Clear Filters Region: Χ…" at bounding box center [275, 104] width 460 height 47
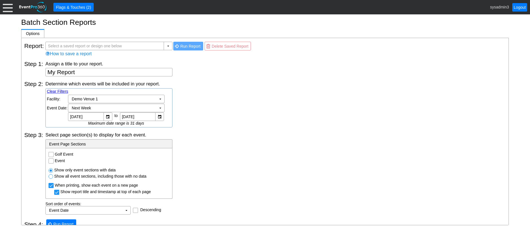
click at [50, 162] on input "Event" at bounding box center [52, 162] width 6 height 6
checkbox input "true"
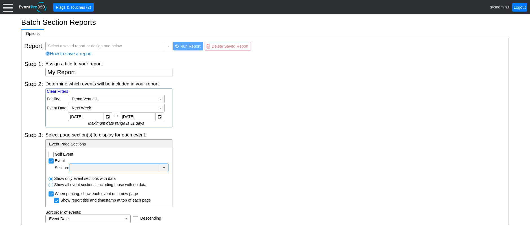
click at [164, 167] on td "▼" at bounding box center [164, 168] width 8 height 8
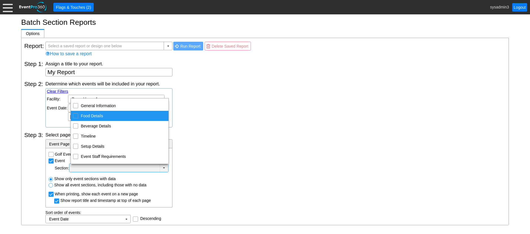
click at [75, 115] on input "Food Details" at bounding box center [76, 116] width 4 height 4
checkbox input "true"
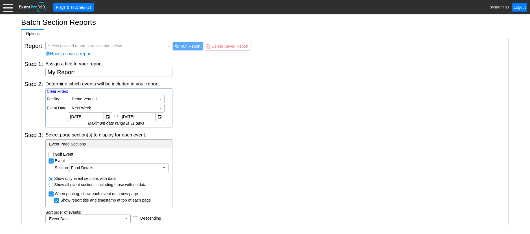
click at [223, 108] on div "Determine which events will be included in your report. Clear Filters Region: Χ…" at bounding box center [275, 104] width 460 height 47
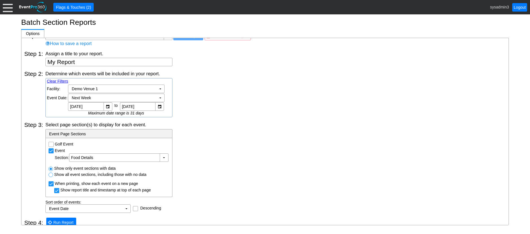
scroll to position [16, 0]
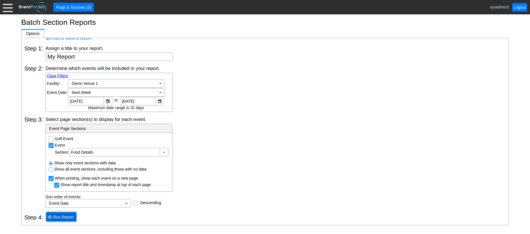
click at [63, 217] on span "Run Report" at bounding box center [63, 217] width 23 height 6
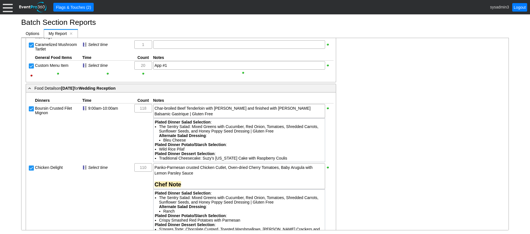
scroll to position [0, 0]
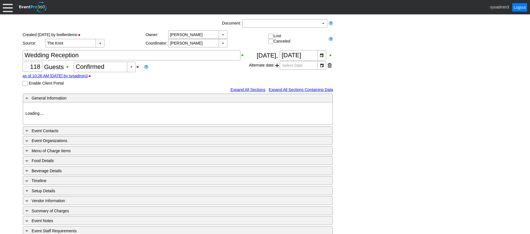
type input "Demo Venue 1"
type input "Wedding"
type input "https://eventpro360.com/"
type input "675609"
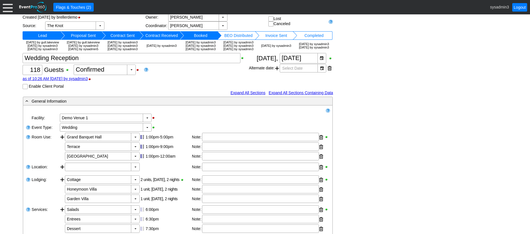
scroll to position [28, 0]
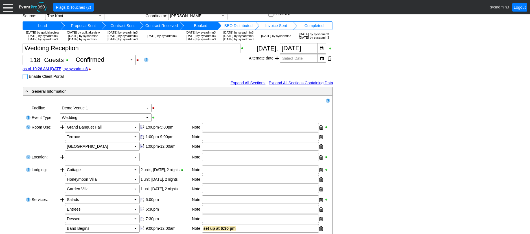
click at [26, 80] on input "Enable Client Portal" at bounding box center [26, 77] width 6 height 6
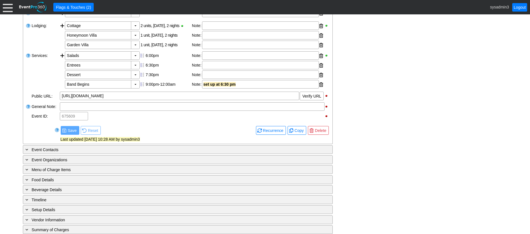
scroll to position [256, 0]
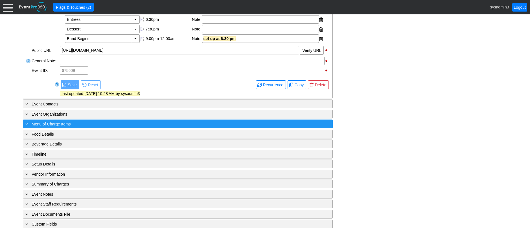
click at [111, 122] on div "+ Menu of Charge Items" at bounding box center [166, 124] width 284 height 6
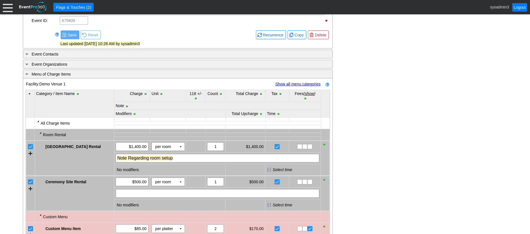
scroll to position [310, 0]
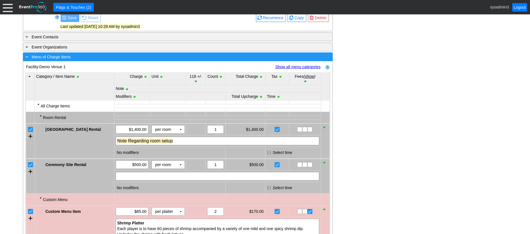
click at [156, 60] on div "- Menu of Charge Items" at bounding box center [166, 57] width 284 height 6
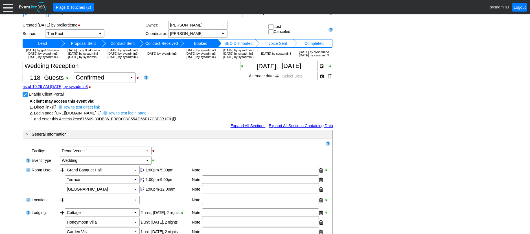
scroll to position [0, 0]
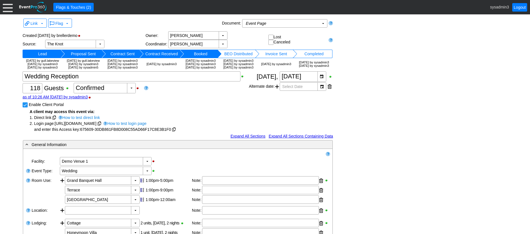
click at [24, 108] on input "Enable Client Portal" at bounding box center [26, 106] width 6 height 6
checkbox input "false"
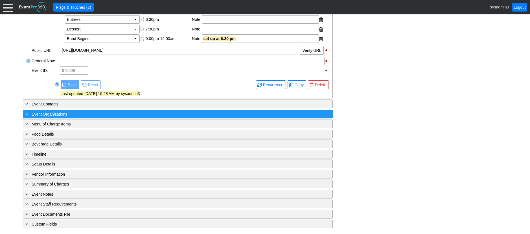
scroll to position [235, 0]
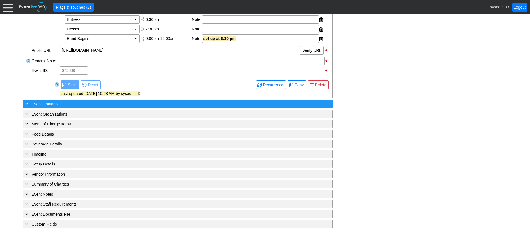
click at [101, 103] on div "+ Event Contacts" at bounding box center [166, 104] width 284 height 6
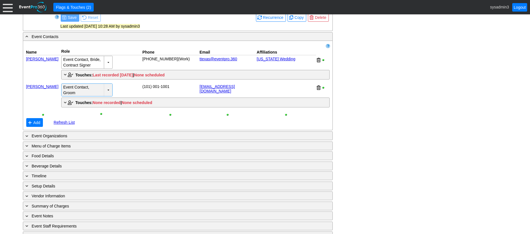
scroll to position [288, 0]
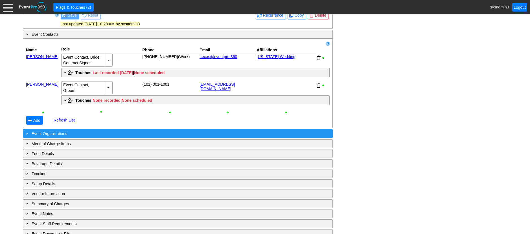
click at [89, 137] on div "+ Event Organizations" at bounding box center [166, 133] width 284 height 6
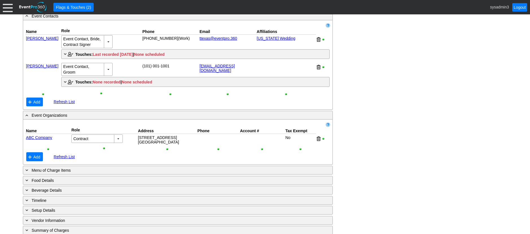
scroll to position [316, 0]
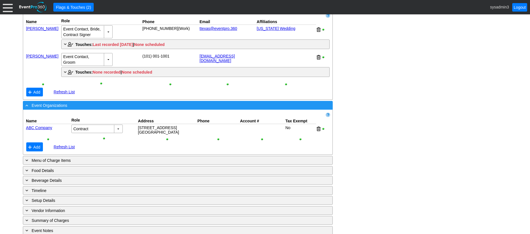
click at [84, 109] on div "- Event Organizations" at bounding box center [166, 105] width 284 height 6
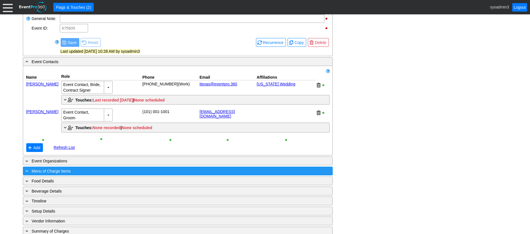
scroll to position [259, 0]
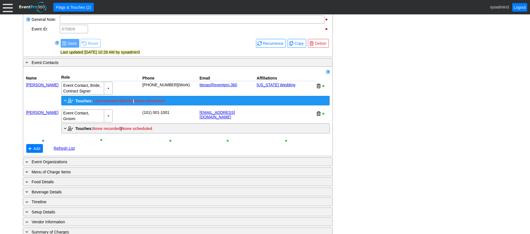
click at [80, 103] on span "Touches:" at bounding box center [83, 101] width 17 height 5
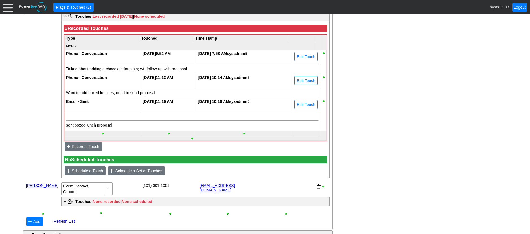
scroll to position [372, 0]
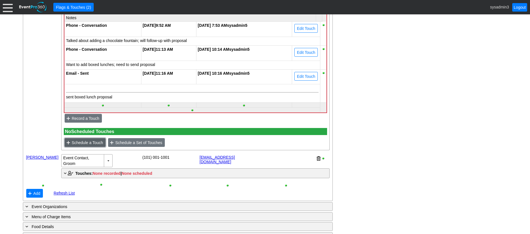
click at [88, 146] on span "Schedule a Touch" at bounding box center [88, 143] width 34 height 6
type input "8/12/2025"
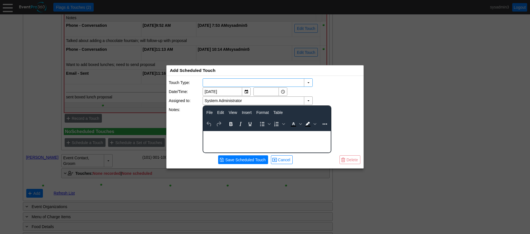
scroll to position [0, 0]
click at [308, 82] on div "▼" at bounding box center [308, 83] width 8 height 8
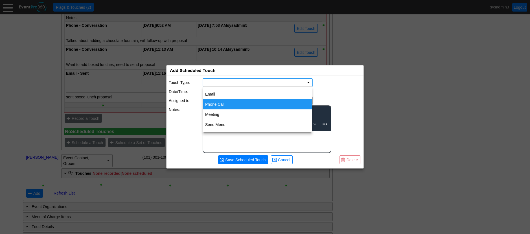
click at [214, 103] on div "Phone Call" at bounding box center [257, 104] width 109 height 10
type input "Phone Call"
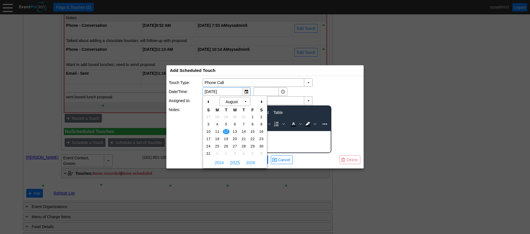
click at [245, 90] on div "▼" at bounding box center [246, 92] width 8 height 8
click at [261, 101] on div "+" at bounding box center [261, 102] width 9 height 10
click at [234, 137] on span "19" at bounding box center [235, 138] width 6 height 5
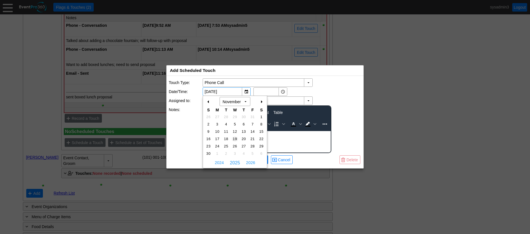
type input "11/19/2025"
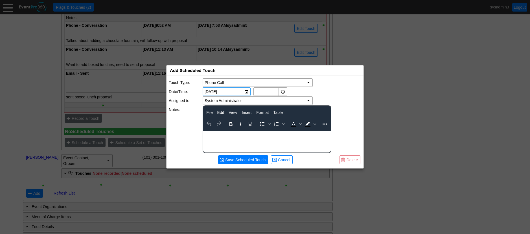
click at [223, 135] on div "Rich Text Area. Press ALT-0 for help." at bounding box center [266, 133] width 127 height 5
click at [239, 160] on span "Save Scheduled Touch" at bounding box center [245, 160] width 43 height 6
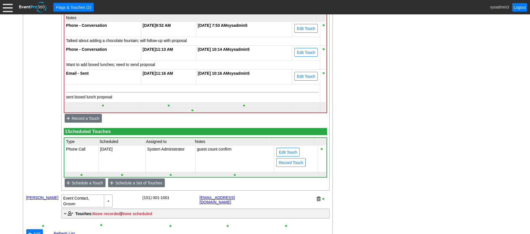
click at [389, 73] on div "- General Information ▼ Loading.... Remove all highlights Facility: ▼ Χ Demo Ve…" at bounding box center [264, 52] width 487 height 619
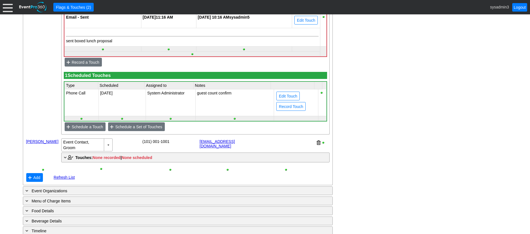
scroll to position [429, 0]
click at [131, 129] on span "Schedule a Set of Touches" at bounding box center [138, 127] width 49 height 6
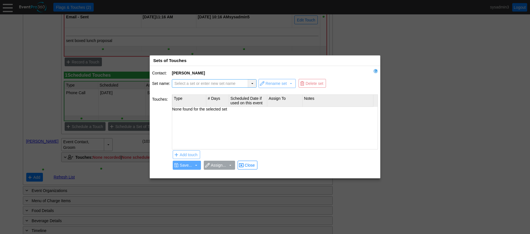
click at [254, 83] on div "▼" at bounding box center [252, 84] width 8 height 8
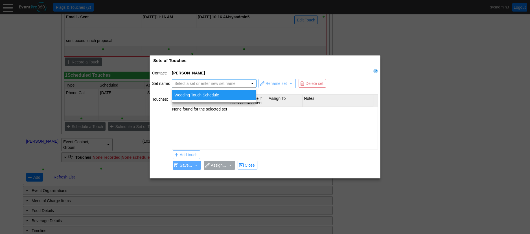
click at [200, 94] on div "Wedding Touch Schedule" at bounding box center [213, 95] width 83 height 10
type input "Wedding Touch Schedule"
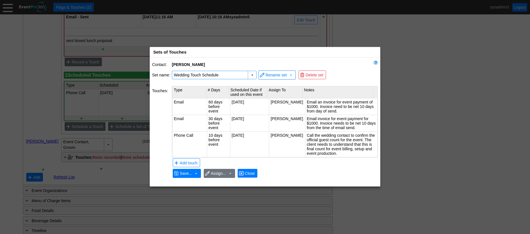
click at [251, 173] on span "Close" at bounding box center [249, 174] width 12 height 6
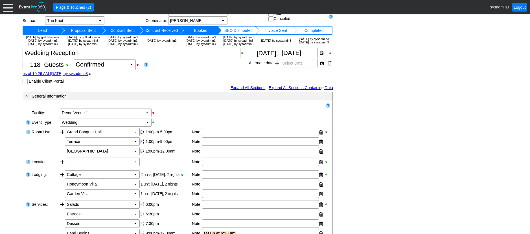
scroll to position [0, 0]
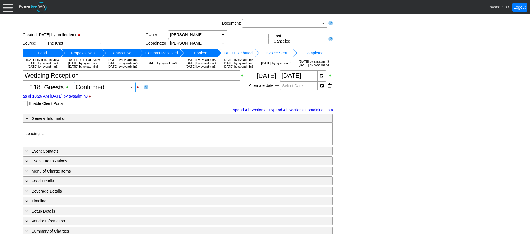
type input "Demo Venue 1"
type input "Wedding"
type input "[URL][DOMAIN_NAME]"
type input "675609"
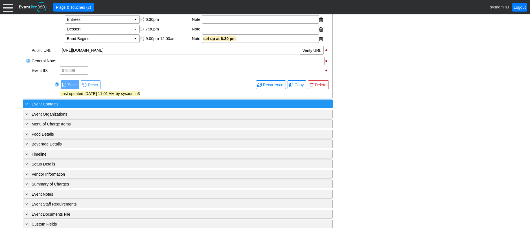
click at [88, 104] on div "+ Event Contacts" at bounding box center [166, 104] width 284 height 6
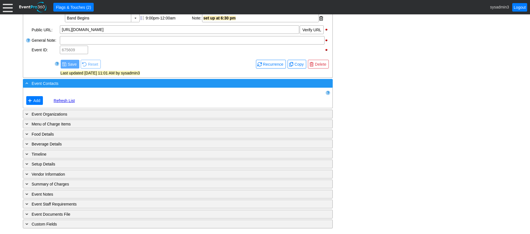
scroll to position [252, 0]
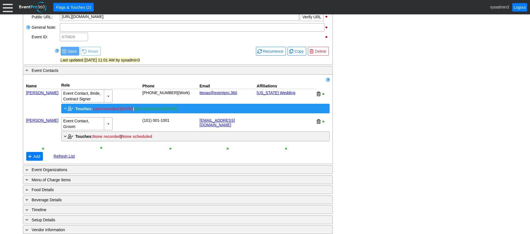
click at [83, 111] on span "Touches:" at bounding box center [83, 109] width 17 height 5
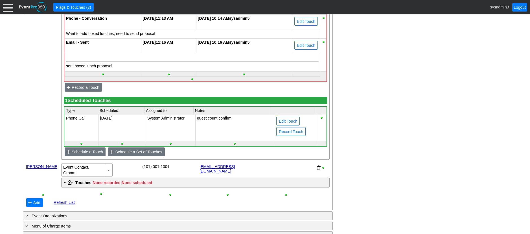
scroll to position [421, 0]
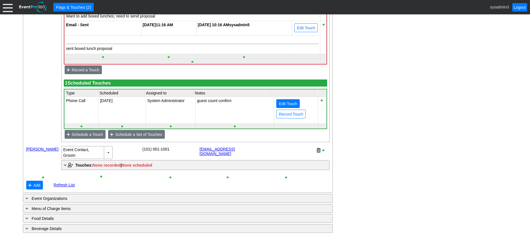
click at [285, 107] on span "Edit Touch" at bounding box center [287, 104] width 21 height 6
type input "Phone Call"
type input "[DATE]"
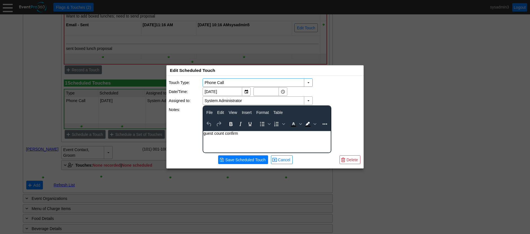
scroll to position [0, 0]
click at [286, 160] on span "Cancel" at bounding box center [284, 160] width 15 height 6
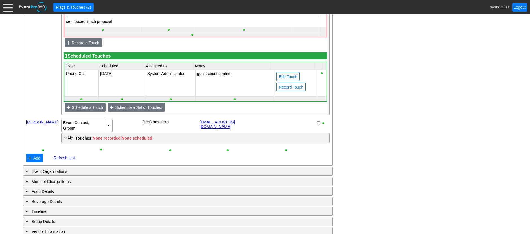
scroll to position [449, 0]
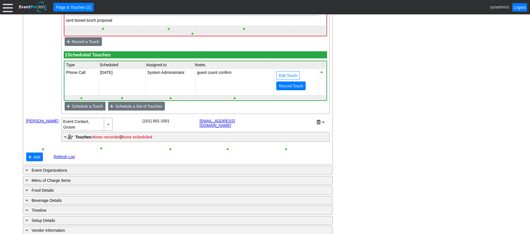
click at [288, 89] on span "Record Touch" at bounding box center [290, 86] width 27 height 6
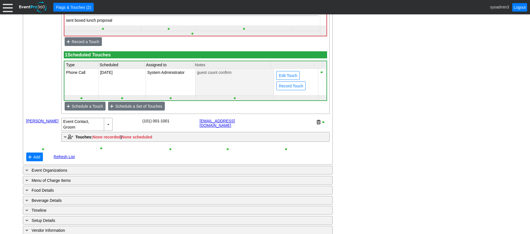
type input "[DATE]"
type input "11:09 AM"
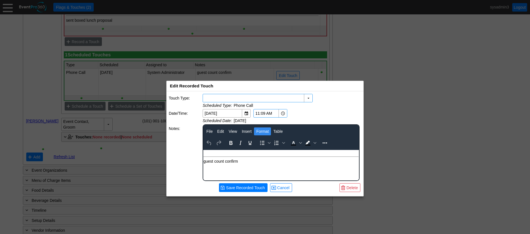
scroll to position [0, 0]
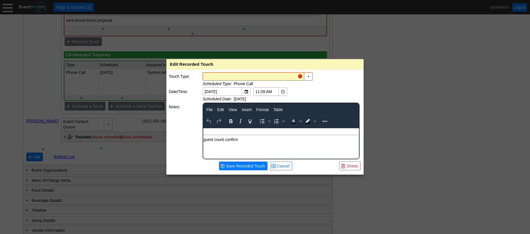
click at [211, 131] on div "Rich Text Area. Press ALT-0 for help." at bounding box center [280, 130] width 155 height 5
click at [215, 132] on div "To enrich screen reader interactions, please activate Accessibility in Grammarl…" at bounding box center [280, 130] width 155 height 5
click at [309, 73] on div "▼" at bounding box center [308, 76] width 8 height 8
click at [321, 89] on div "▼ Χ [DATE] ▼ Χ 11:09 AM Scheduled Date: [DATE]" at bounding box center [281, 94] width 158 height 15
click at [283, 172] on div "● Save Recorded Touch ● Cancel ● [GEOGRAPHIC_DATA]" at bounding box center [265, 166] width 192 height 13
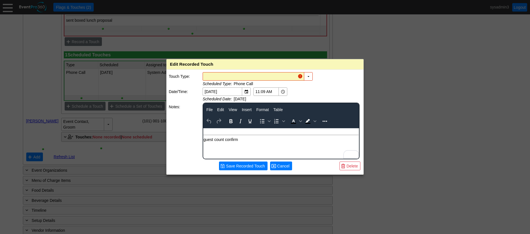
click at [285, 167] on span "Cancel" at bounding box center [283, 166] width 15 height 6
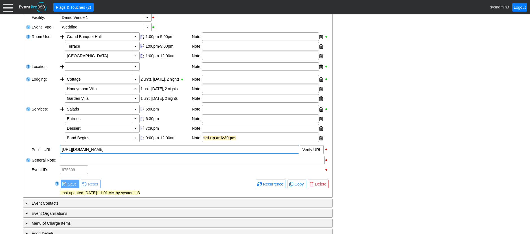
scroll to position [197, 0]
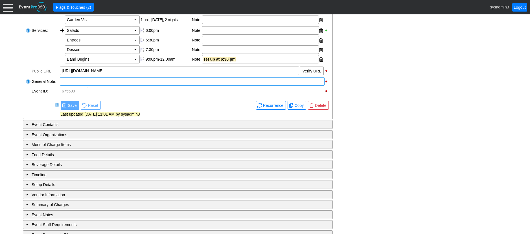
click at [96, 86] on div at bounding box center [192, 81] width 265 height 8
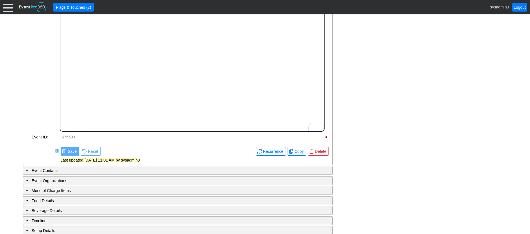
scroll to position [310, 0]
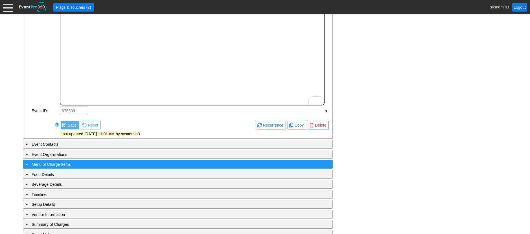
click at [128, 168] on div "+ Menu of Charge Items" at bounding box center [166, 164] width 284 height 6
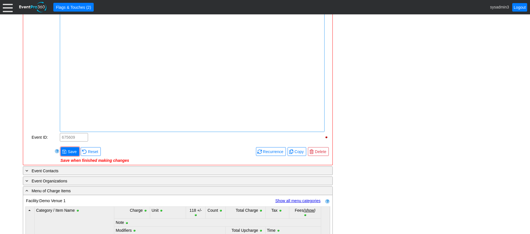
scroll to position [338, 0]
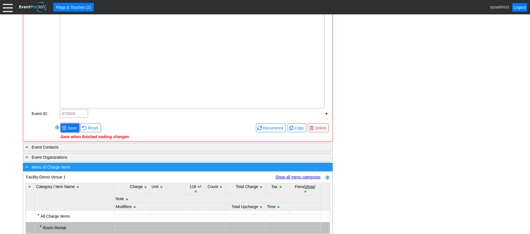
click at [237, 170] on div "- Menu of Charge Items" at bounding box center [166, 167] width 284 height 6
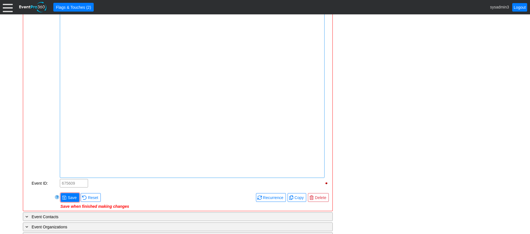
scroll to position [282, 0]
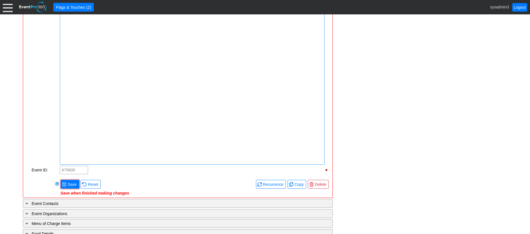
click at [99, 158] on div at bounding box center [192, 155] width 262 height 6
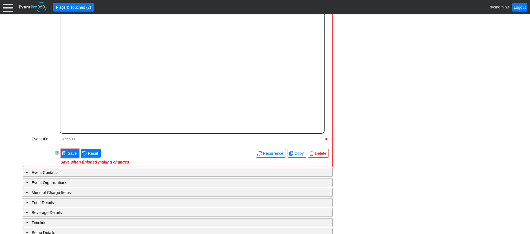
scroll to position [0, 0]
click at [113, 108] on div "To enrich screen reader interactions, please activate Accessibility in Grammarl…" at bounding box center [192, 108] width 263 height 5
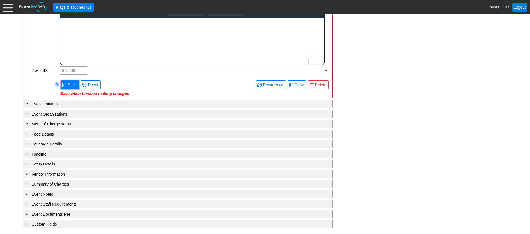
click at [88, 56] on div "To enrich screen reader interactions, please activate Accessibility in Grammarl…" at bounding box center [192, 56] width 263 height 5
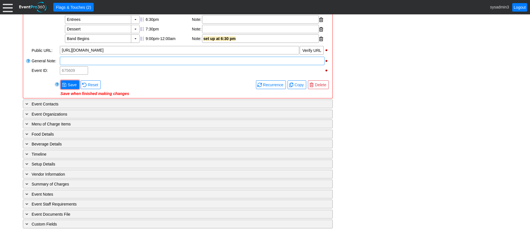
scroll to position [231, 0]
click at [400, 55] on div "- General Information ▼ Loading.... Remove all highlights Facility: ▼ Χ Demo Ve…" at bounding box center [264, 63] width 487 height 332
click at [72, 83] on span "Save" at bounding box center [72, 85] width 11 height 6
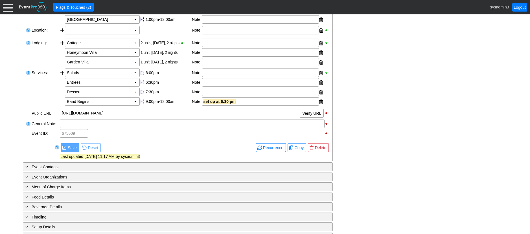
scroll to position [143, 0]
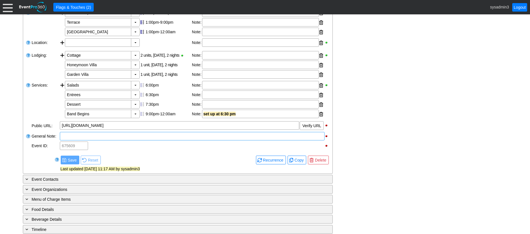
click at [90, 140] on div at bounding box center [192, 136] width 265 height 8
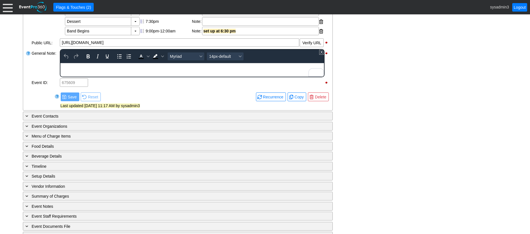
scroll to position [227, 0]
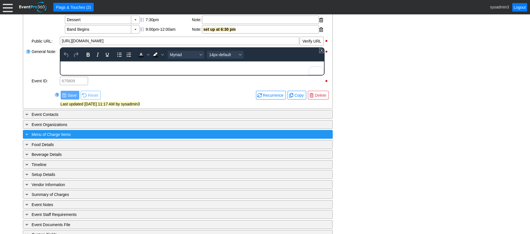
click at [92, 138] on div "+ Menu of Charge Items" at bounding box center [166, 134] width 284 height 6
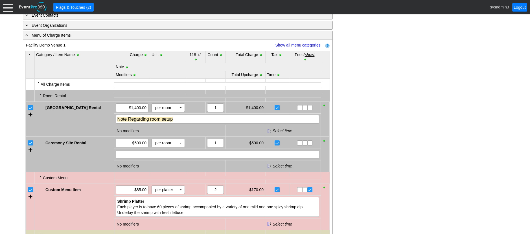
scroll to position [325, 0]
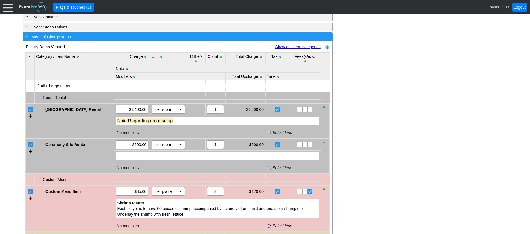
click at [157, 40] on div "- Menu of Charge Items" at bounding box center [166, 37] width 284 height 6
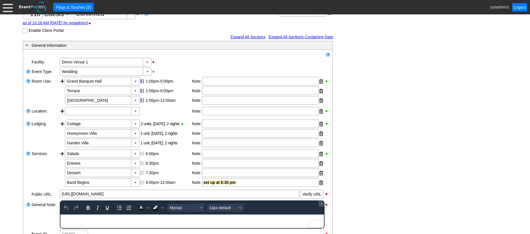
scroll to position [0, 0]
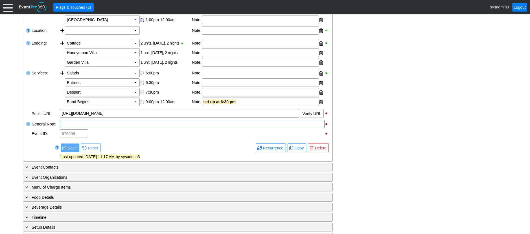
scroll to position [169, 0]
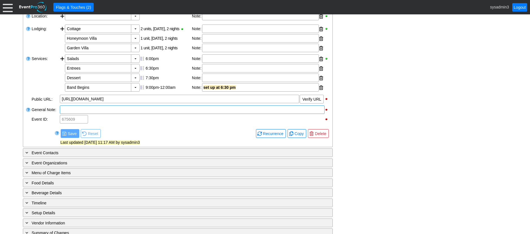
click at [78, 114] on div at bounding box center [192, 109] width 265 height 8
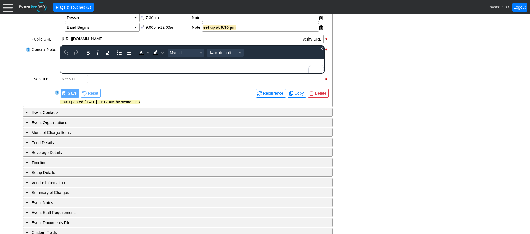
scroll to position [251, 0]
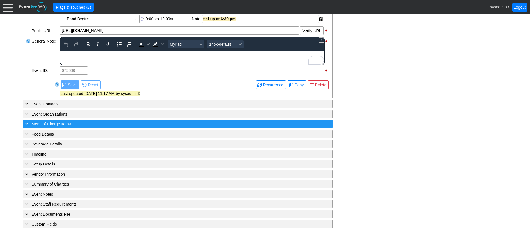
click at [121, 124] on div "+ Menu of Charge Items" at bounding box center [166, 124] width 284 height 6
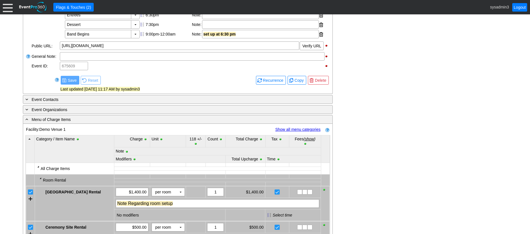
scroll to position [194, 0]
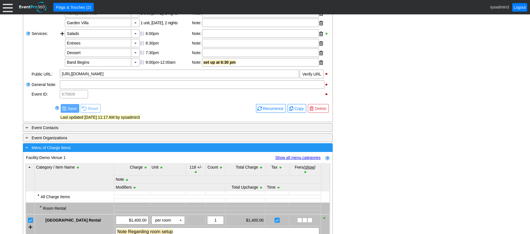
click at [105, 151] on div "- Menu of Charge Items" at bounding box center [166, 147] width 284 height 6
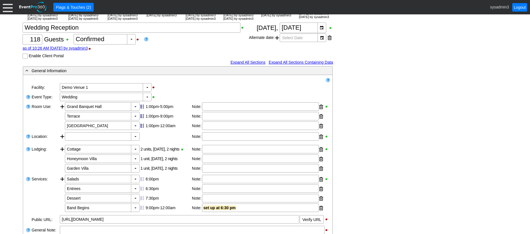
scroll to position [0, 0]
